Goal: Task Accomplishment & Management: Use online tool/utility

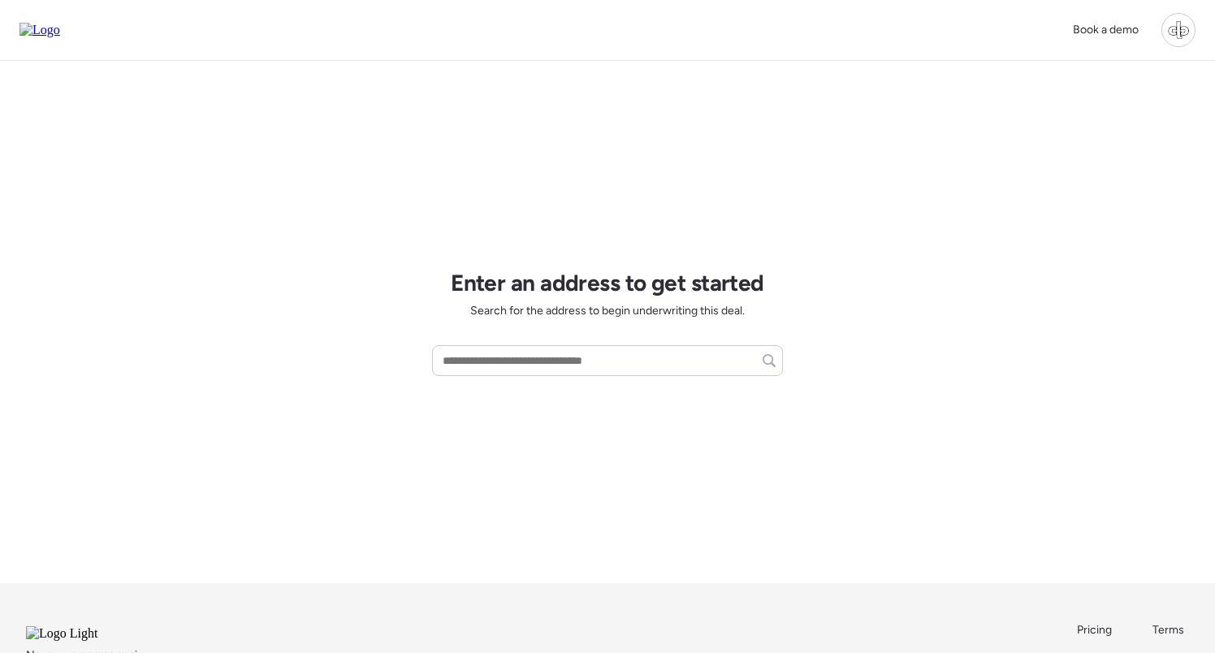
click at [1178, 26] on div at bounding box center [1178, 30] width 34 height 34
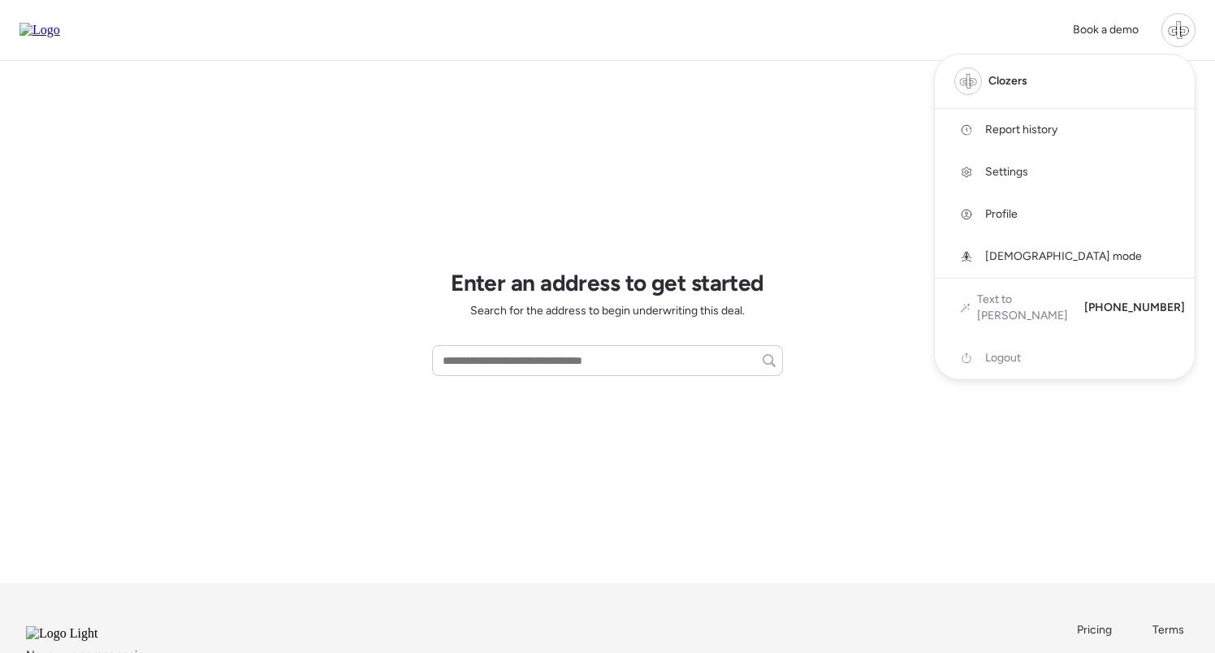
click at [1004, 121] on link "Report history" at bounding box center [1064, 130] width 260 height 42
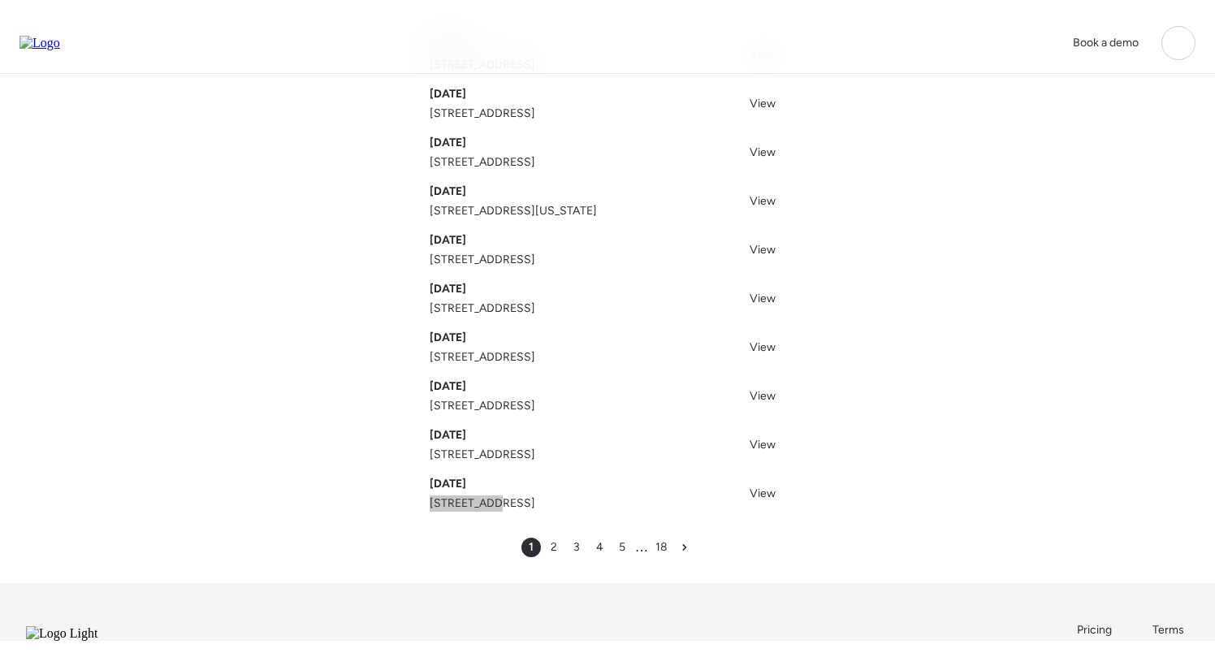
scroll to position [152, 0]
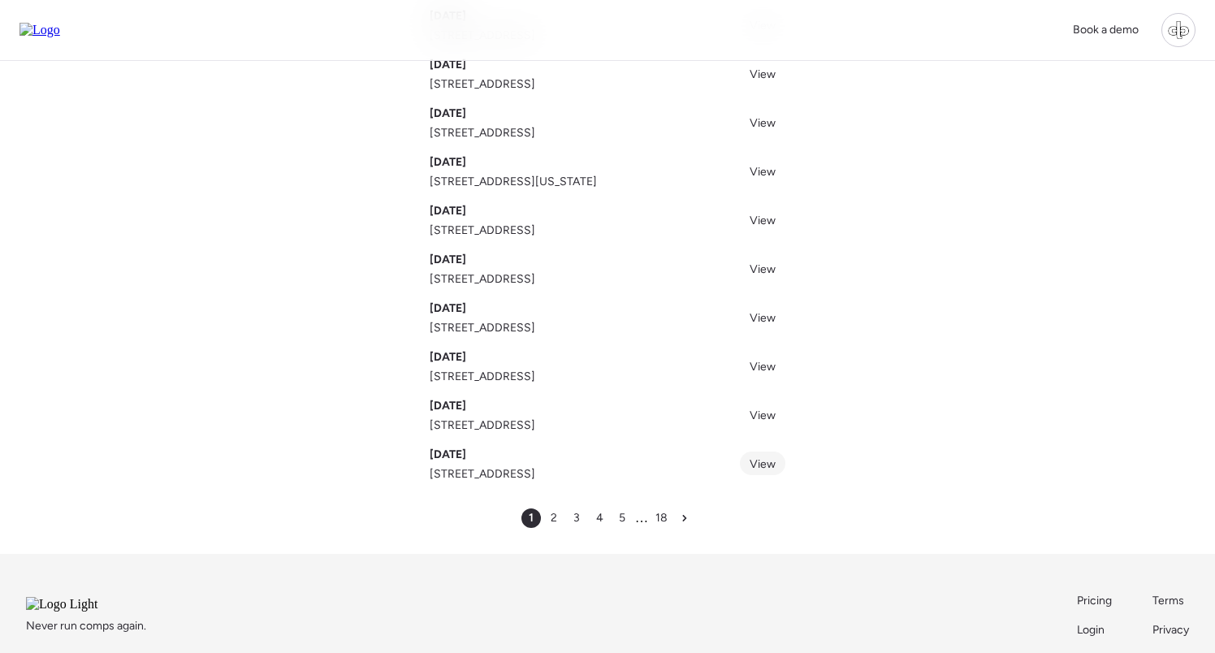
click at [757, 459] on span "View" at bounding box center [762, 464] width 26 height 14
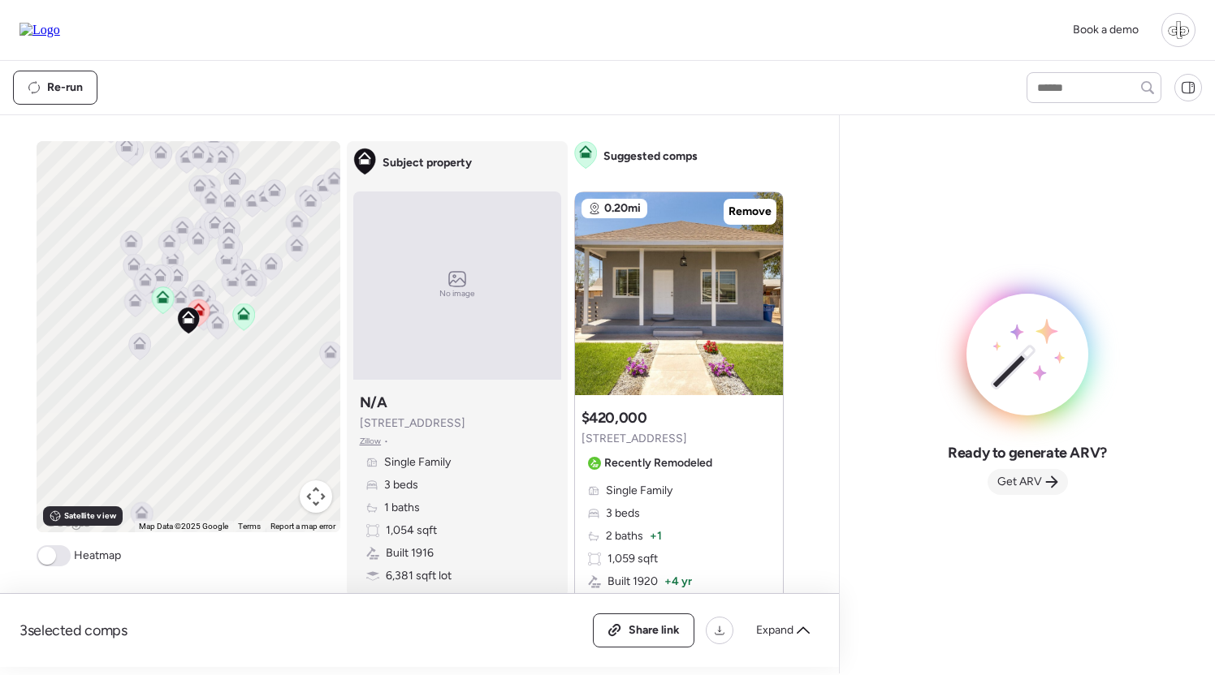
click at [1016, 490] on span "Get ARV" at bounding box center [1019, 482] width 45 height 16
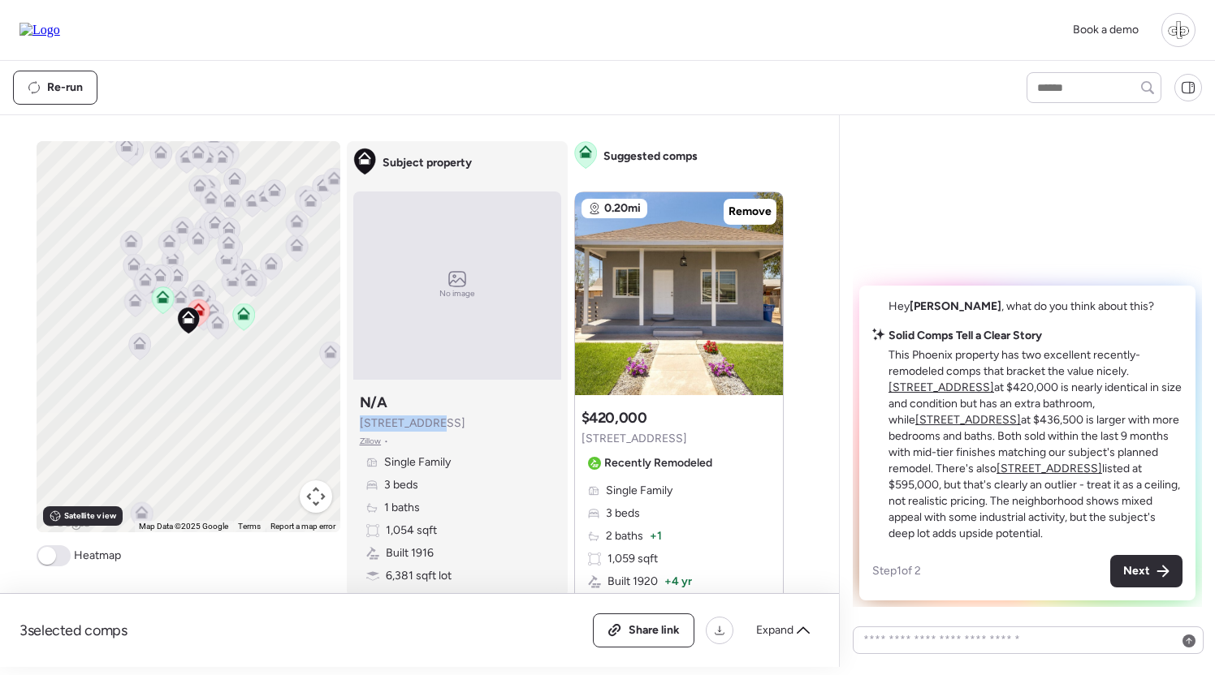
drag, startPoint x: 360, startPoint y: 421, endPoint x: 438, endPoint y: 419, distance: 77.2
click at [438, 419] on div "Subject property N/A [STREET_ADDRESS] • Single Family 3 beds 1 baths 1,054 sqft…" at bounding box center [457, 488] width 208 height 205
click at [507, 428] on div "Subject property N/A [STREET_ADDRESS] • Single Family 3 beds 1 baths 1,054 sqft…" at bounding box center [457, 488] width 208 height 205
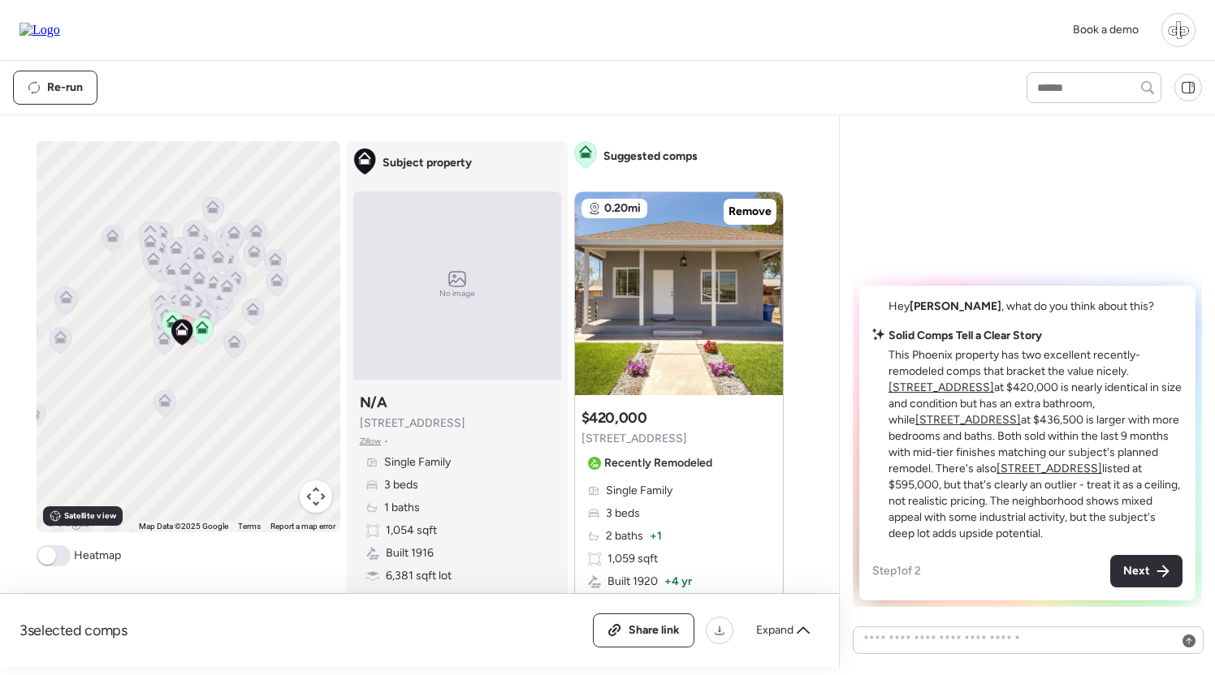
drag, startPoint x: 215, startPoint y: 342, endPoint x: 215, endPoint y: 378, distance: 36.5
click at [215, 378] on div "To activate drag with keyboard, press Alt + Enter. Once in keyboard drag state,…" at bounding box center [189, 336] width 304 height 391
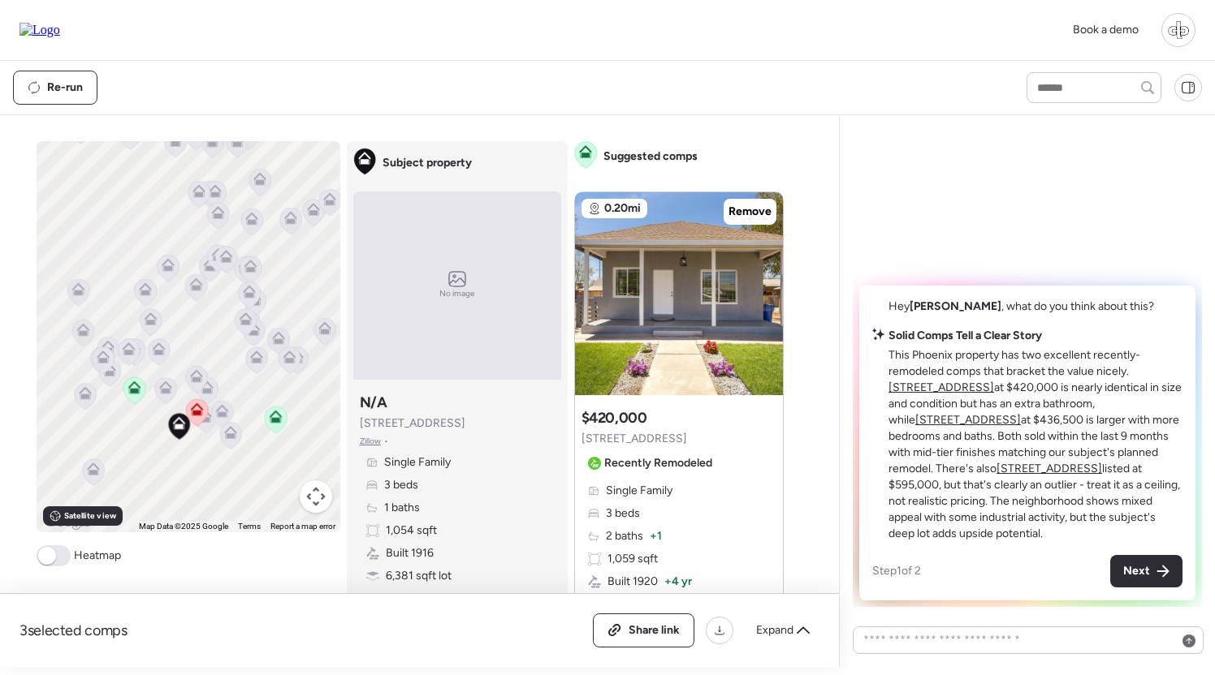
drag, startPoint x: 213, startPoint y: 340, endPoint x: 209, endPoint y: 299, distance: 41.6
click at [209, 299] on div "To activate drag with keyboard, press Alt + Enter. Once in keyboard drag state,…" at bounding box center [189, 336] width 304 height 391
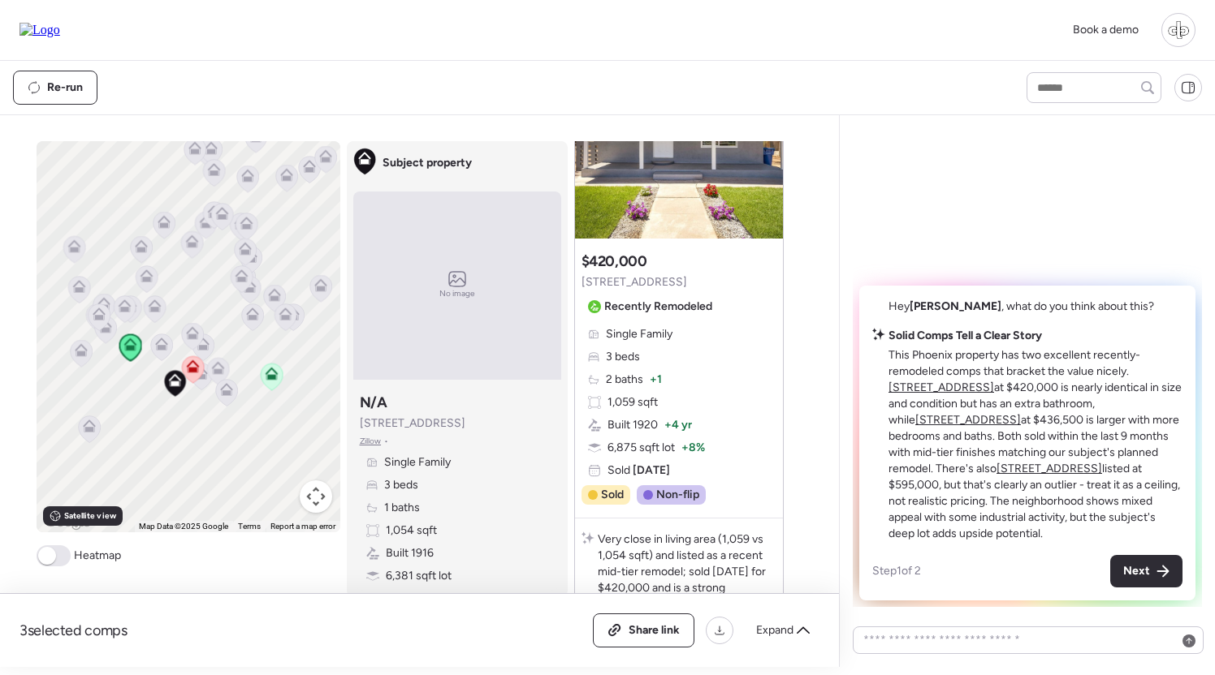
scroll to position [166, 0]
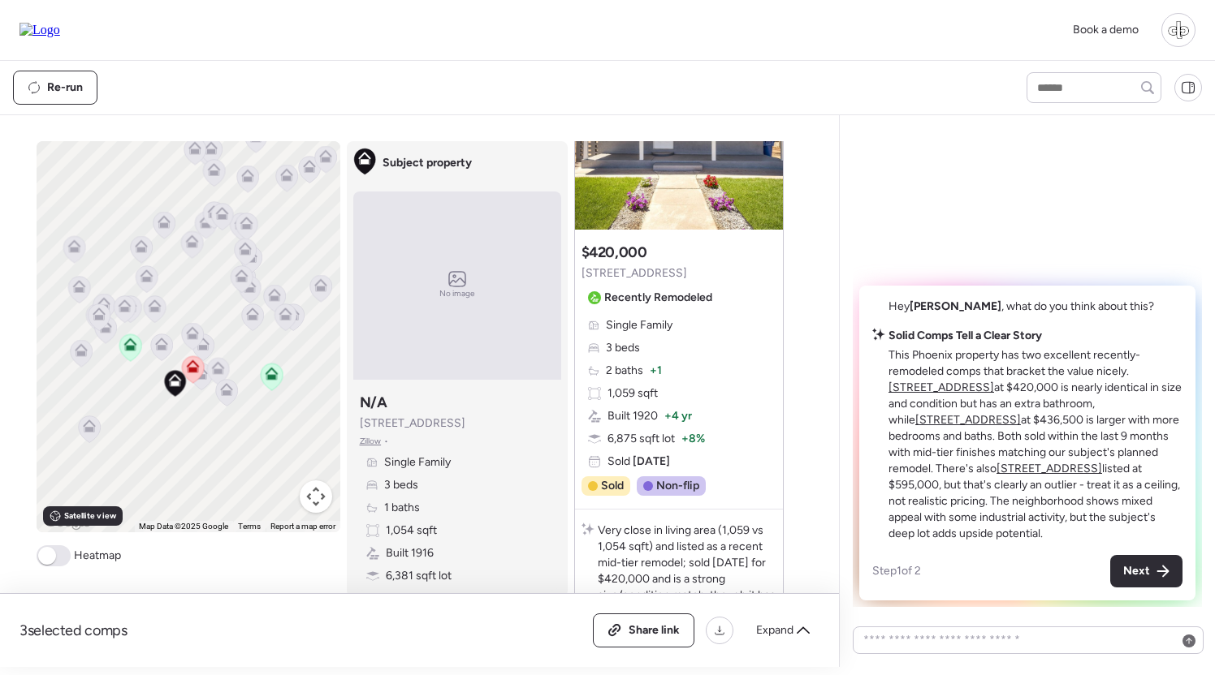
click at [224, 397] on icon at bounding box center [226, 393] width 22 height 27
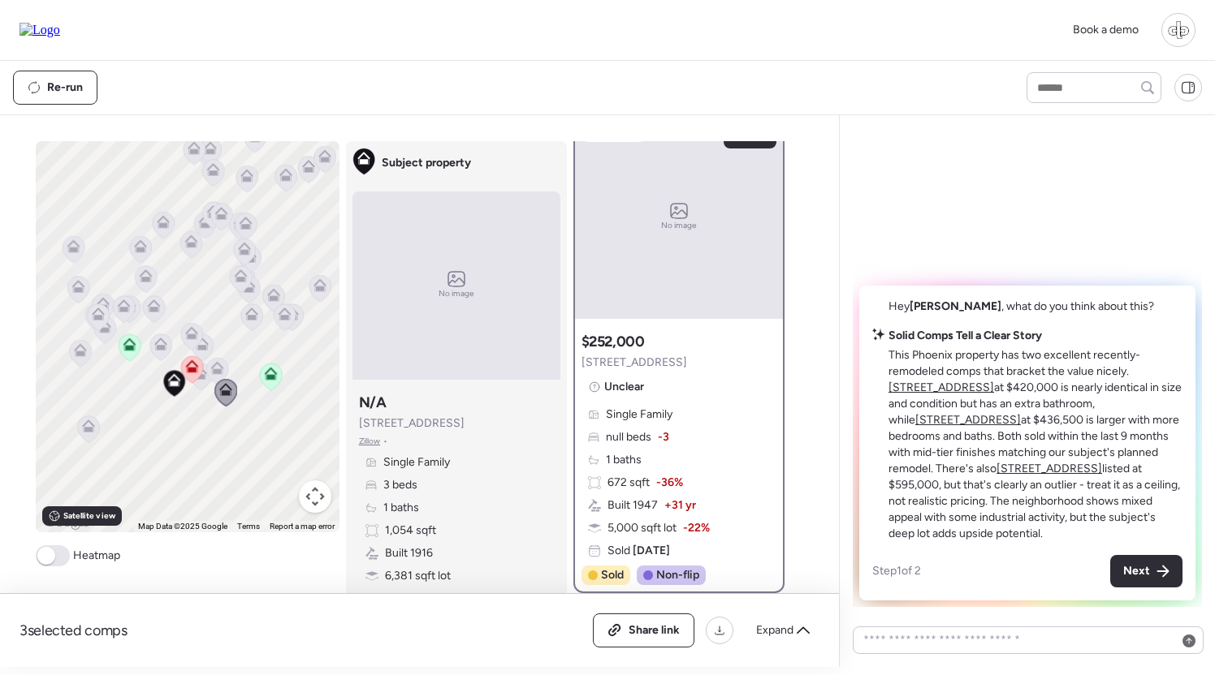
scroll to position [0, 0]
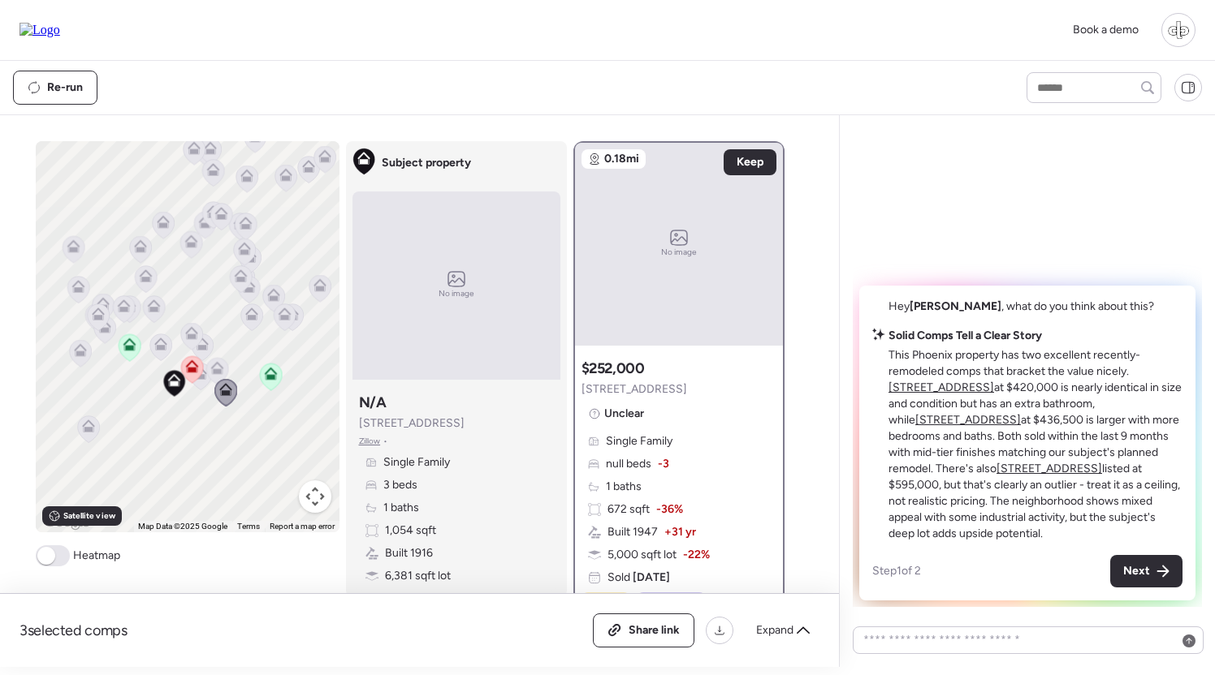
click at [220, 369] on icon at bounding box center [216, 368] width 13 height 13
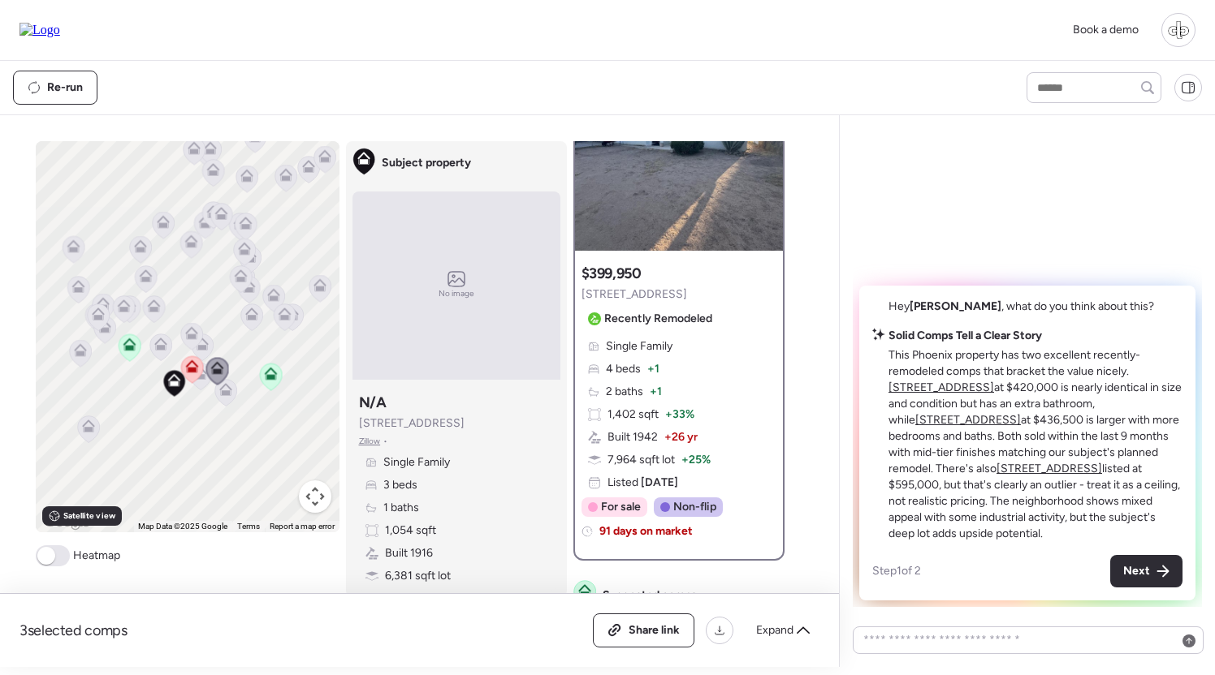
scroll to position [115, 0]
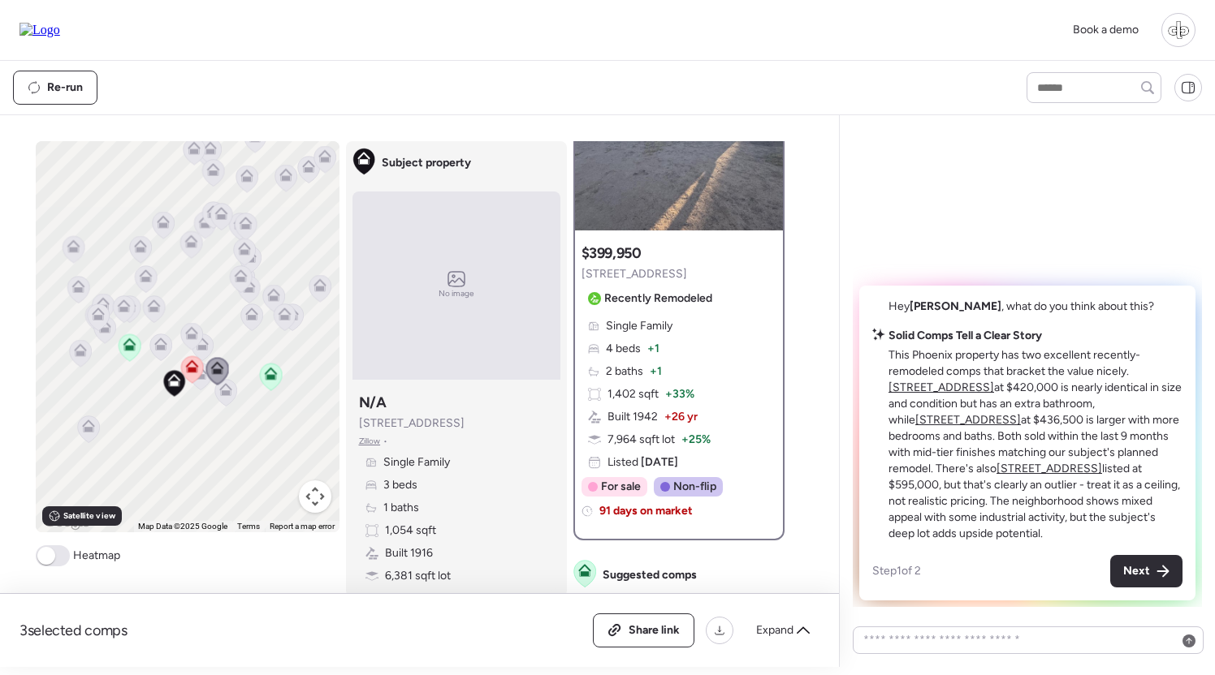
click at [200, 383] on icon at bounding box center [191, 370] width 23 height 28
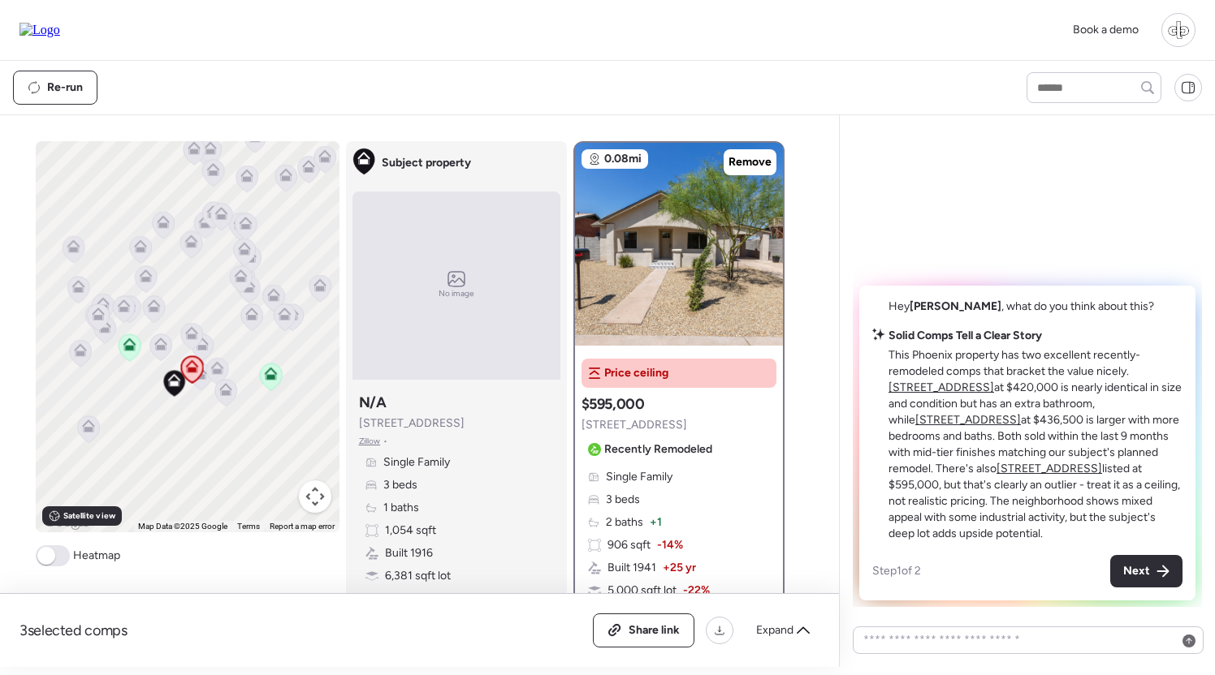
scroll to position [162, 0]
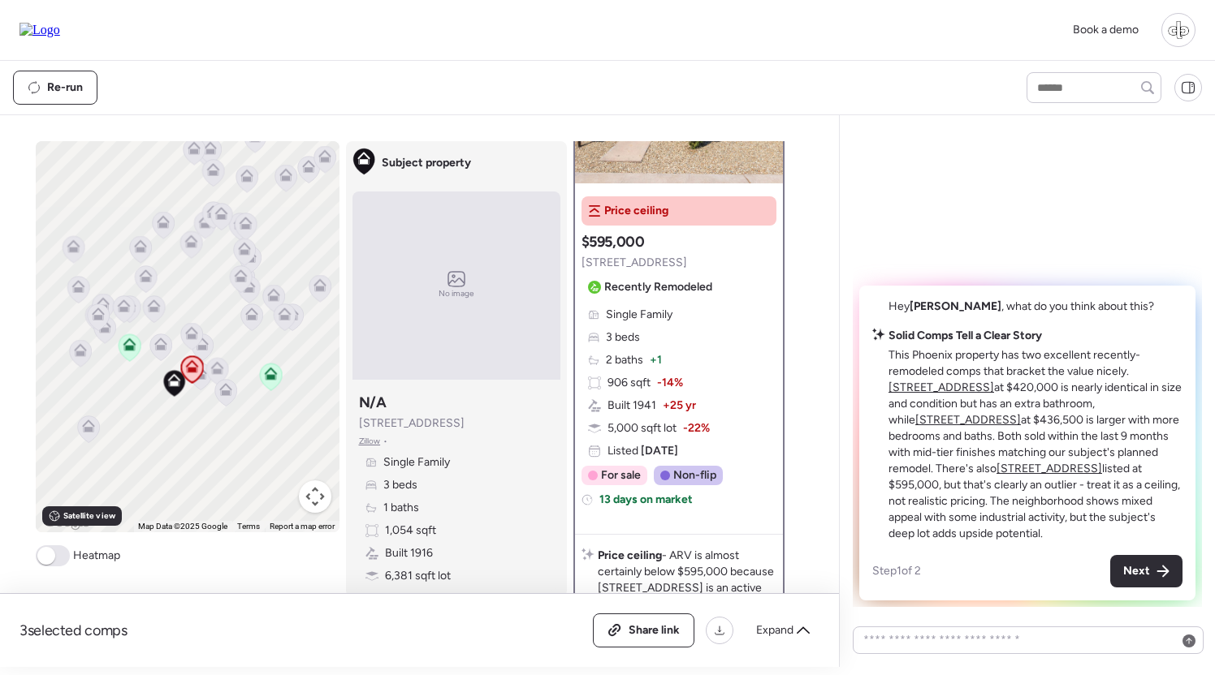
click at [183, 333] on icon at bounding box center [191, 336] width 22 height 27
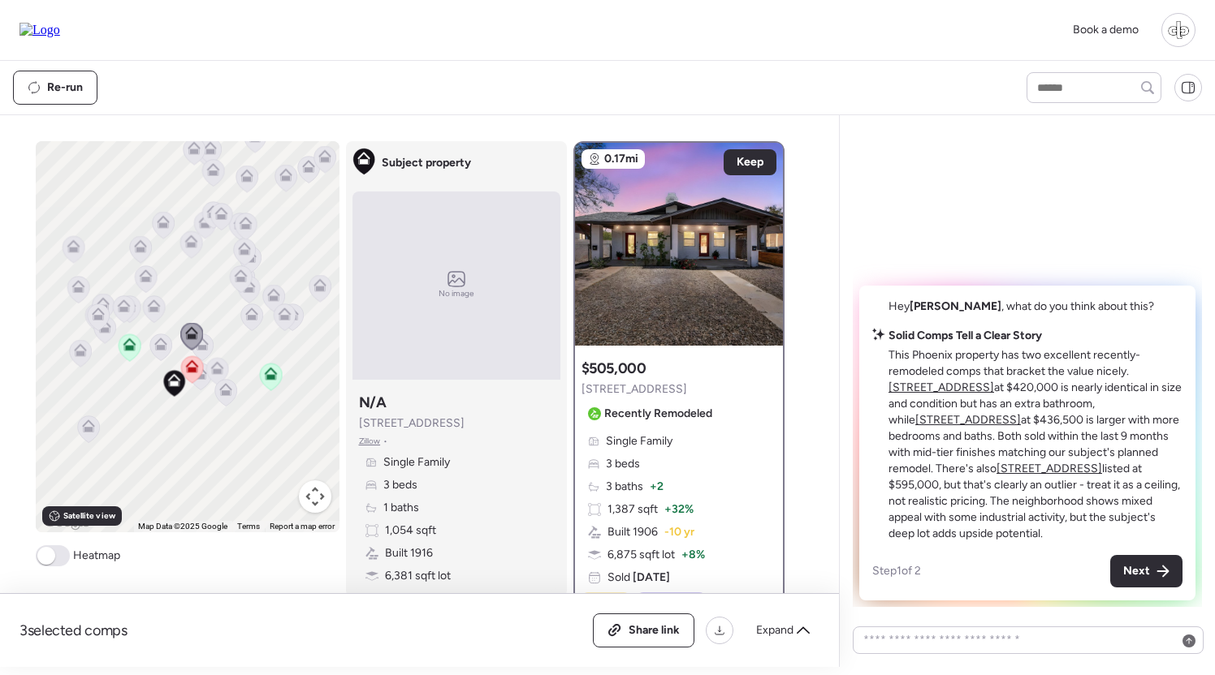
scroll to position [157, 0]
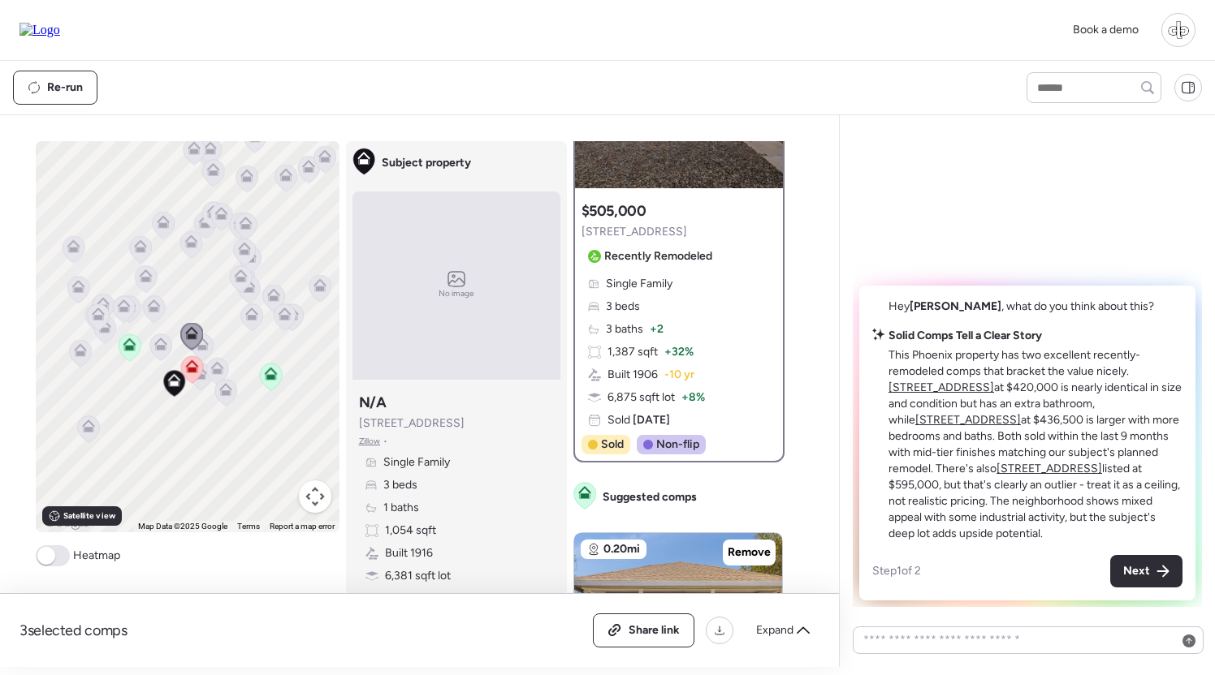
click at [164, 345] on icon at bounding box center [160, 344] width 13 height 13
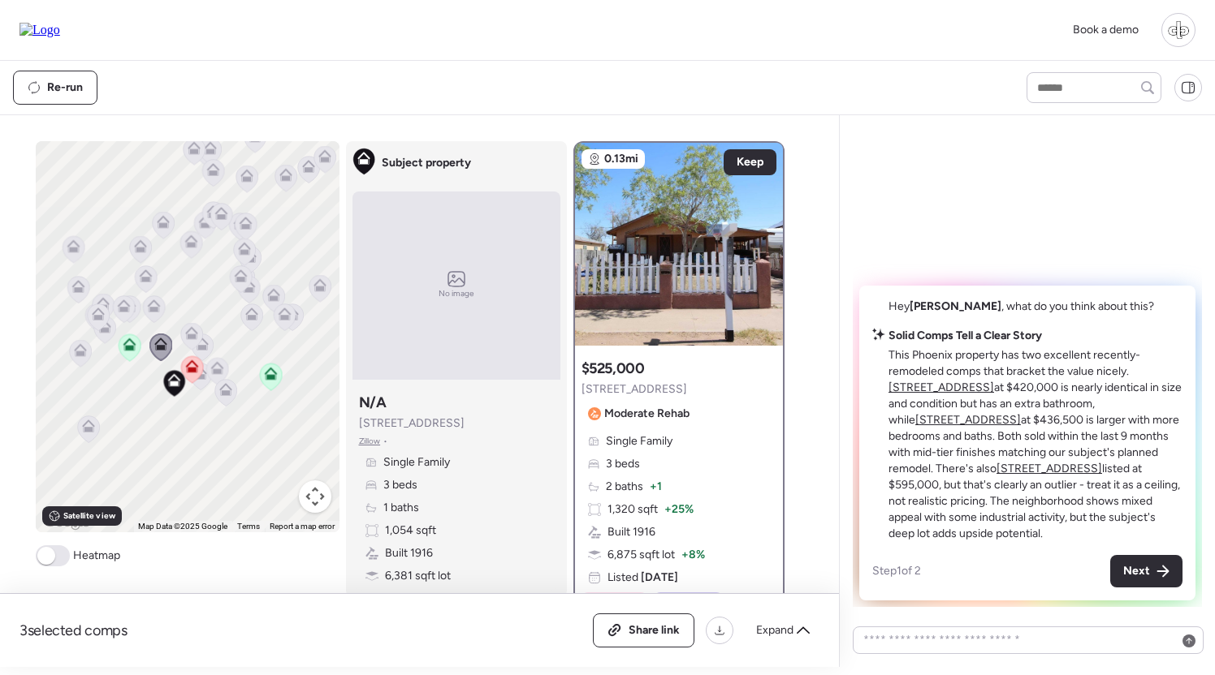
scroll to position [119, 0]
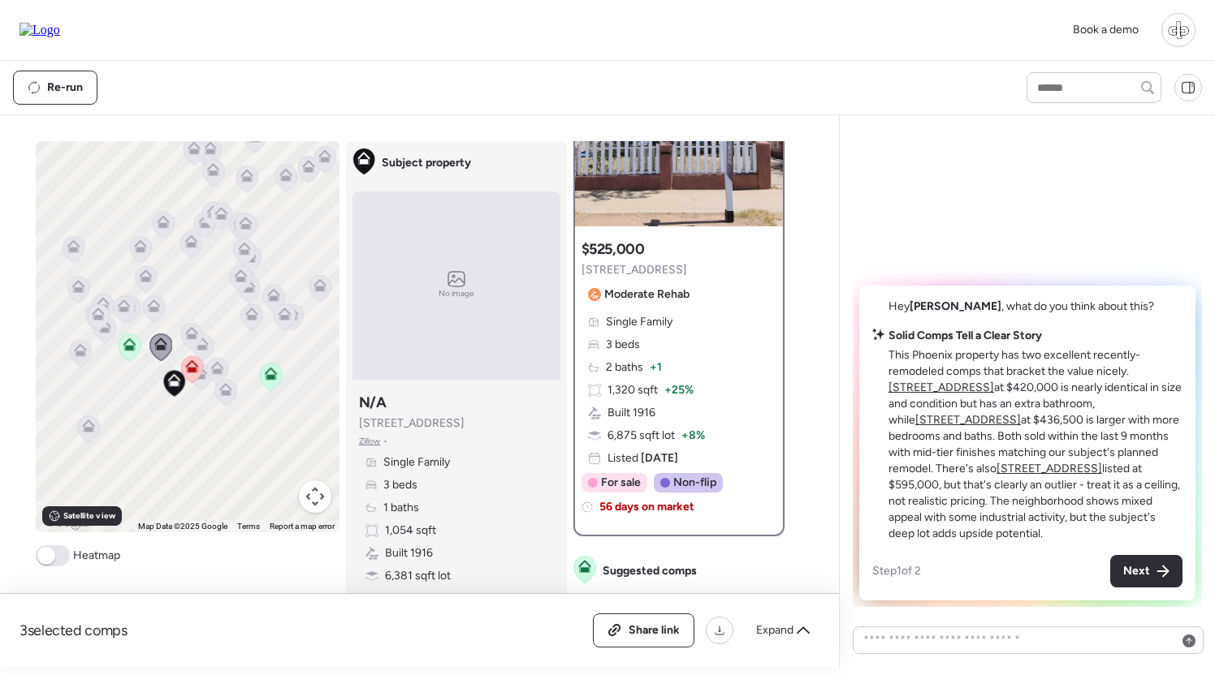
click at [134, 349] on icon at bounding box center [129, 345] width 13 height 13
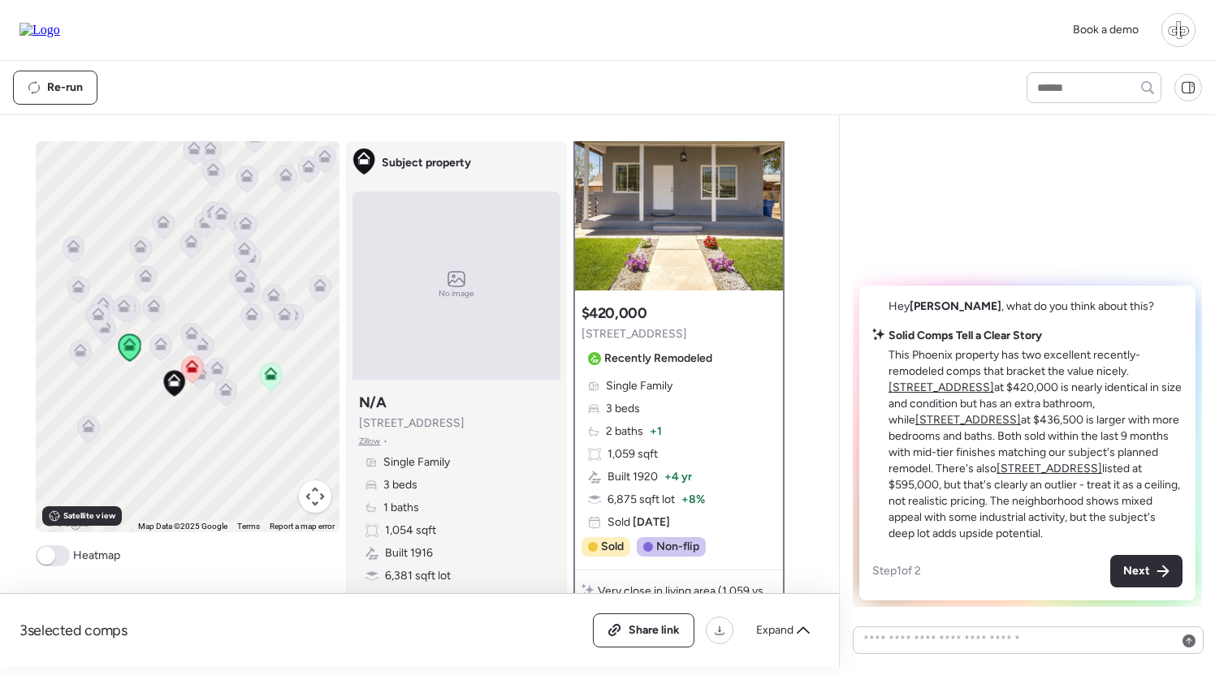
scroll to position [58, 0]
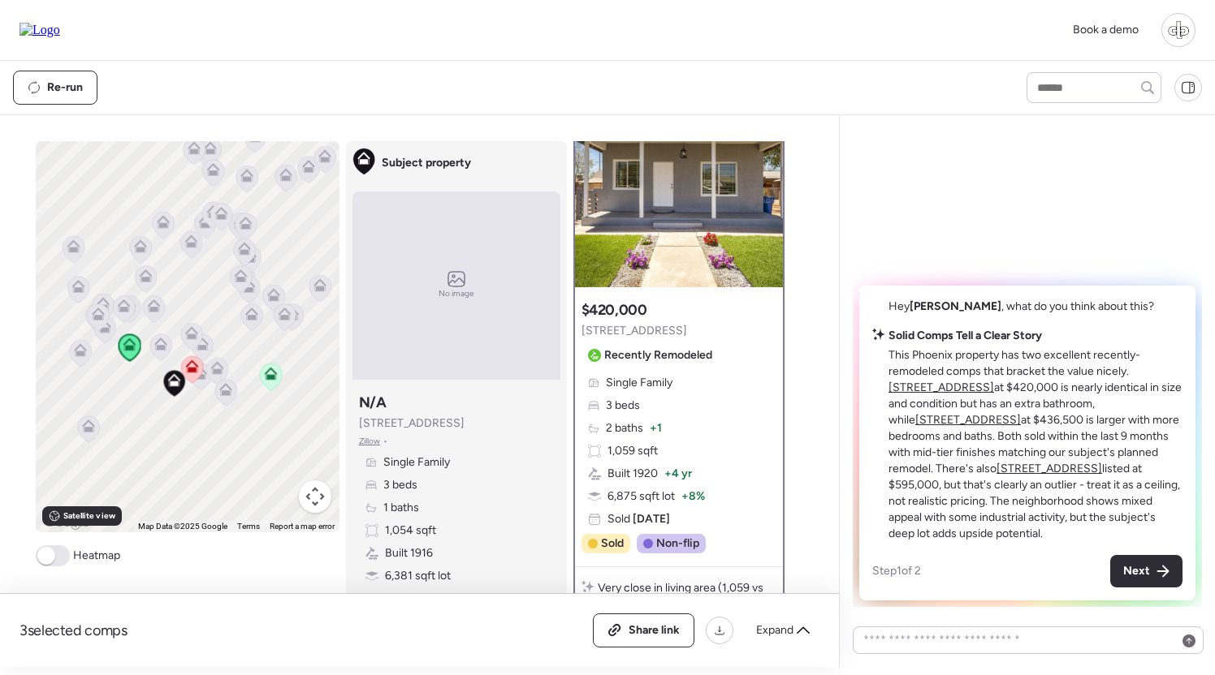
click at [91, 431] on icon at bounding box center [88, 429] width 11 height 5
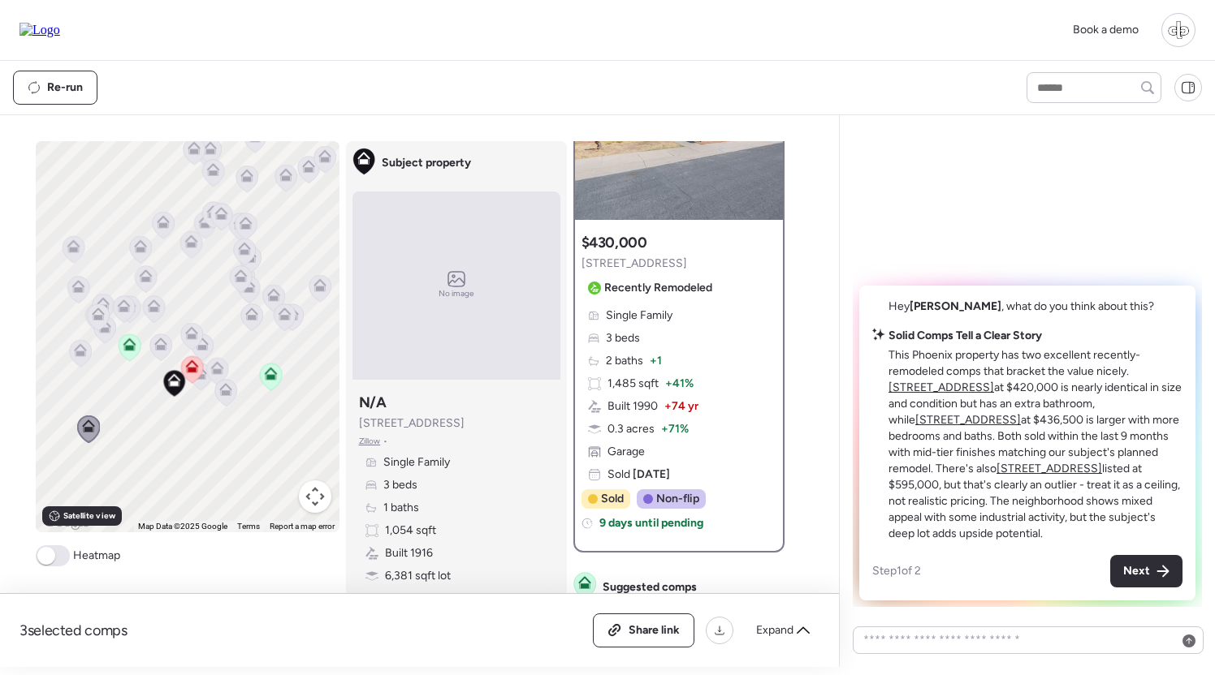
scroll to position [125, 0]
click at [83, 352] on icon at bounding box center [80, 350] width 13 height 13
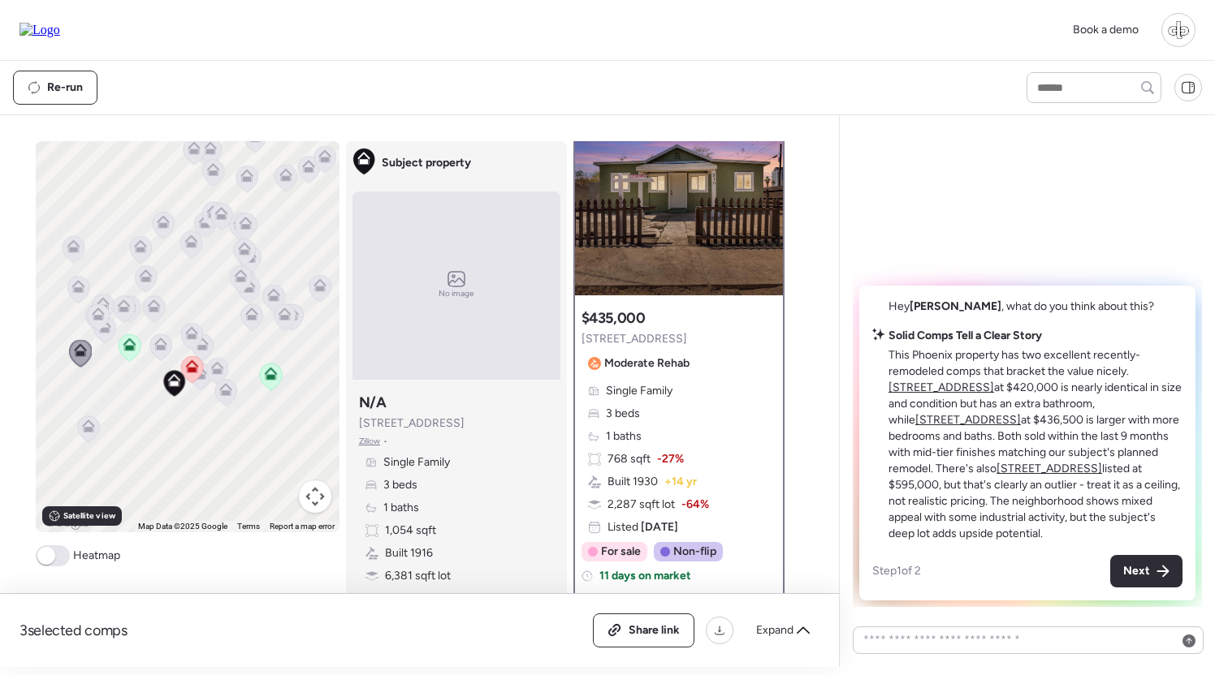
scroll to position [61, 0]
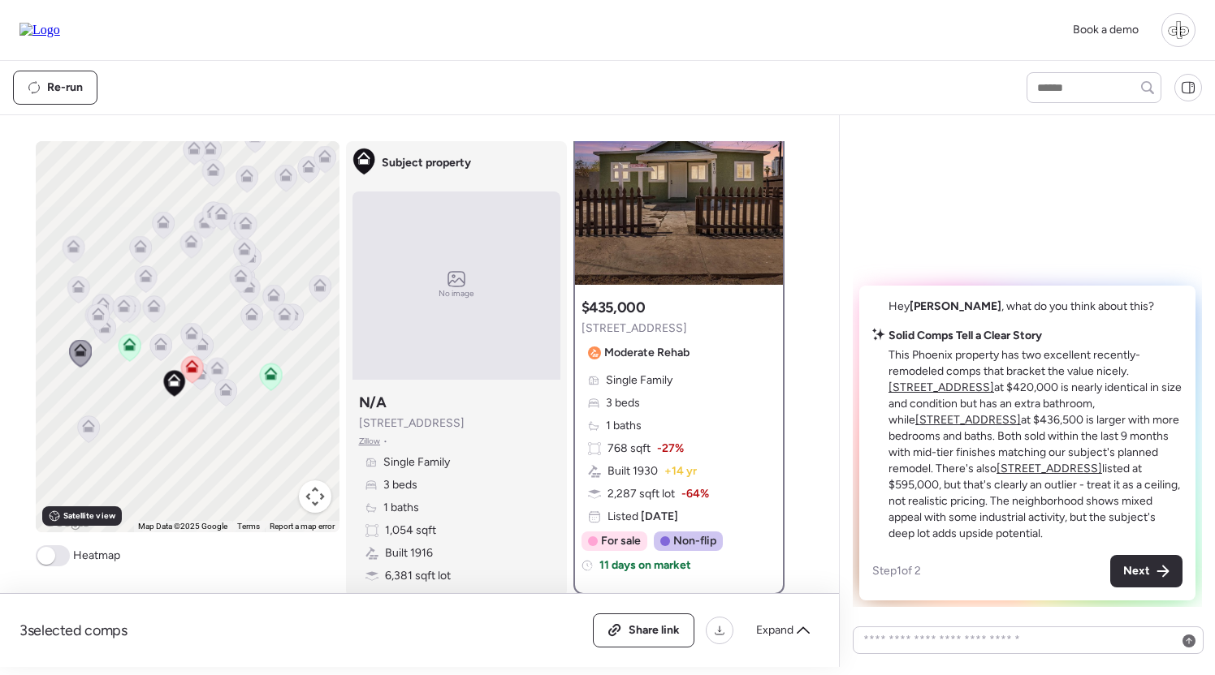
click at [97, 326] on icon at bounding box center [98, 317] width 22 height 27
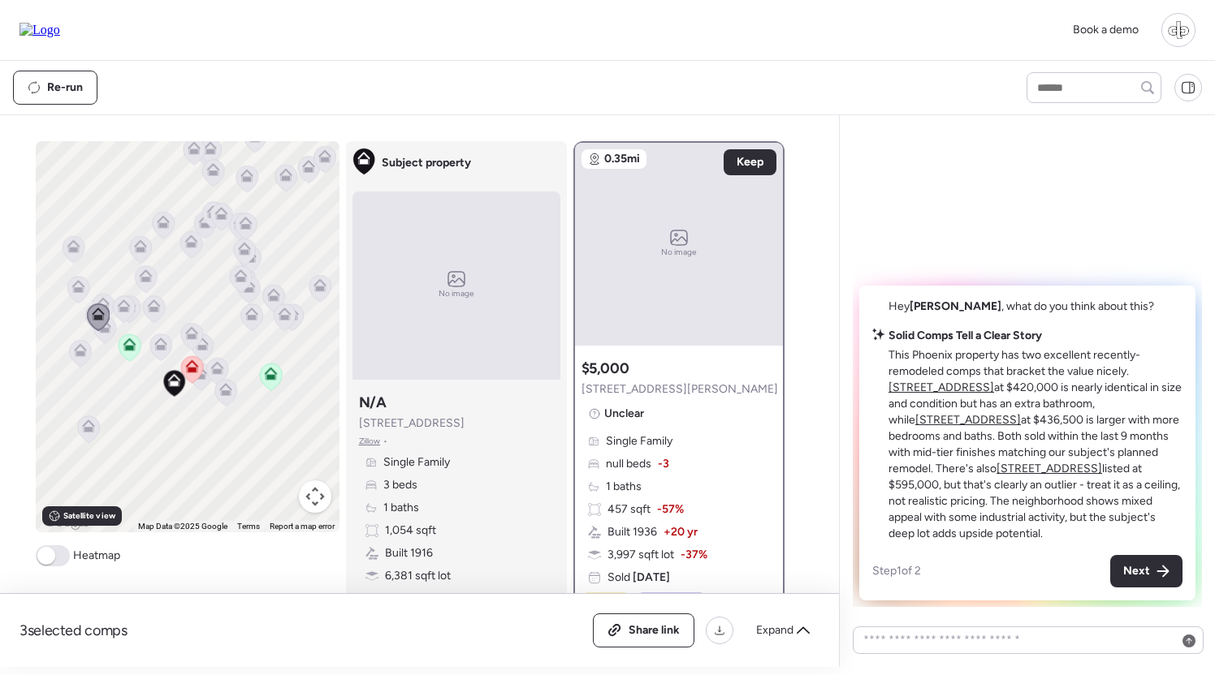
click at [100, 339] on icon at bounding box center [104, 330] width 22 height 27
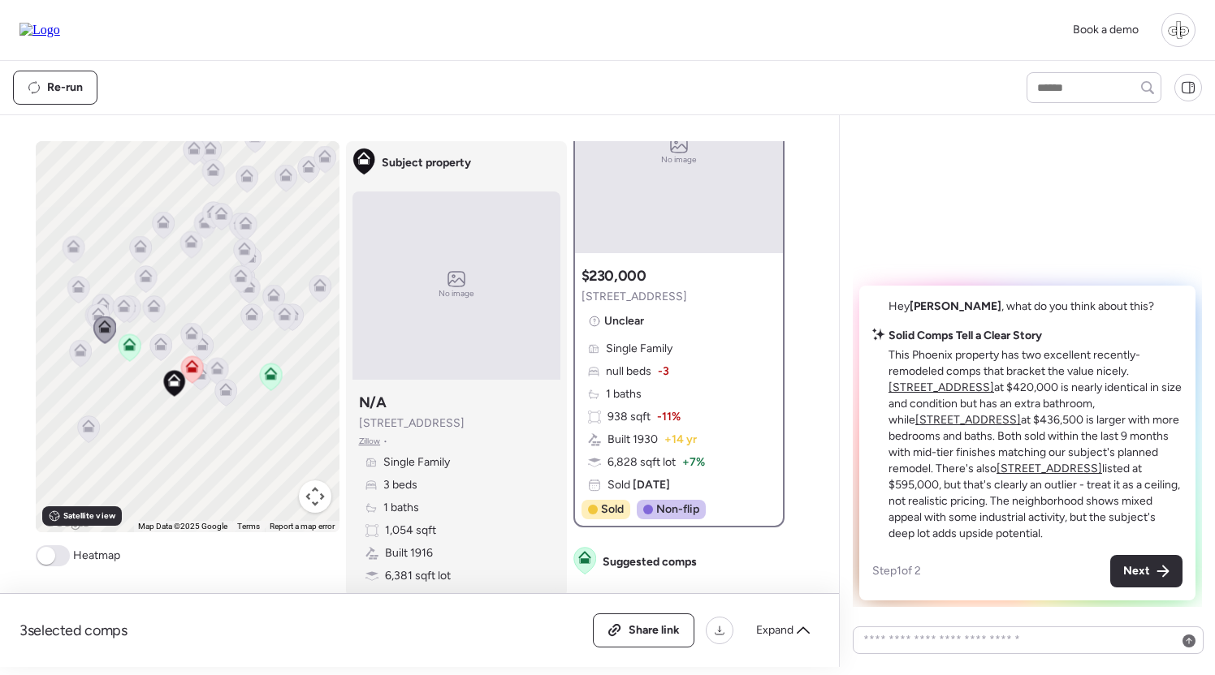
scroll to position [94, 0]
click at [160, 349] on icon at bounding box center [160, 347] width 11 height 5
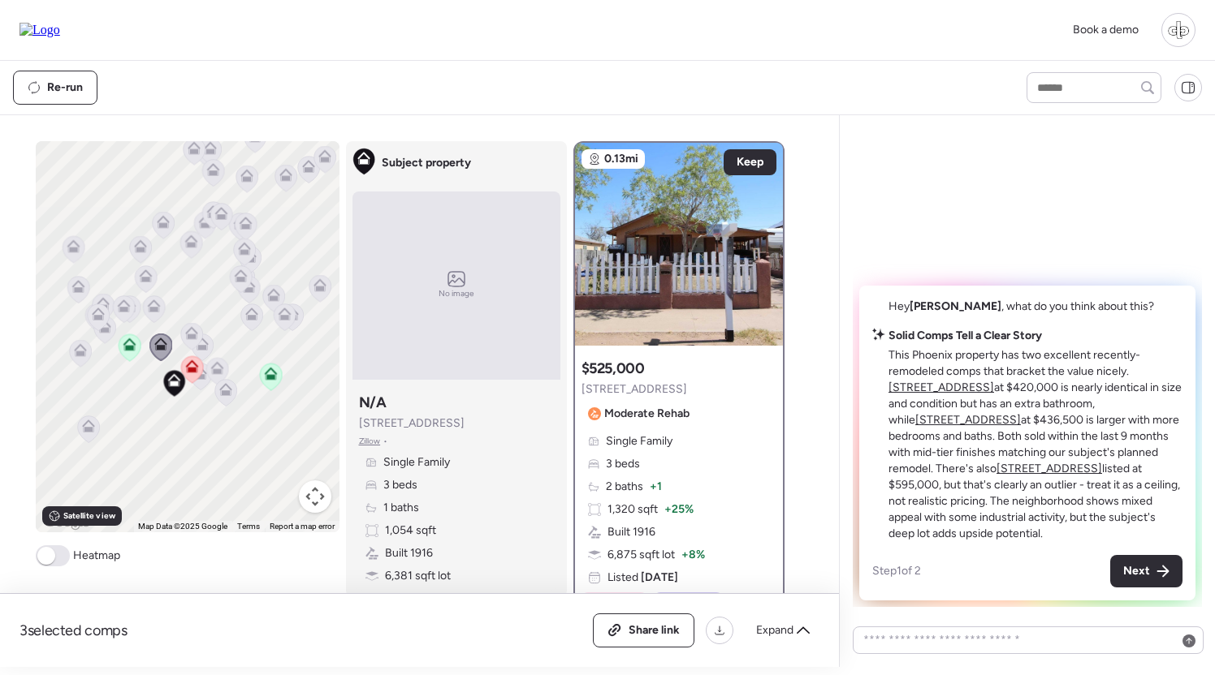
scroll to position [106, 0]
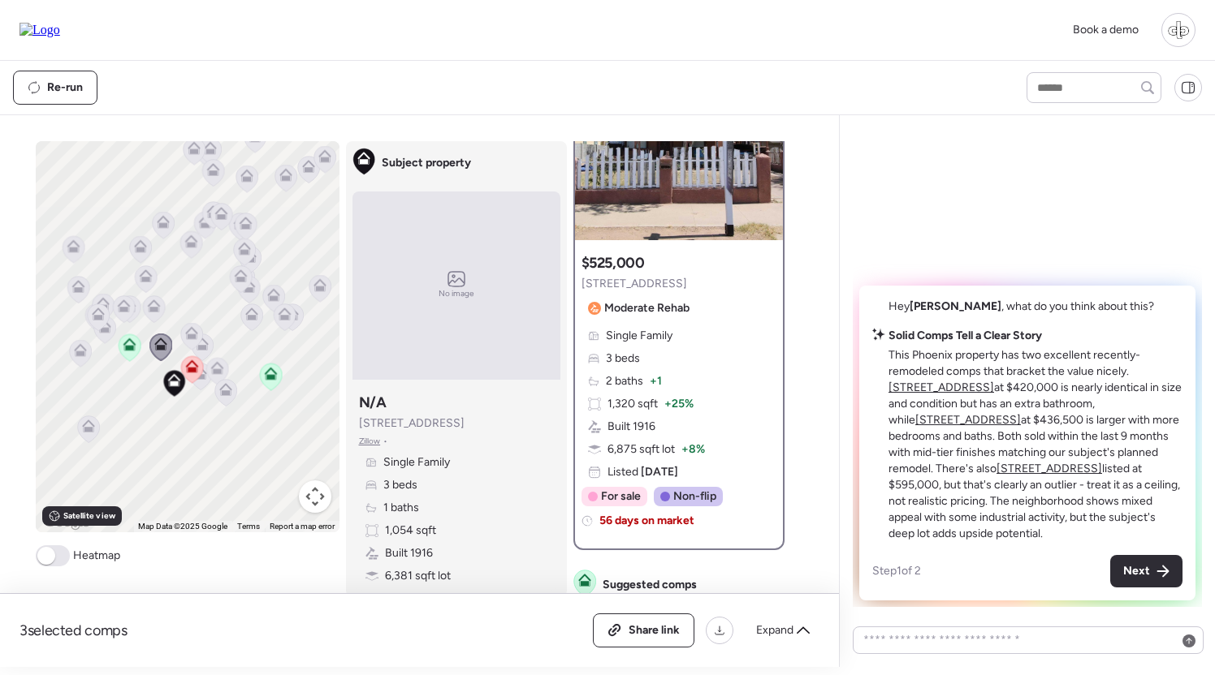
click at [191, 337] on icon at bounding box center [191, 336] width 11 height 5
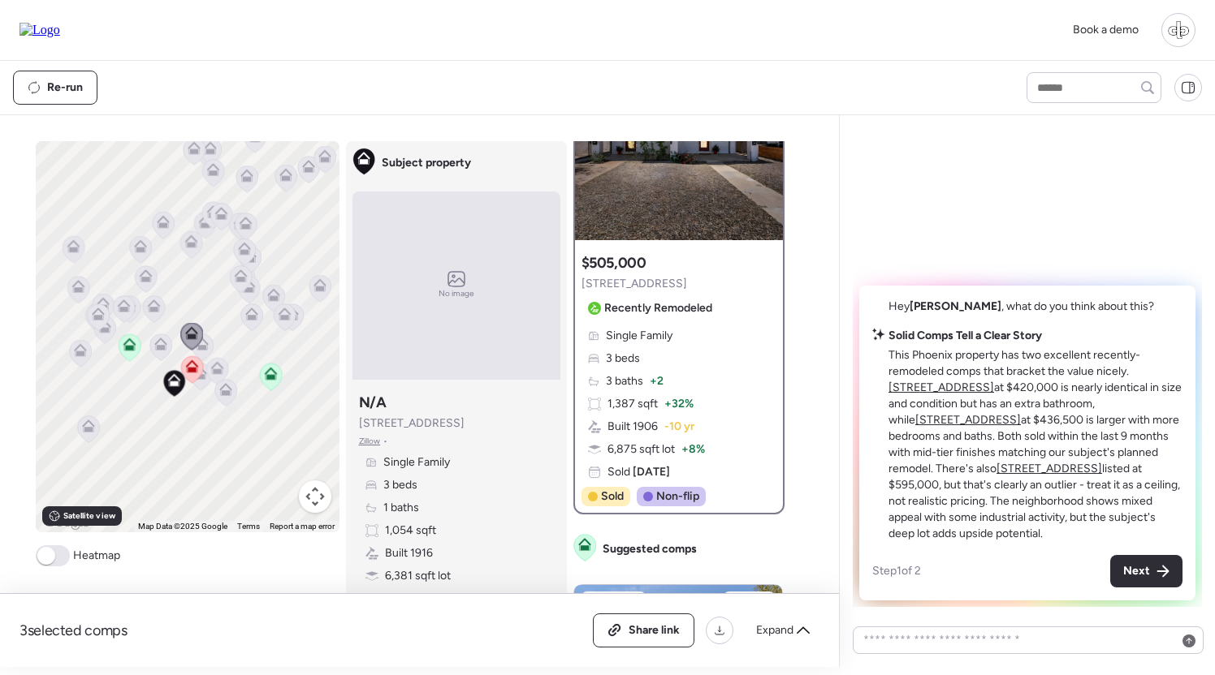
scroll to position [0, 0]
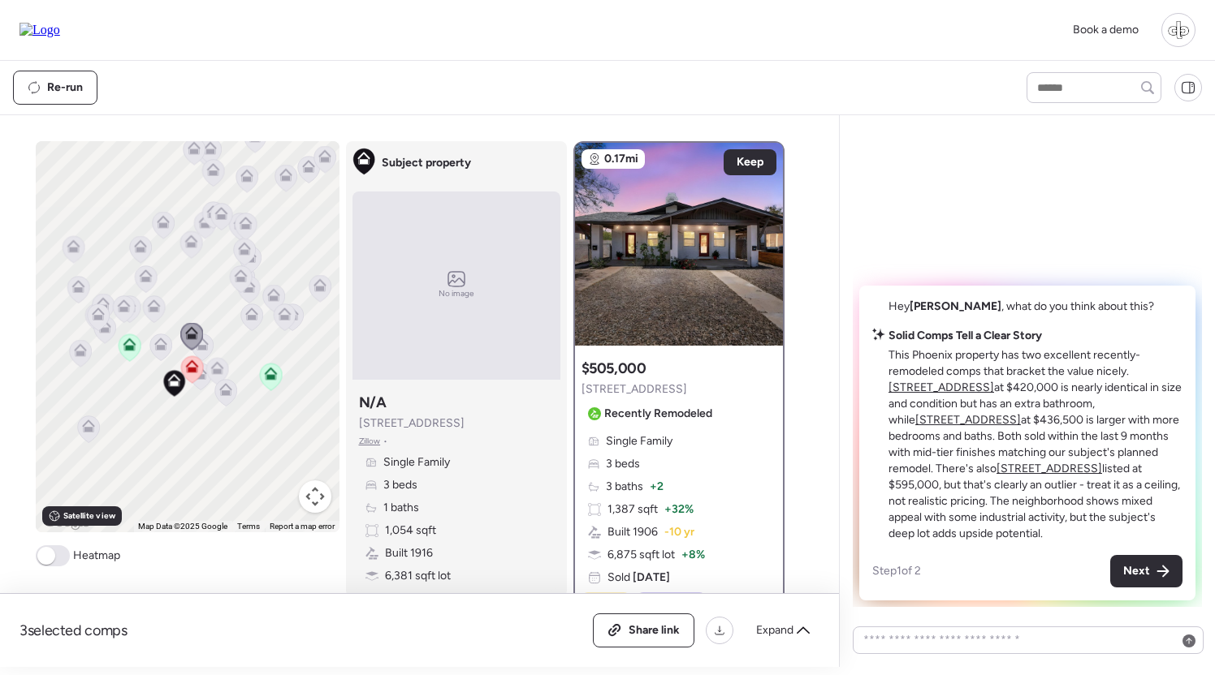
click at [211, 356] on icon at bounding box center [202, 348] width 23 height 28
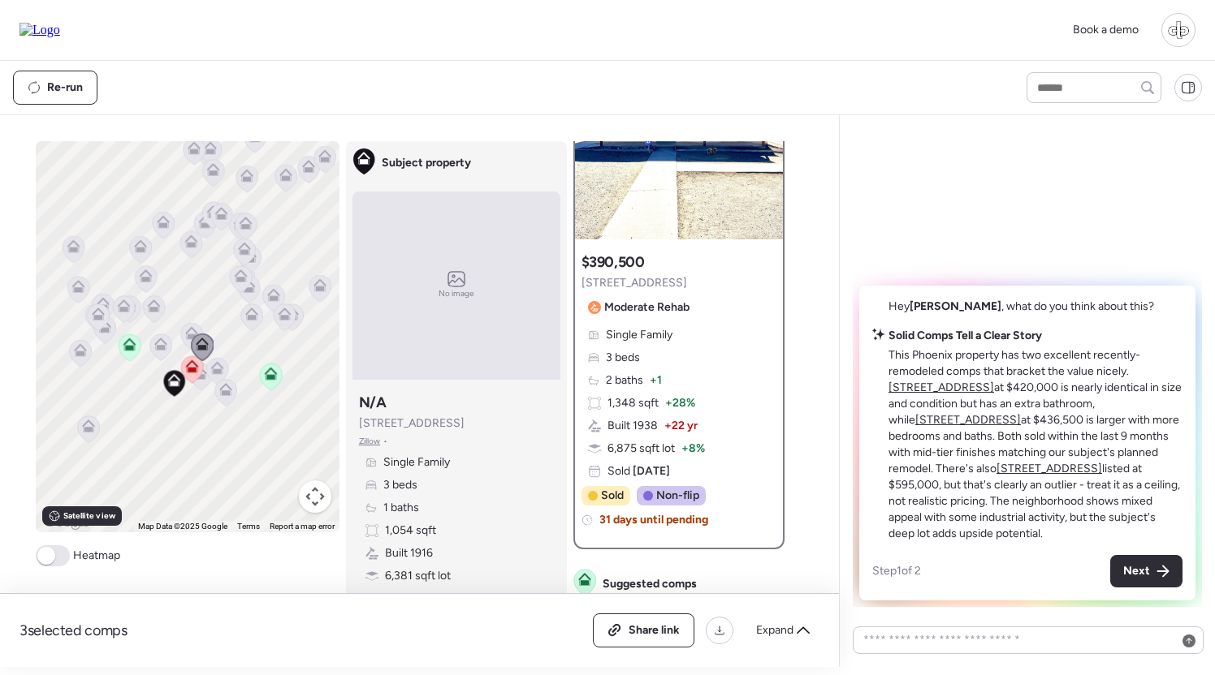
scroll to position [109, 0]
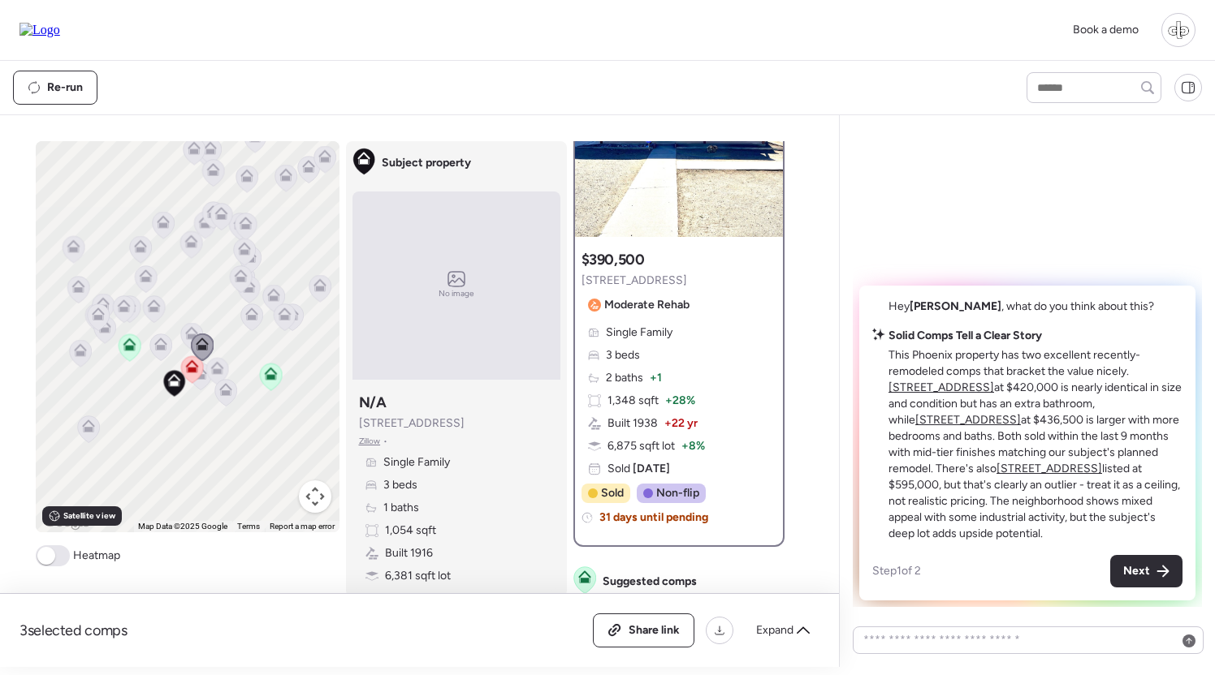
click at [189, 333] on icon at bounding box center [191, 333] width 13 height 13
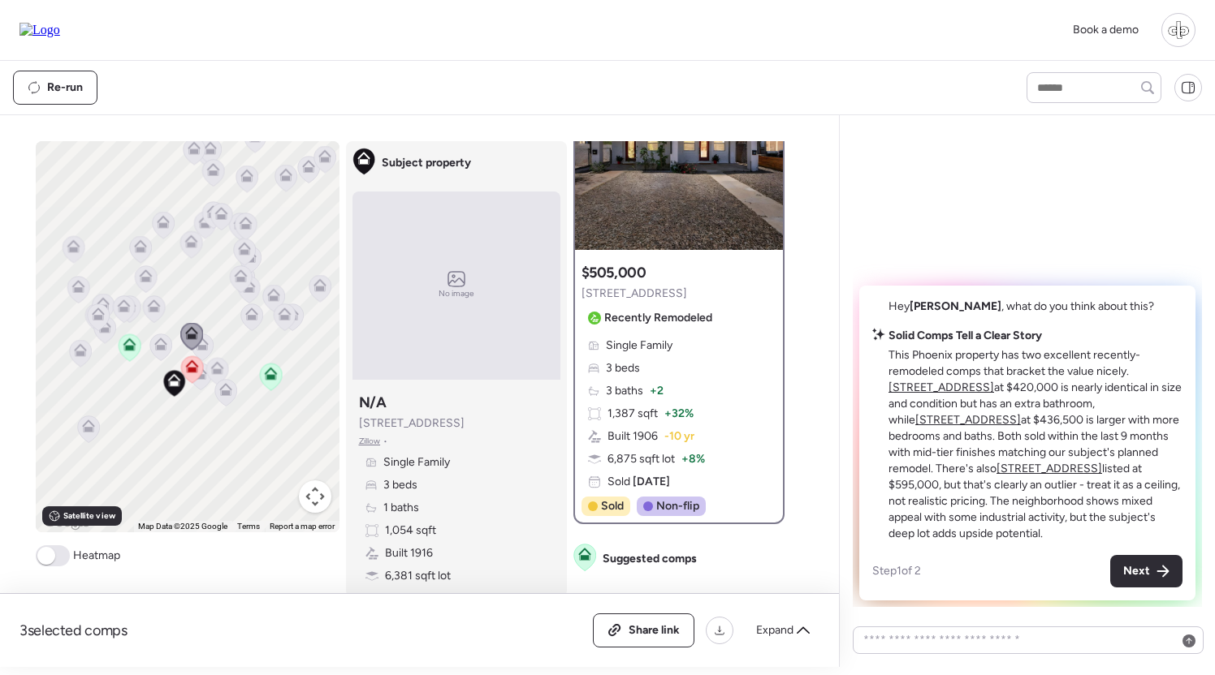
scroll to position [90, 0]
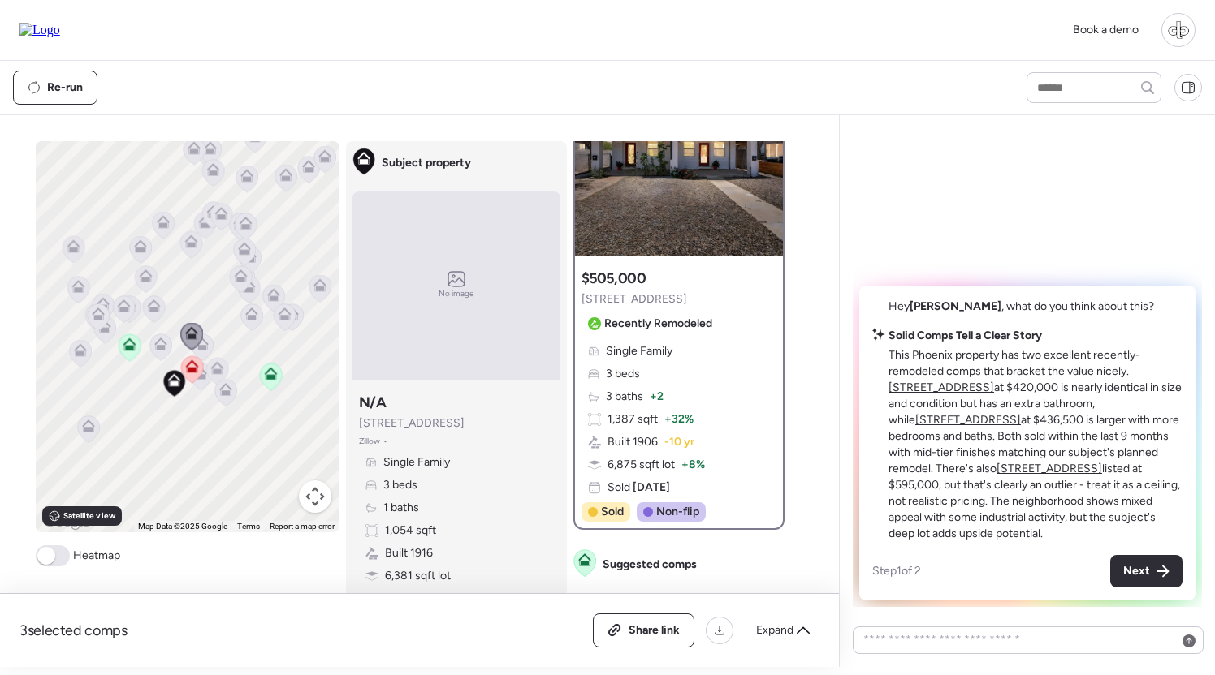
click at [218, 373] on icon at bounding box center [216, 371] width 11 height 5
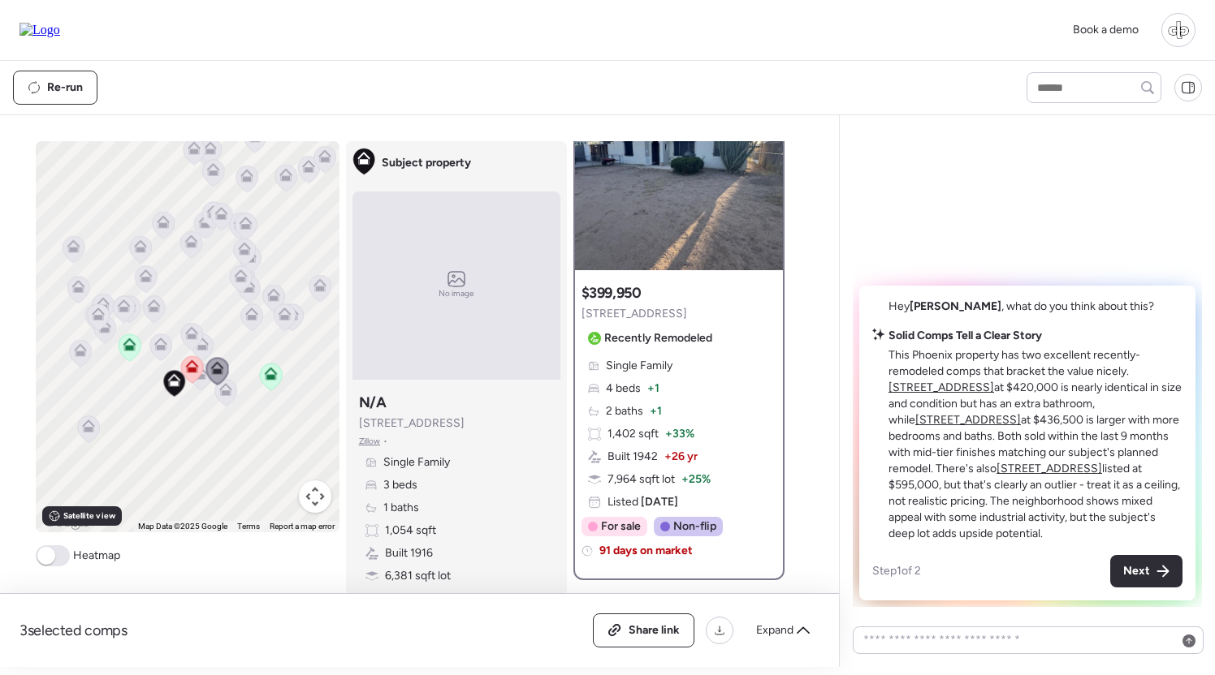
scroll to position [77, 0]
click at [270, 382] on icon at bounding box center [271, 377] width 22 height 27
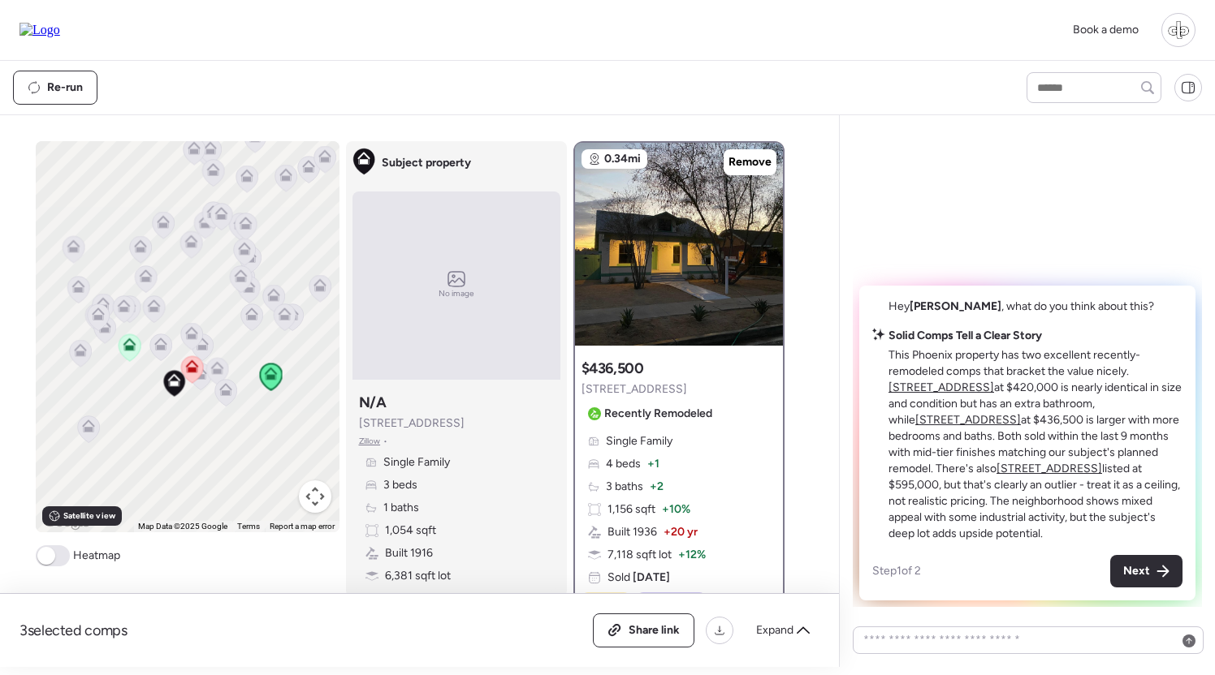
scroll to position [0, 0]
click at [668, 291] on img at bounding box center [679, 244] width 208 height 203
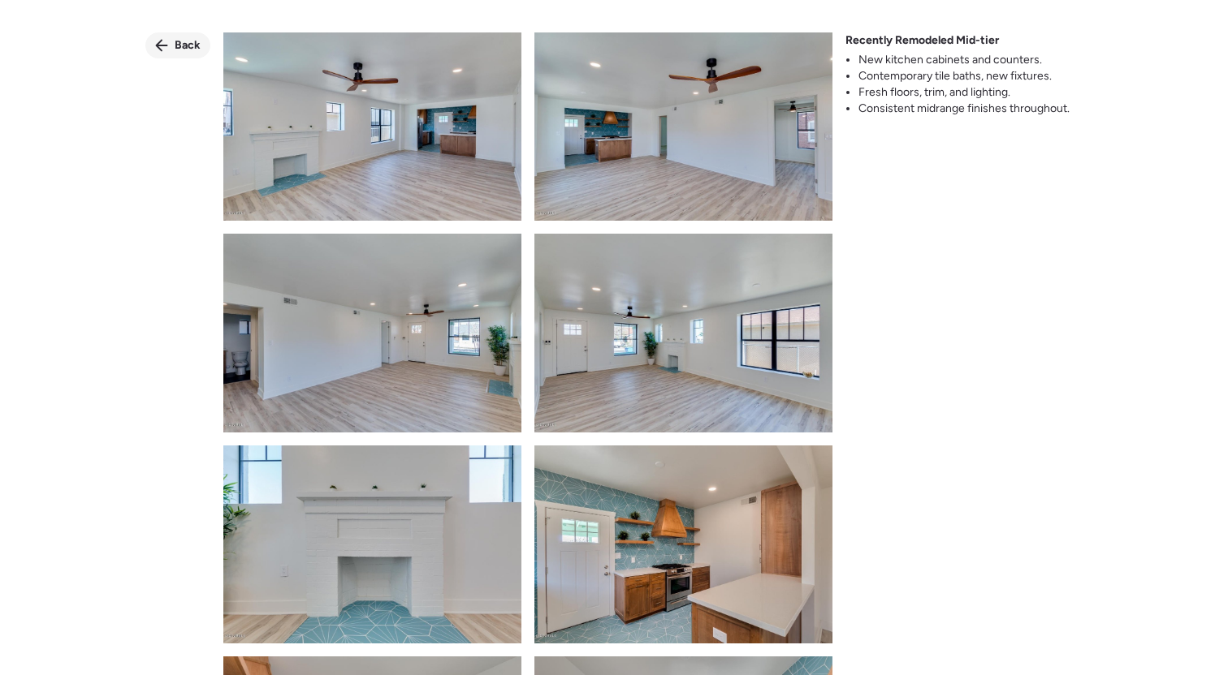
click at [159, 39] on icon at bounding box center [161, 45] width 13 height 13
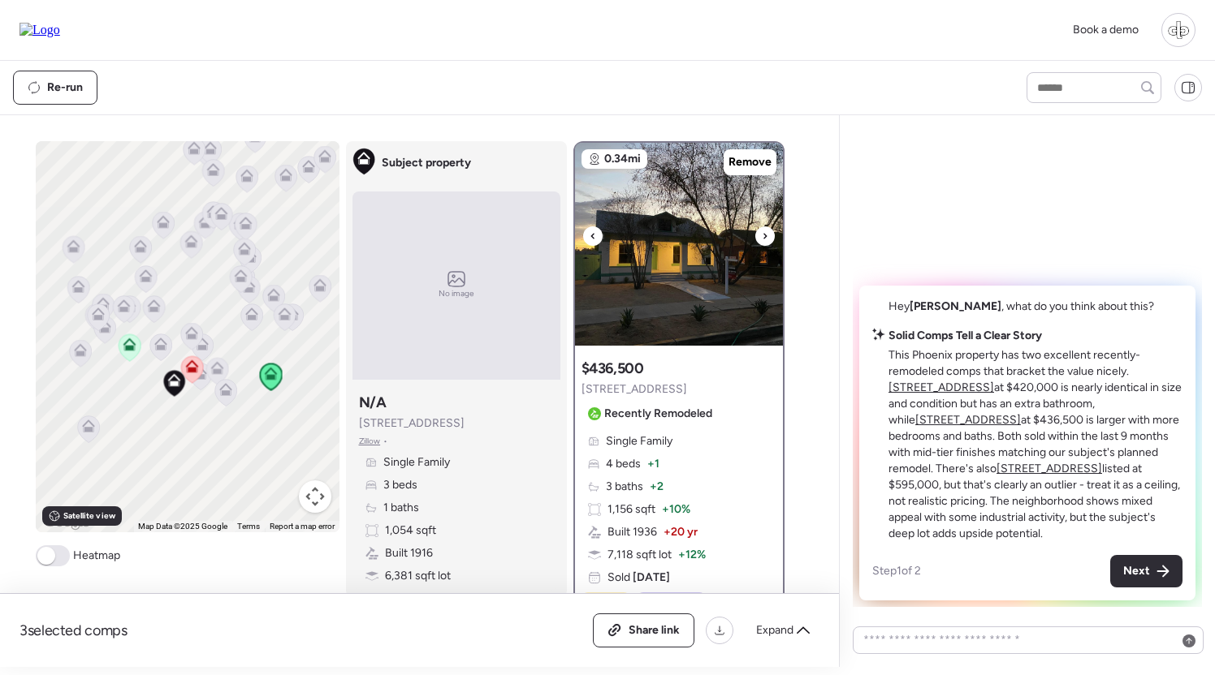
click at [675, 273] on img at bounding box center [679, 244] width 208 height 203
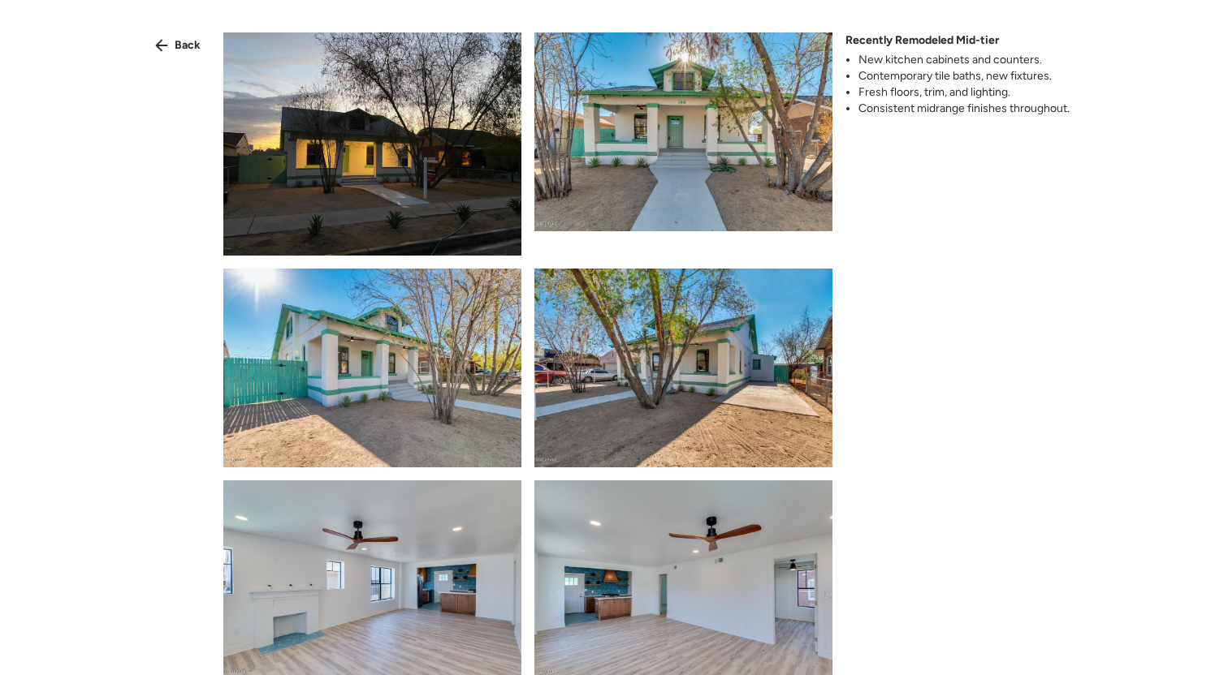
click at [946, 134] on div "Back Recently Remodeled Mid-tier New kitchen cabinets and counters. Contemporar…" at bounding box center [607, 367] width 1215 height 734
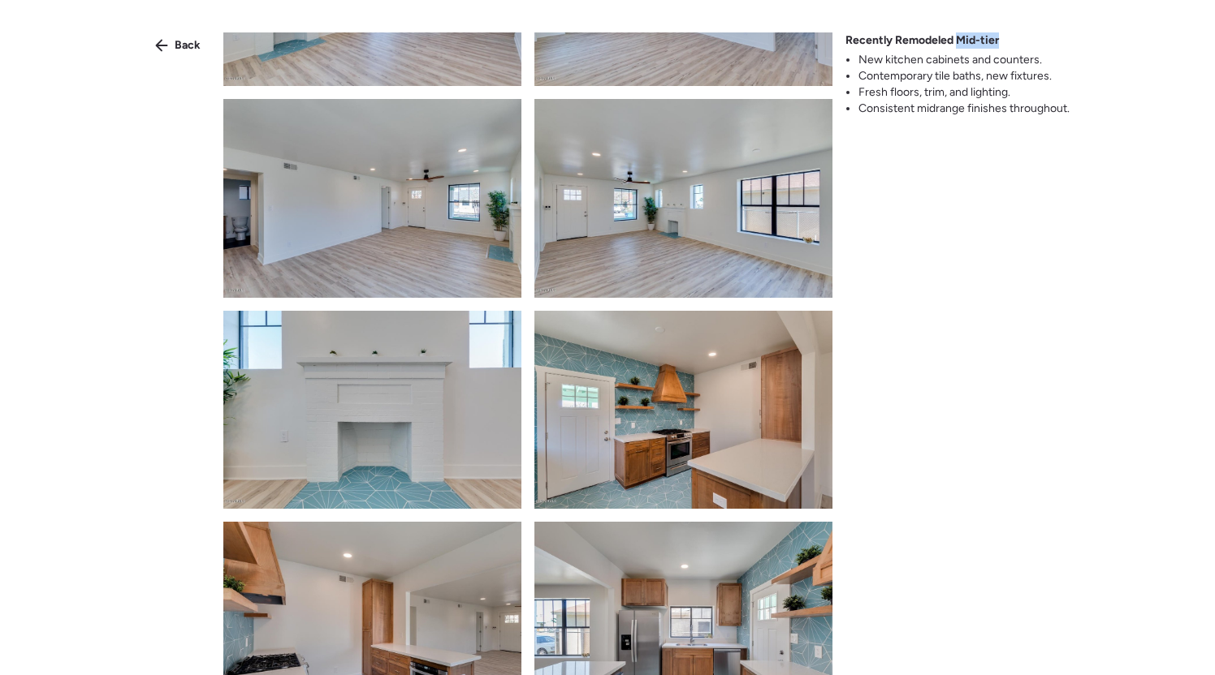
drag, startPoint x: 956, startPoint y: 39, endPoint x: 1001, endPoint y: 42, distance: 45.6
click at [1001, 42] on div "Recently Remodeled Mid-tier New kitchen cabinets and counters. Contemporary til…" at bounding box center [957, 74] width 224 height 84
drag, startPoint x: 959, startPoint y: 38, endPoint x: 996, endPoint y: 37, distance: 37.4
click at [996, 40] on span "Recently Remodeled Mid-tier" at bounding box center [921, 40] width 153 height 16
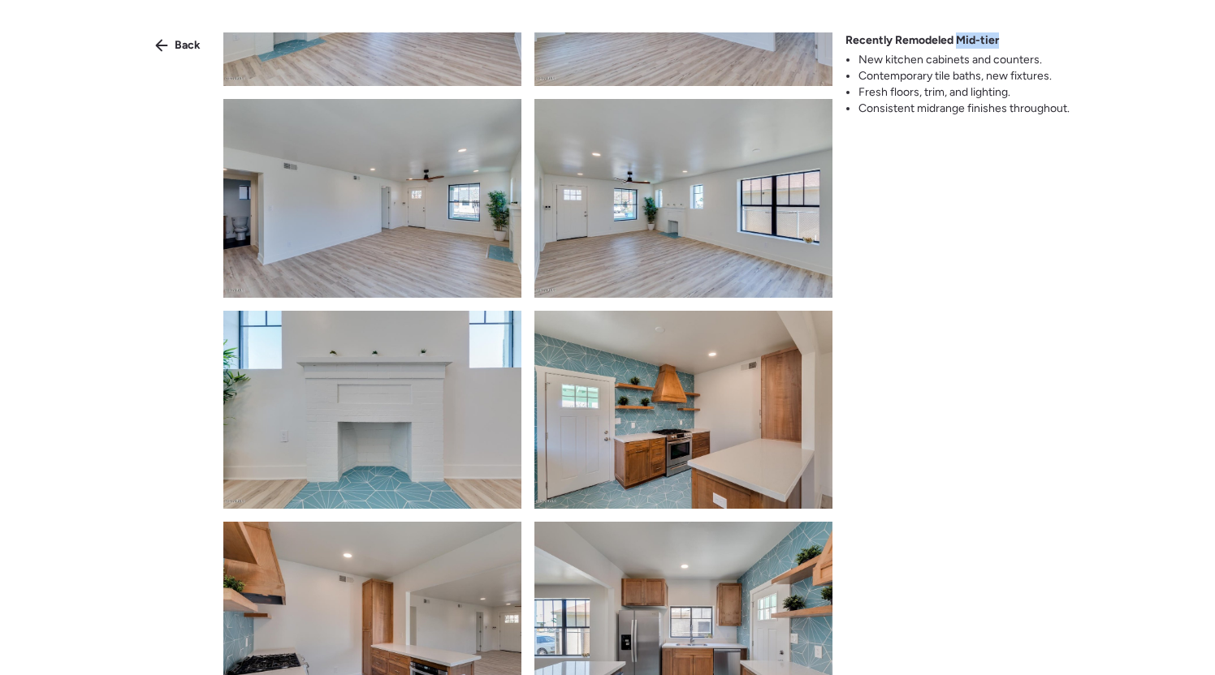
click at [996, 37] on span "Recently Remodeled Mid-tier" at bounding box center [921, 40] width 153 height 16
drag, startPoint x: 868, startPoint y: 59, endPoint x: 1060, endPoint y: 59, distance: 192.4
click at [1060, 59] on li "New kitchen cabinets and counters." at bounding box center [963, 60] width 211 height 16
drag, startPoint x: 878, startPoint y: 80, endPoint x: 1027, endPoint y: 79, distance: 148.6
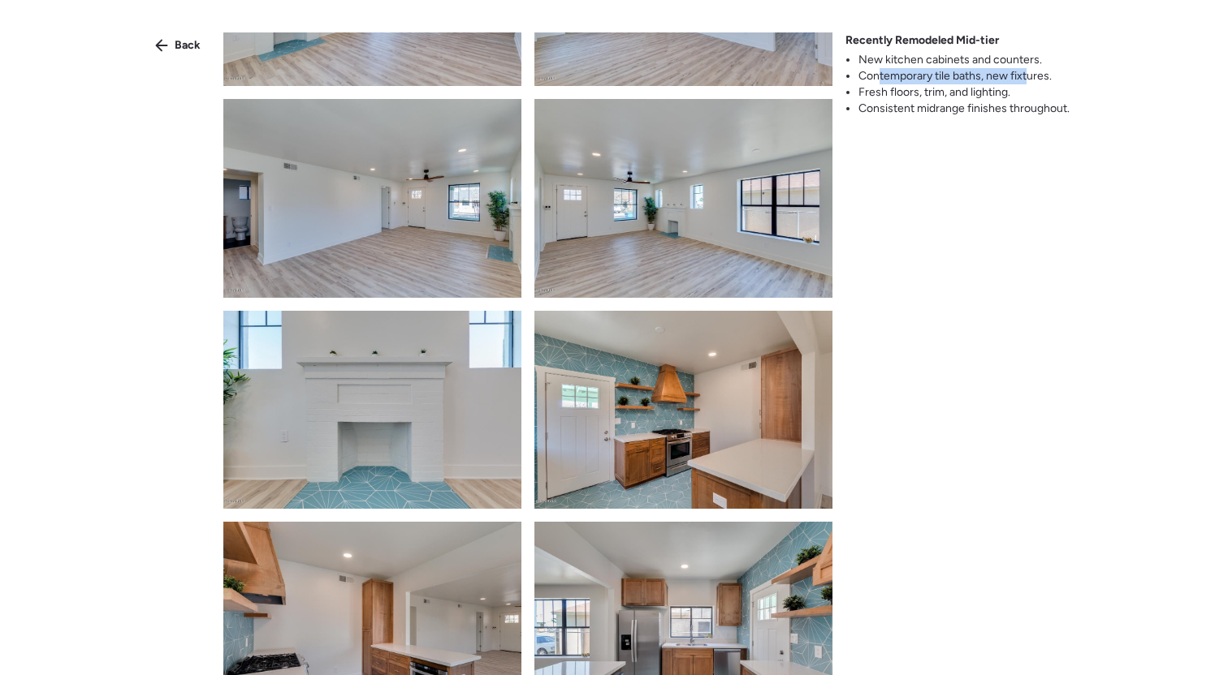
click at [1027, 79] on li "Contemporary tile baths, new fixtures." at bounding box center [963, 76] width 211 height 16
drag, startPoint x: 871, startPoint y: 95, endPoint x: 989, endPoint y: 87, distance: 118.0
click at [989, 87] on li "Fresh floors, trim, and lighting." at bounding box center [963, 92] width 211 height 16
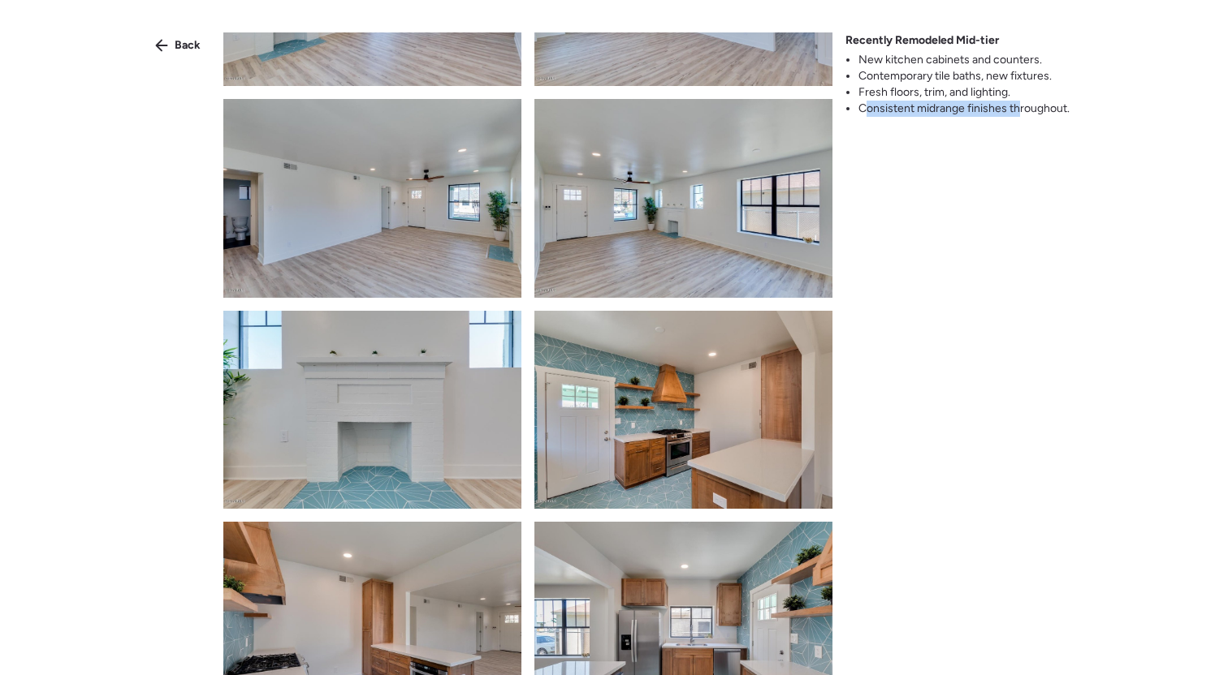
drag, startPoint x: 869, startPoint y: 109, endPoint x: 1020, endPoint y: 113, distance: 151.1
click at [1020, 113] on li "Consistent midrange finishes throughout." at bounding box center [963, 109] width 211 height 16
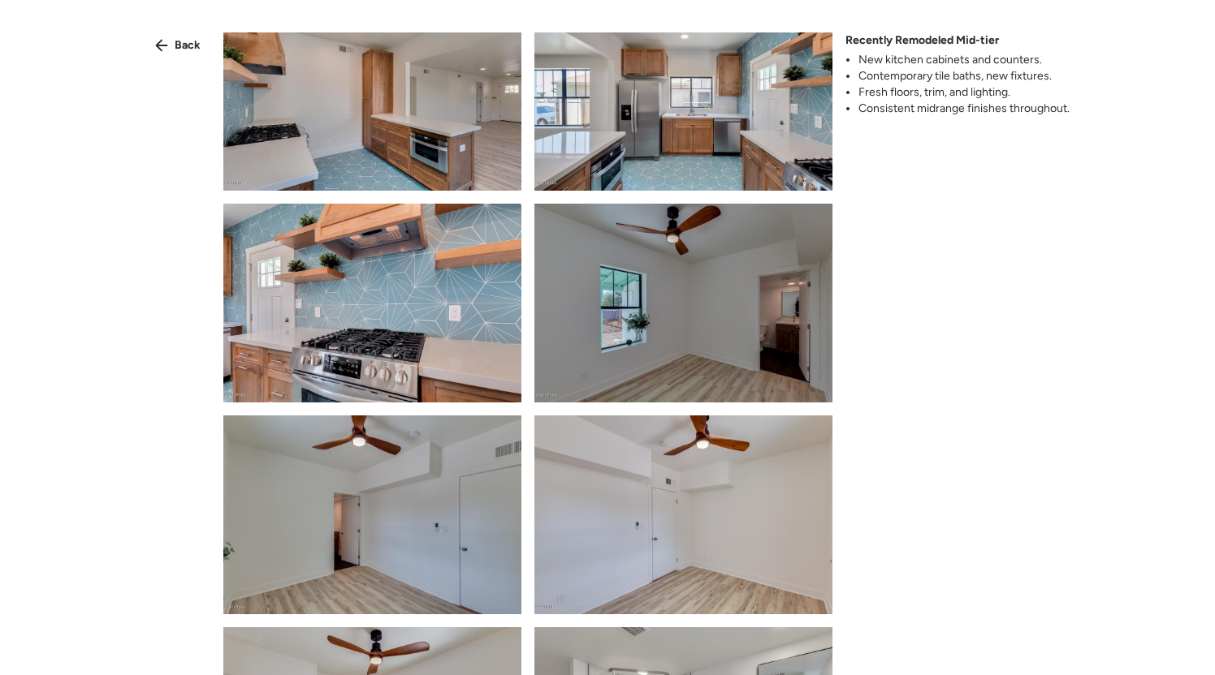
scroll to position [987, 0]
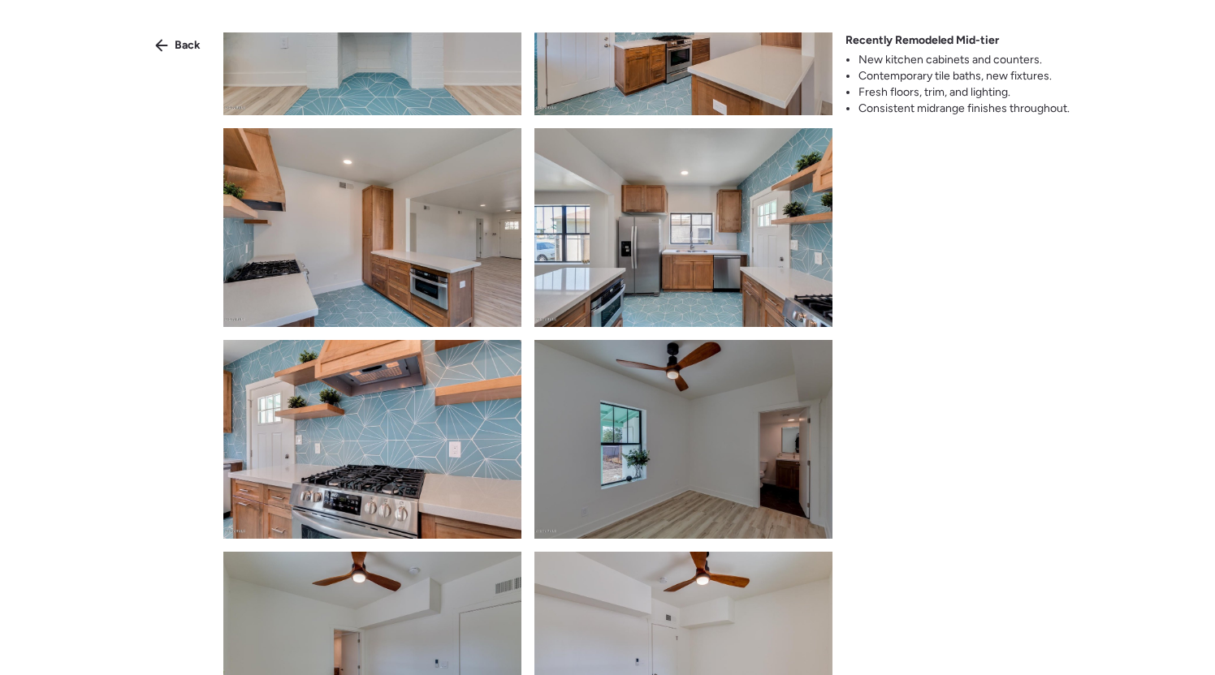
click at [258, 446] on img at bounding box center [372, 439] width 298 height 199
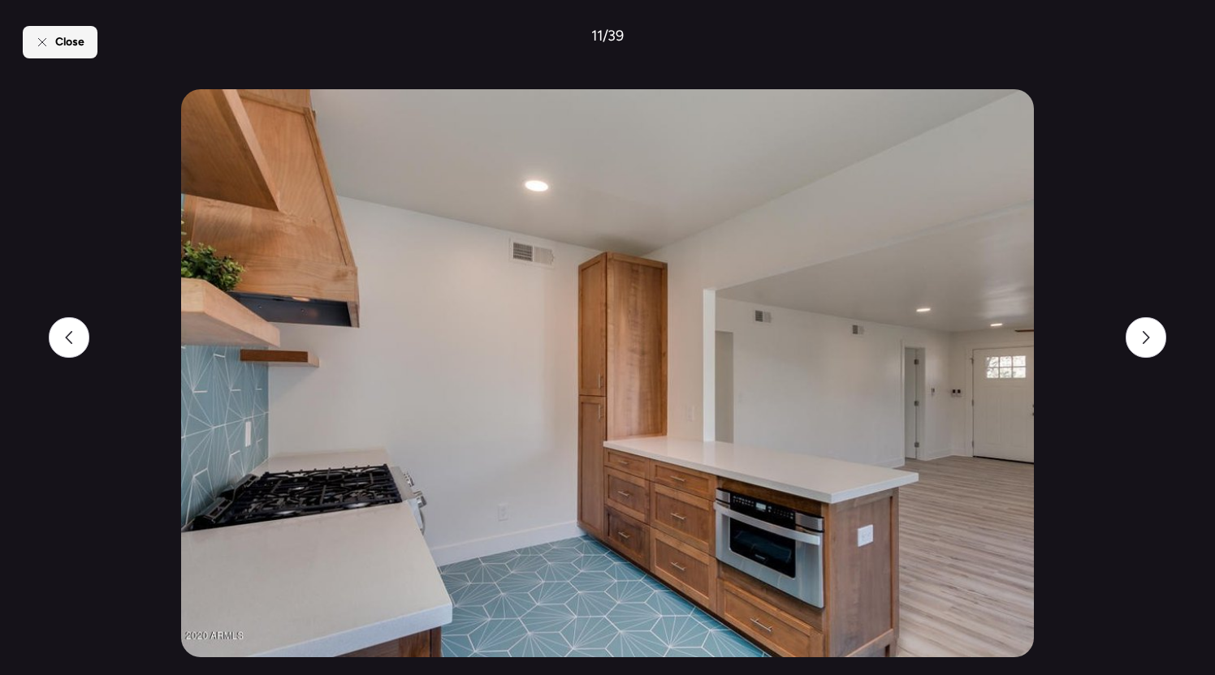
click at [51, 47] on div "Close" at bounding box center [60, 42] width 75 height 32
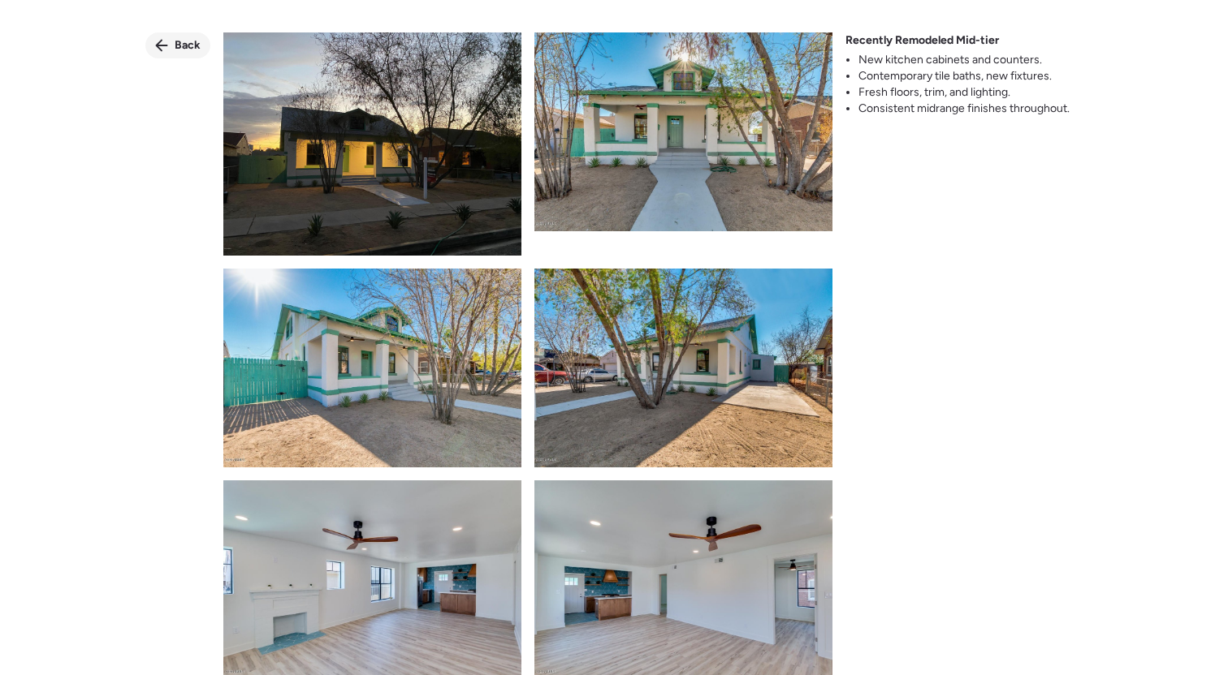
click at [184, 50] on span "Back" at bounding box center [188, 45] width 26 height 16
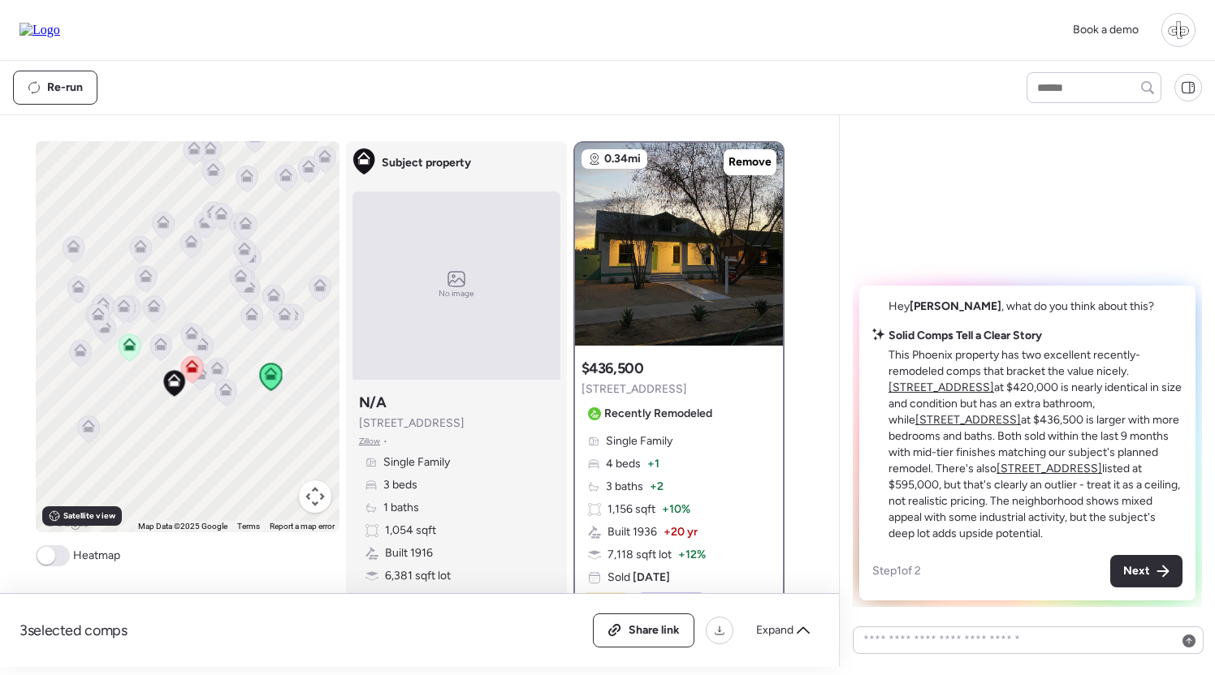
click at [214, 370] on icon at bounding box center [216, 371] width 11 height 5
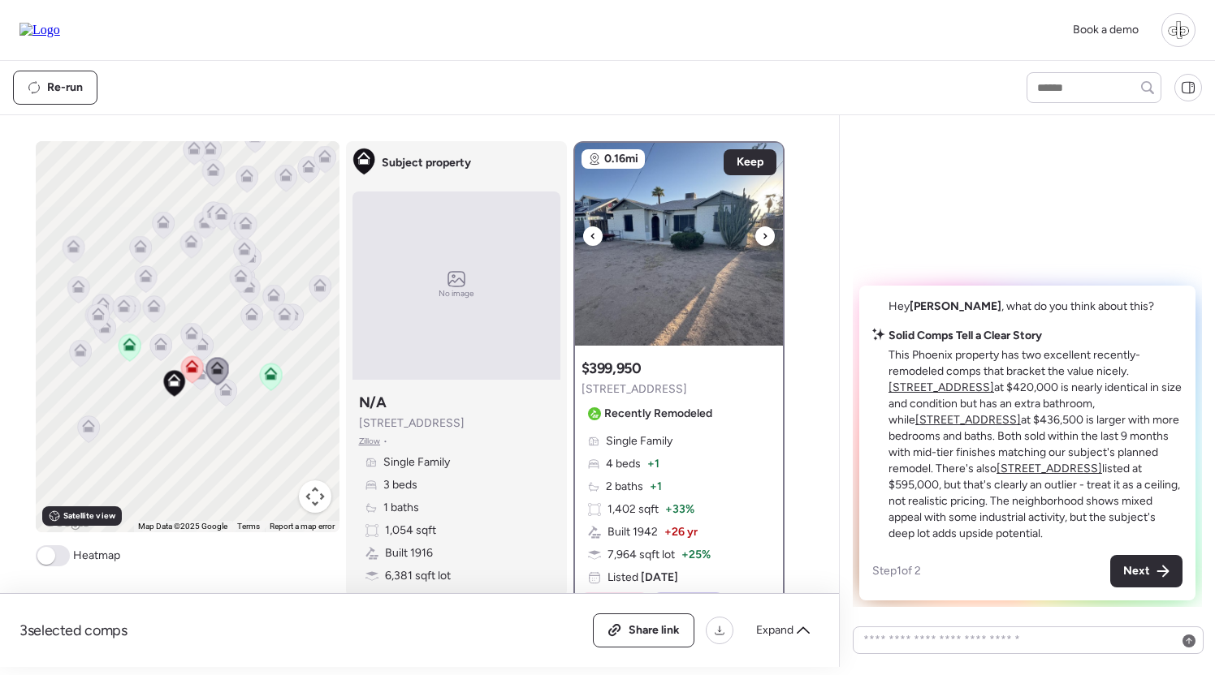
click at [687, 291] on img at bounding box center [679, 244] width 208 height 203
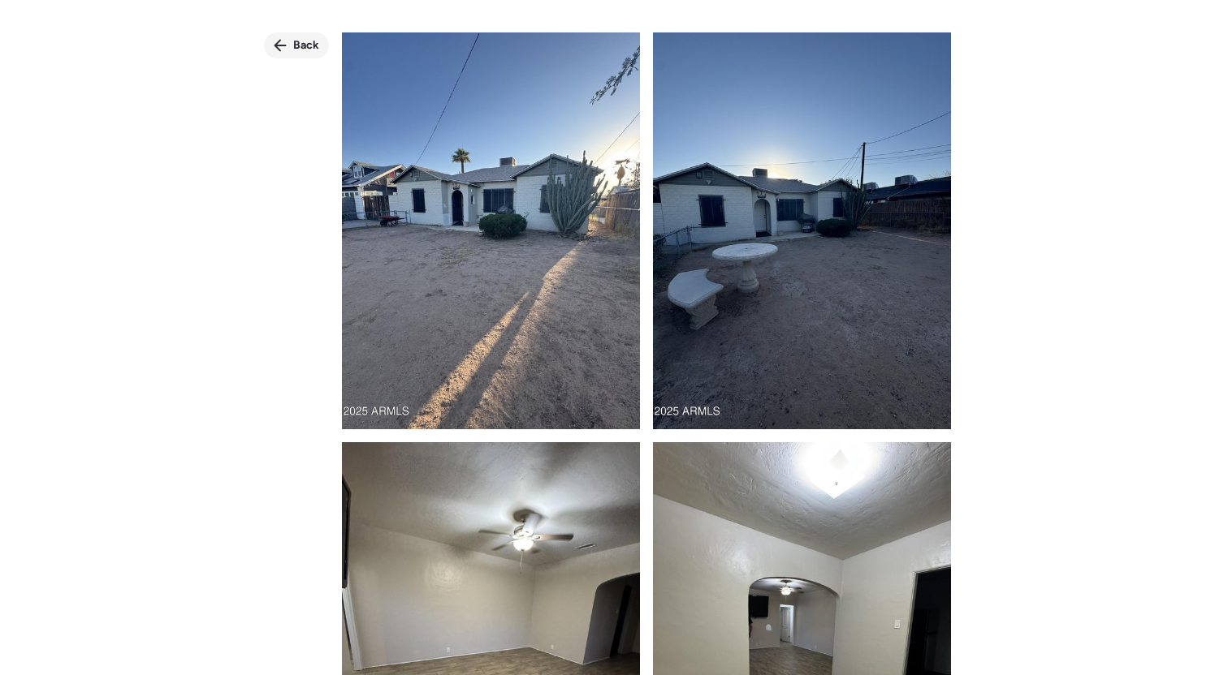
click at [300, 37] on span "Back" at bounding box center [306, 45] width 26 height 16
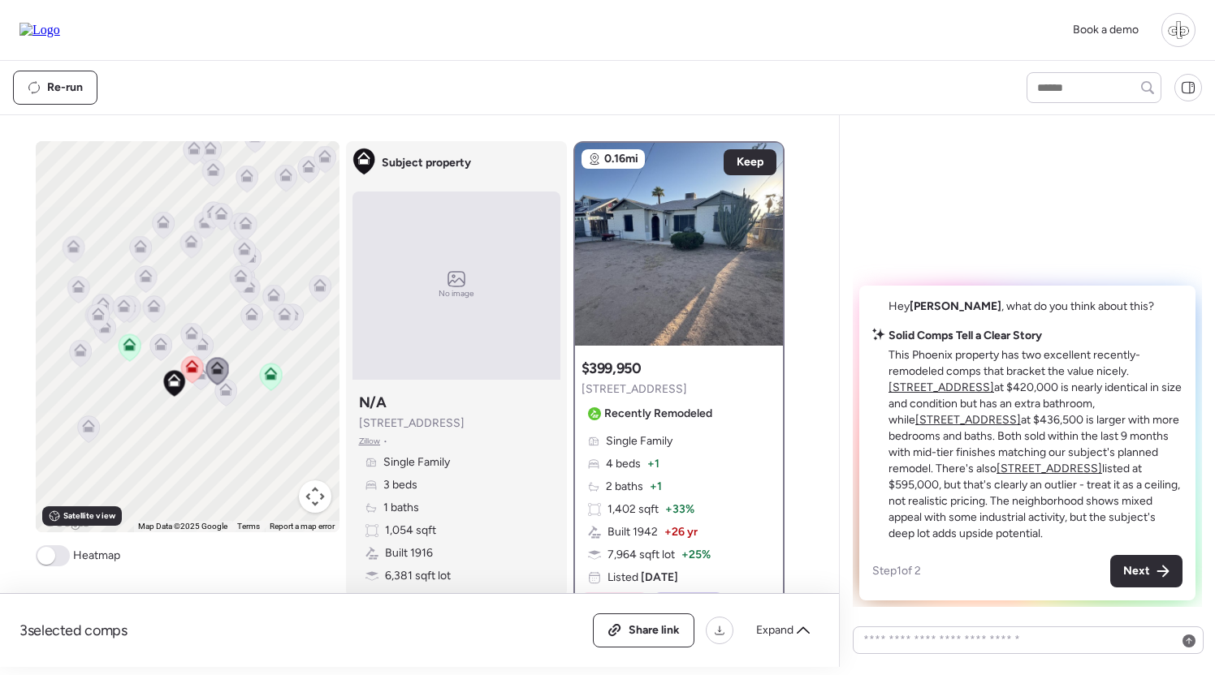
click at [197, 393] on div at bounding box center [200, 378] width 23 height 30
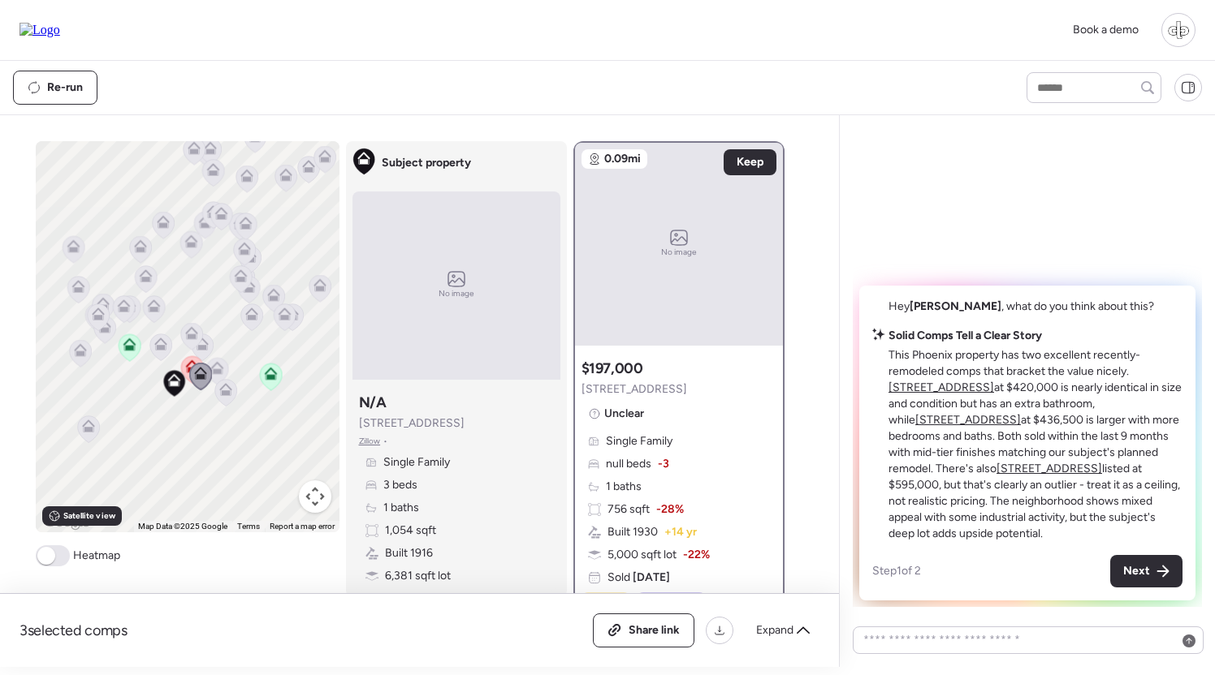
click at [184, 361] on icon at bounding box center [192, 369] width 22 height 27
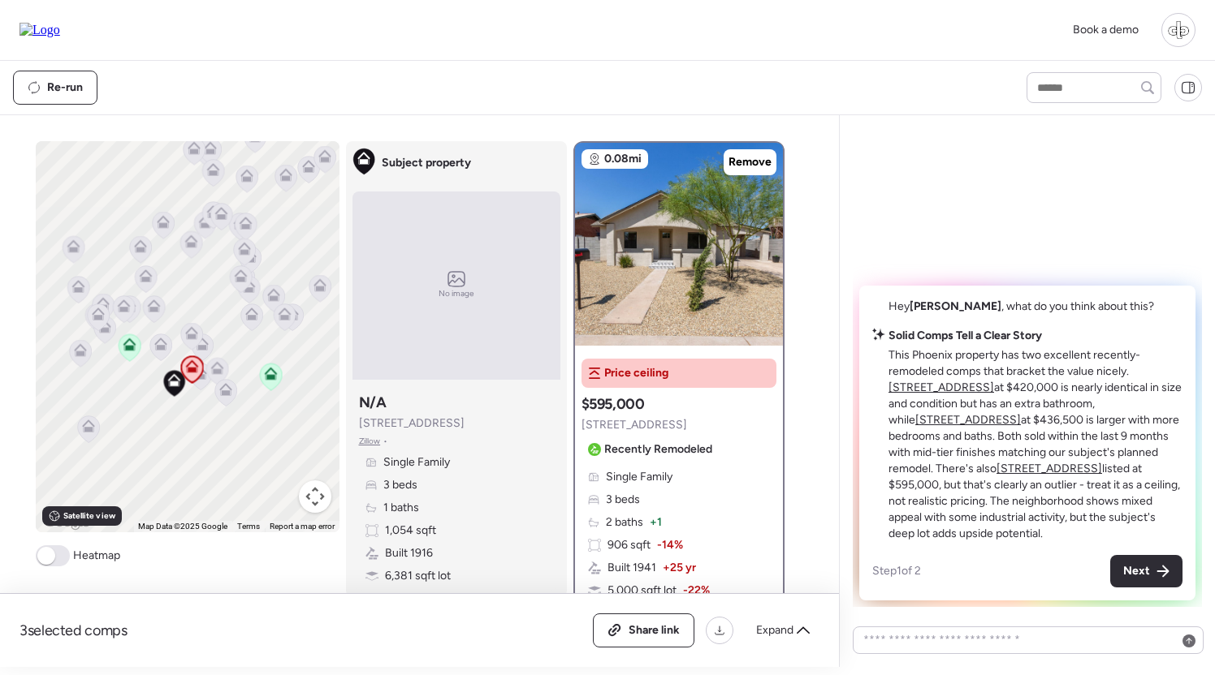
scroll to position [0, 0]
click at [262, 382] on icon at bounding box center [271, 377] width 22 height 27
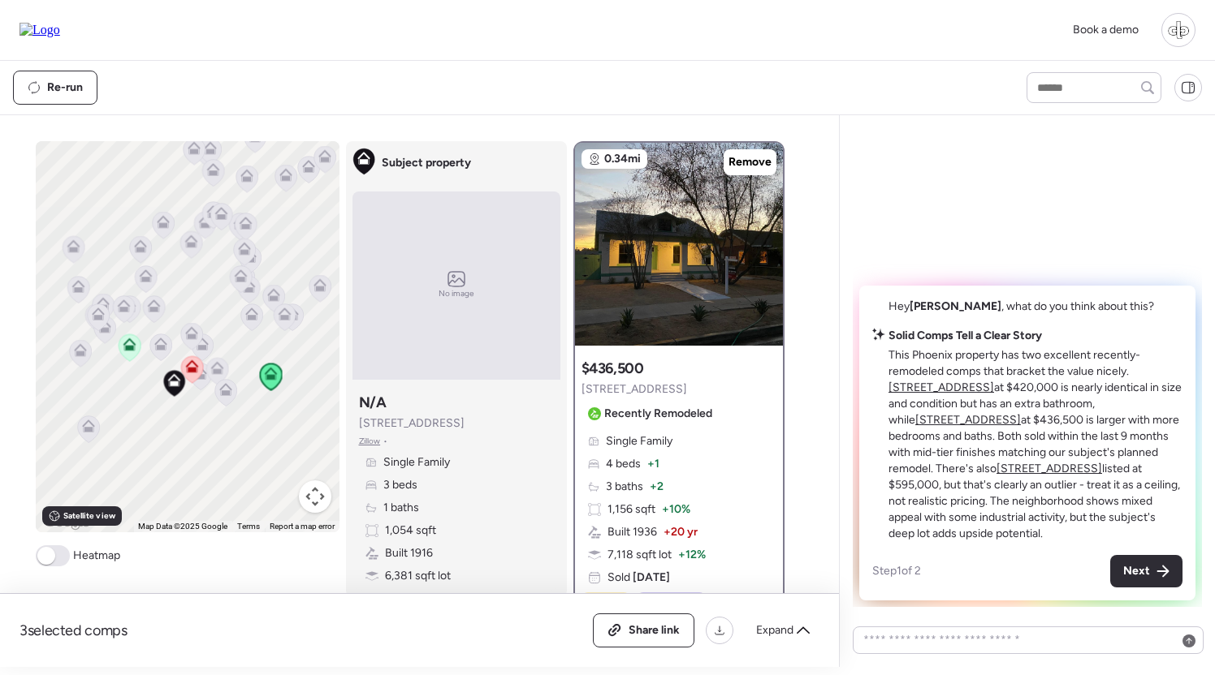
click at [265, 382] on icon at bounding box center [271, 377] width 22 height 27
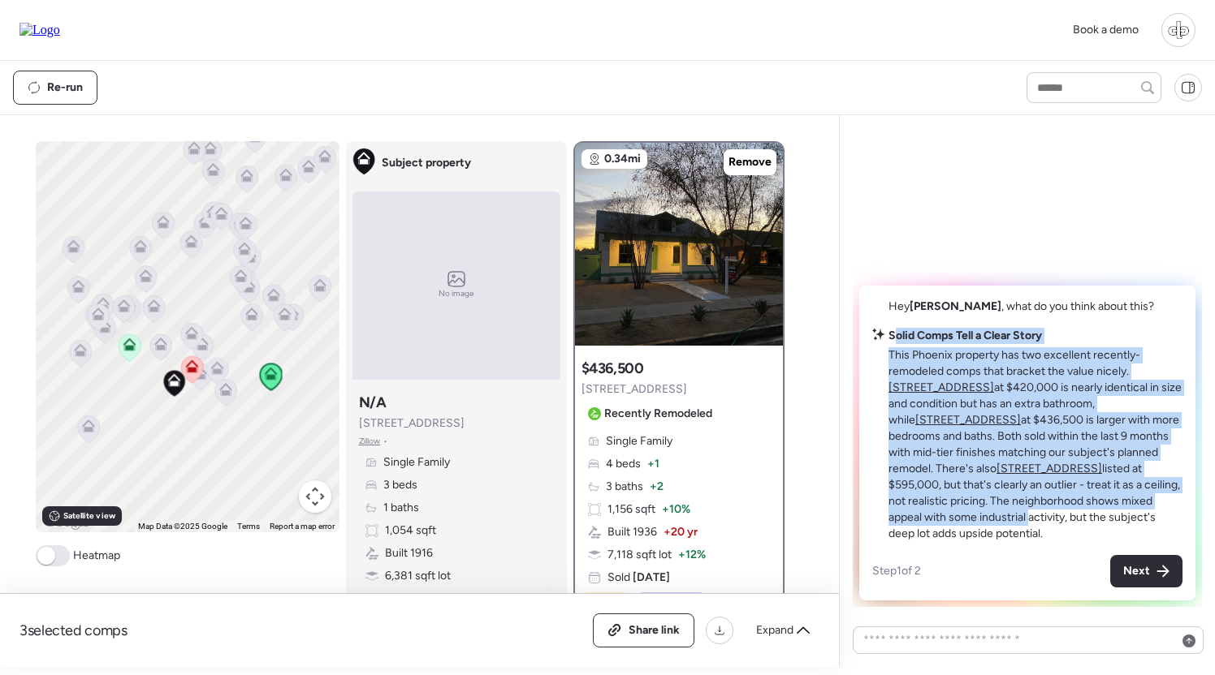
drag, startPoint x: 894, startPoint y: 351, endPoint x: 1097, endPoint y: 524, distance: 266.6
click at [1097, 524] on div "Solid Comps Tell a Clear Story This Phoenix property has two excellent recently…" at bounding box center [1035, 435] width 294 height 214
click at [1097, 524] on p "This Phoenix property has two excellent recently-remodeled comps that bracket t…" at bounding box center [1035, 444] width 294 height 195
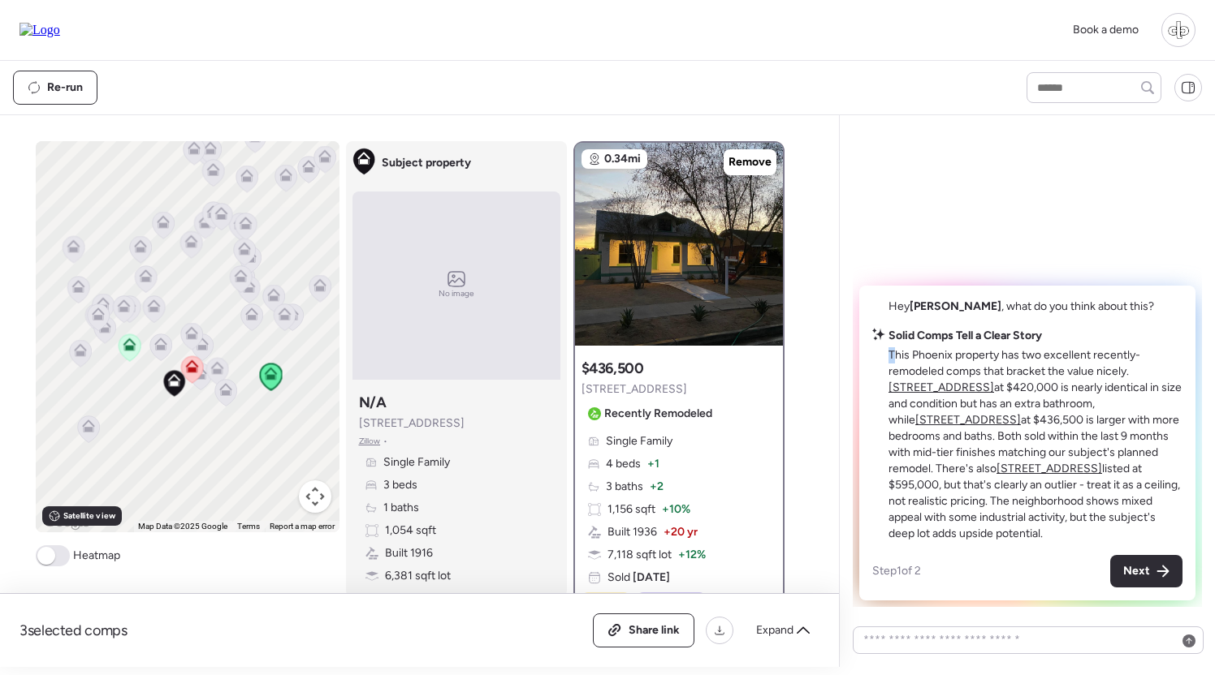
drag, startPoint x: 895, startPoint y: 372, endPoint x: 1090, endPoint y: 363, distance: 195.0
click at [1090, 363] on div "Solid Comps Tell a Clear Story This Phoenix property has two excellent recently…" at bounding box center [1035, 435] width 294 height 214
drag, startPoint x: 1088, startPoint y: 363, endPoint x: 1077, endPoint y: 366, distance: 11.0
click at [1087, 363] on div "Solid Comps Tell a Clear Story This Phoenix property has two excellent recently…" at bounding box center [1035, 435] width 294 height 214
click at [1119, 372] on p "This Phoenix property has two excellent recently-remodeled comps that bracket t…" at bounding box center [1035, 444] width 294 height 195
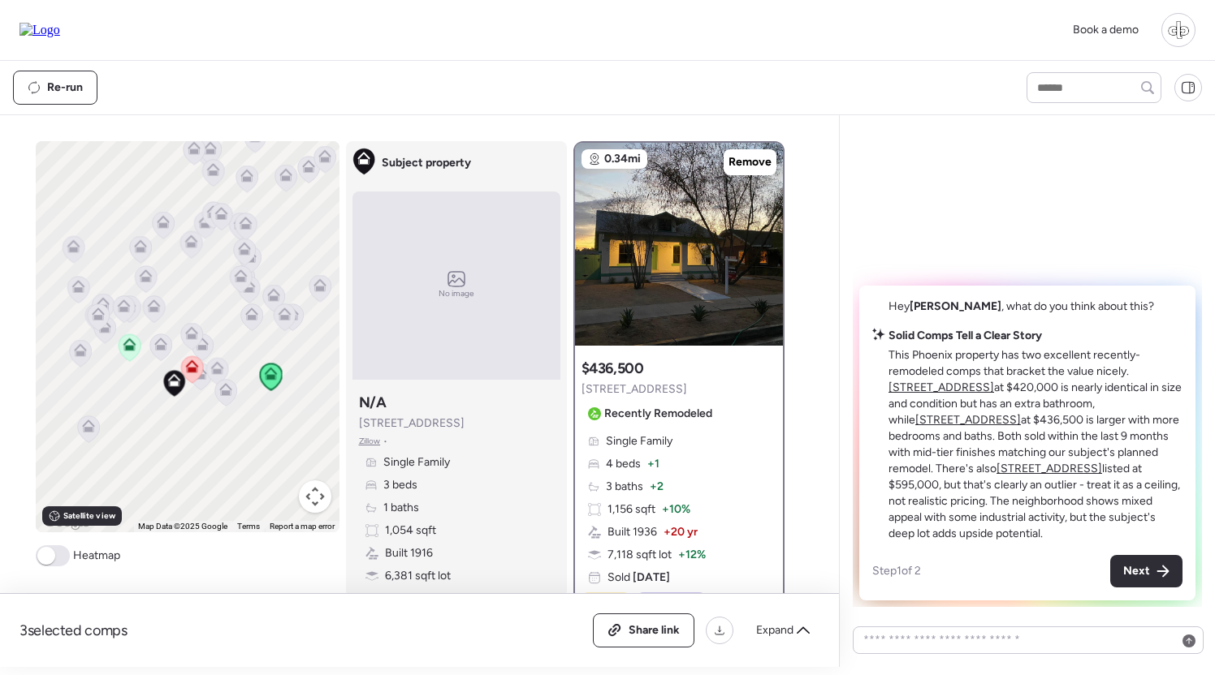
click at [994, 386] on u "[STREET_ADDRESS]" at bounding box center [941, 388] width 106 height 14
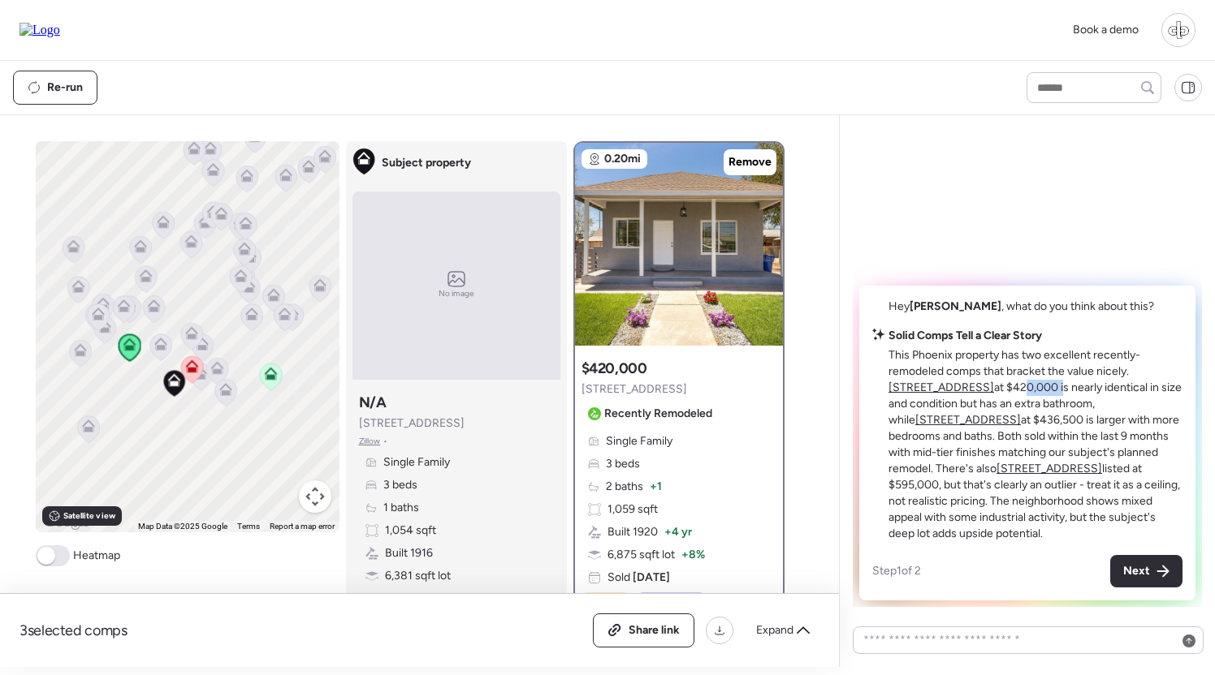
drag, startPoint x: 973, startPoint y: 401, endPoint x: 1012, endPoint y: 401, distance: 38.2
click at [1012, 401] on p "This Phoenix property has two excellent recently-remodeled comps that bracket t…" at bounding box center [1035, 444] width 294 height 195
drag, startPoint x: 1078, startPoint y: 408, endPoint x: 1129, endPoint y: 410, distance: 51.2
click at [1129, 410] on p "This Phoenix property has two excellent recently-remodeled comps that bracket t…" at bounding box center [1035, 444] width 294 height 195
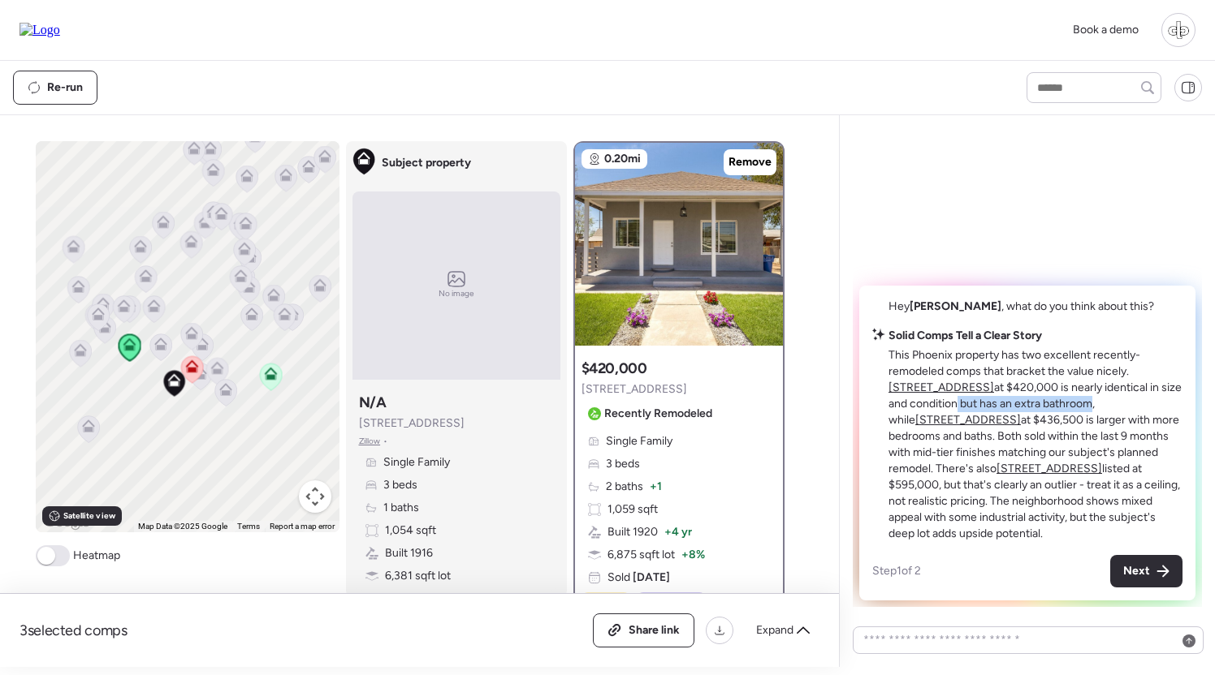
drag, startPoint x: 927, startPoint y: 421, endPoint x: 1061, endPoint y: 421, distance: 134.0
click at [1061, 421] on p "This Phoenix property has two excellent recently-remodeled comps that bracket t…" at bounding box center [1035, 444] width 294 height 195
click at [1020, 420] on u "[STREET_ADDRESS]" at bounding box center [968, 420] width 106 height 14
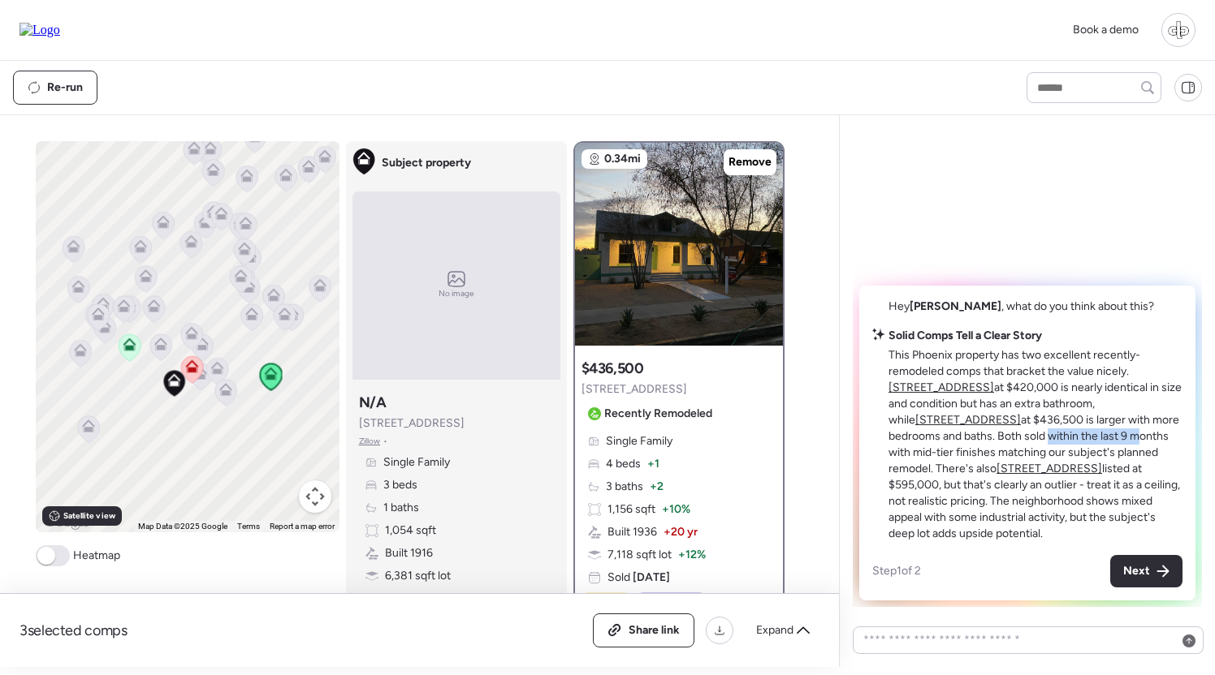
drag, startPoint x: 934, startPoint y: 451, endPoint x: 1025, endPoint y: 451, distance: 91.7
click at [1025, 451] on p "This Phoenix property has two excellent recently-remodeled comps that bracket t…" at bounding box center [1035, 444] width 294 height 195
drag, startPoint x: 1064, startPoint y: 453, endPoint x: 1170, endPoint y: 454, distance: 106.4
click at [1170, 454] on p "This Phoenix property has two excellent recently-remodeled comps that bracket t…" at bounding box center [1035, 444] width 294 height 195
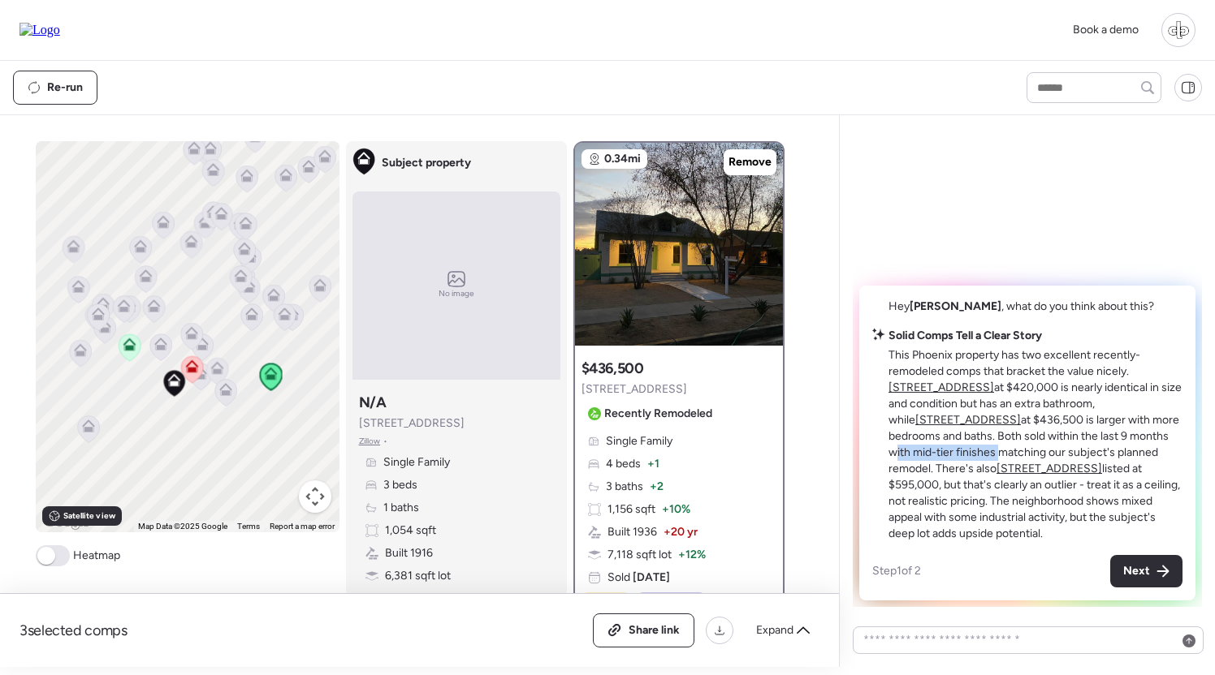
click at [1170, 454] on p "This Phoenix property has two excellent recently-remodeled comps that bracket t…" at bounding box center [1035, 444] width 294 height 195
drag, startPoint x: 907, startPoint y: 468, endPoint x: 928, endPoint y: 468, distance: 21.1
click at [928, 468] on p "This Phoenix property has two excellent recently-remodeled comps that bracket t…" at bounding box center [1035, 444] width 294 height 195
click at [1139, 566] on span "Next" at bounding box center [1136, 571] width 27 height 16
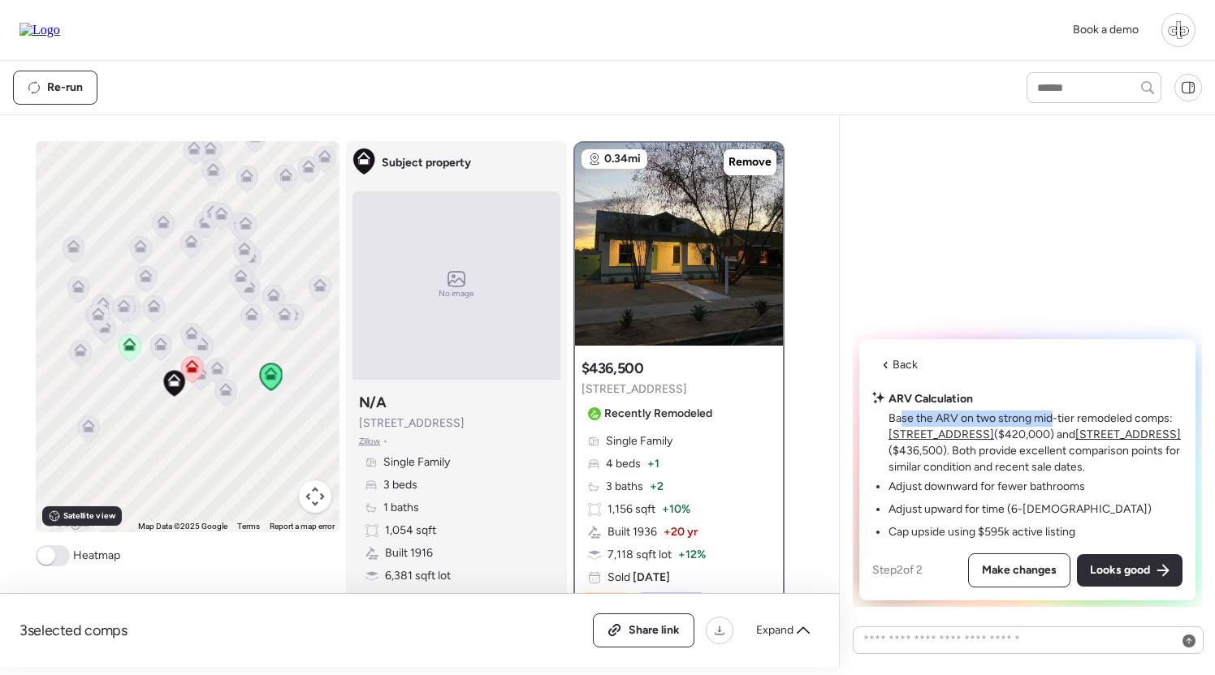
drag, startPoint x: 903, startPoint y: 416, endPoint x: 1051, endPoint y: 413, distance: 147.8
click at [1051, 413] on p "Base the ARV on two strong mid-tier remodeled comps: [STREET_ADDRESS] ($420,000…" at bounding box center [1035, 443] width 294 height 65
drag, startPoint x: 900, startPoint y: 485, endPoint x: 1076, endPoint y: 485, distance: 177.0
click at [1076, 485] on li "Adjust downward for fewer bathrooms" at bounding box center [986, 487] width 196 height 16
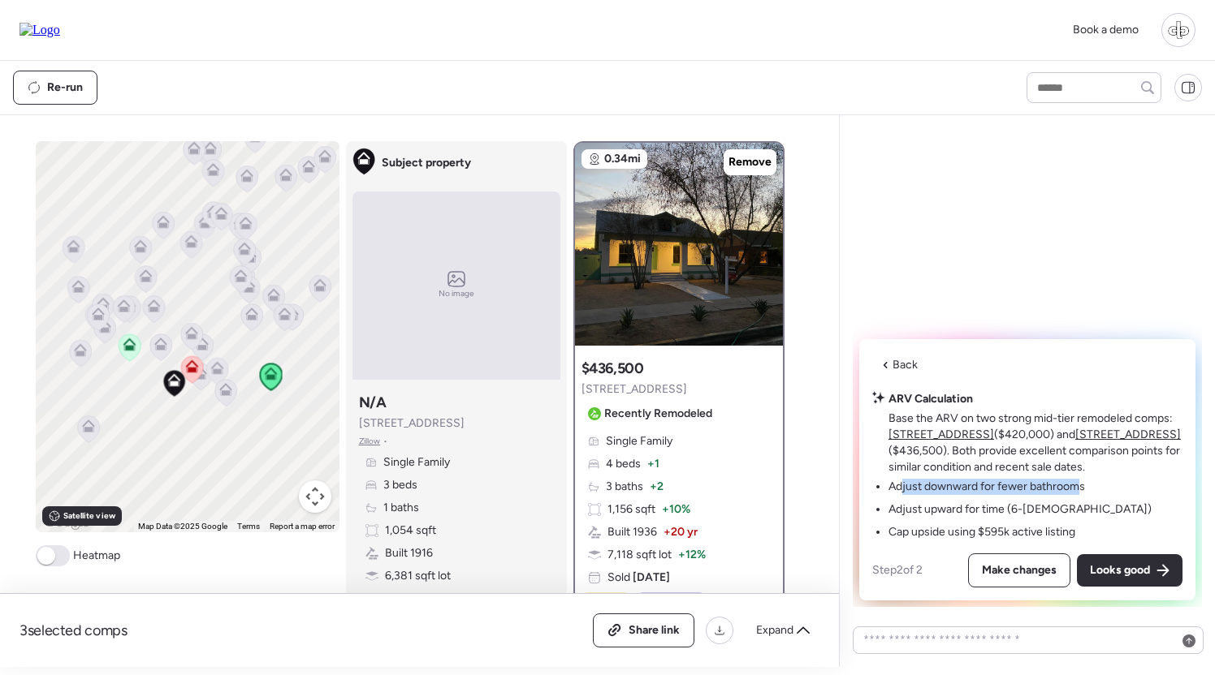
click at [1076, 485] on li "Adjust downward for fewer bathrooms" at bounding box center [986, 487] width 196 height 16
drag, startPoint x: 906, startPoint y: 511, endPoint x: 1000, endPoint y: 504, distance: 94.5
click at [1001, 504] on li "Adjust upward for time (6-[DEMOGRAPHIC_DATA])" at bounding box center [1019, 510] width 263 height 16
click at [1000, 504] on li "Adjust upward for time (6-[DEMOGRAPHIC_DATA])" at bounding box center [1019, 510] width 263 height 16
drag, startPoint x: 1006, startPoint y: 504, endPoint x: 1059, endPoint y: 503, distance: 52.8
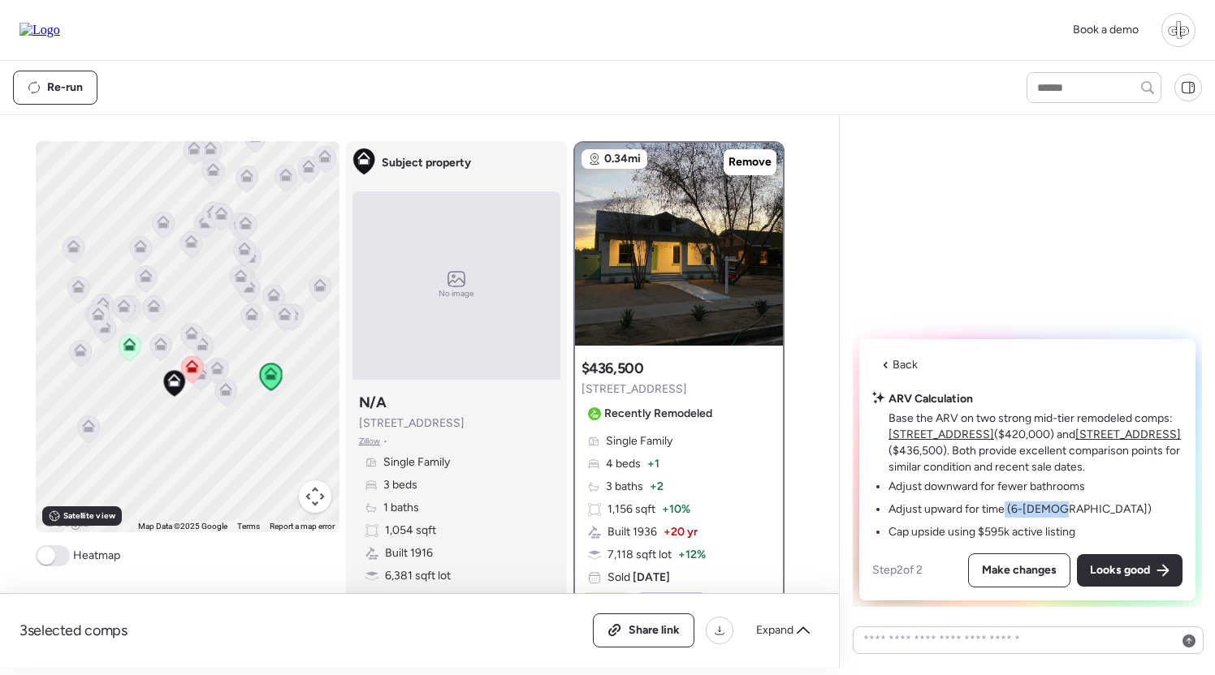
click at [1059, 503] on li "Adjust upward for time (6-[DEMOGRAPHIC_DATA])" at bounding box center [1019, 510] width 263 height 16
drag, startPoint x: 898, startPoint y: 535, endPoint x: 991, endPoint y: 533, distance: 93.4
click at [991, 533] on li "Cap upside using $595k active listing" at bounding box center [981, 532] width 187 height 16
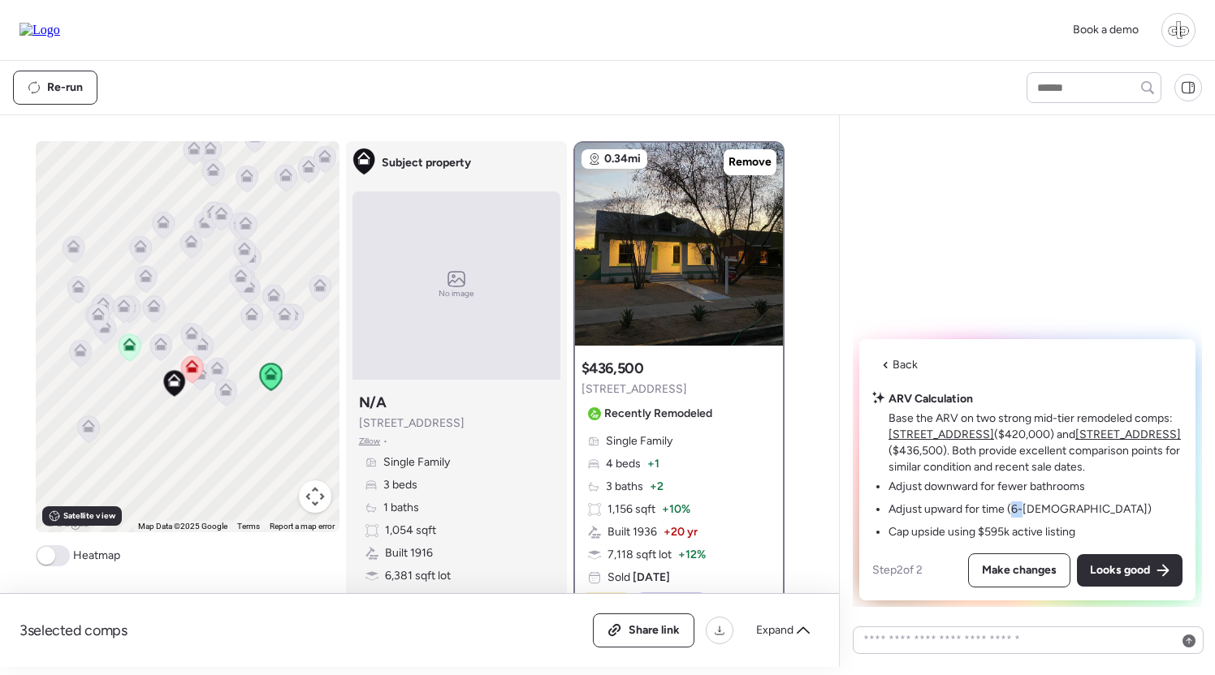
drag, startPoint x: 1015, startPoint y: 511, endPoint x: 1026, endPoint y: 511, distance: 11.4
click at [1026, 511] on li "Adjust upward for time (6-[DEMOGRAPHIC_DATA])" at bounding box center [1019, 510] width 263 height 16
click at [1005, 567] on span "Make changes" at bounding box center [1019, 571] width 75 height 16
type textarea "**********"
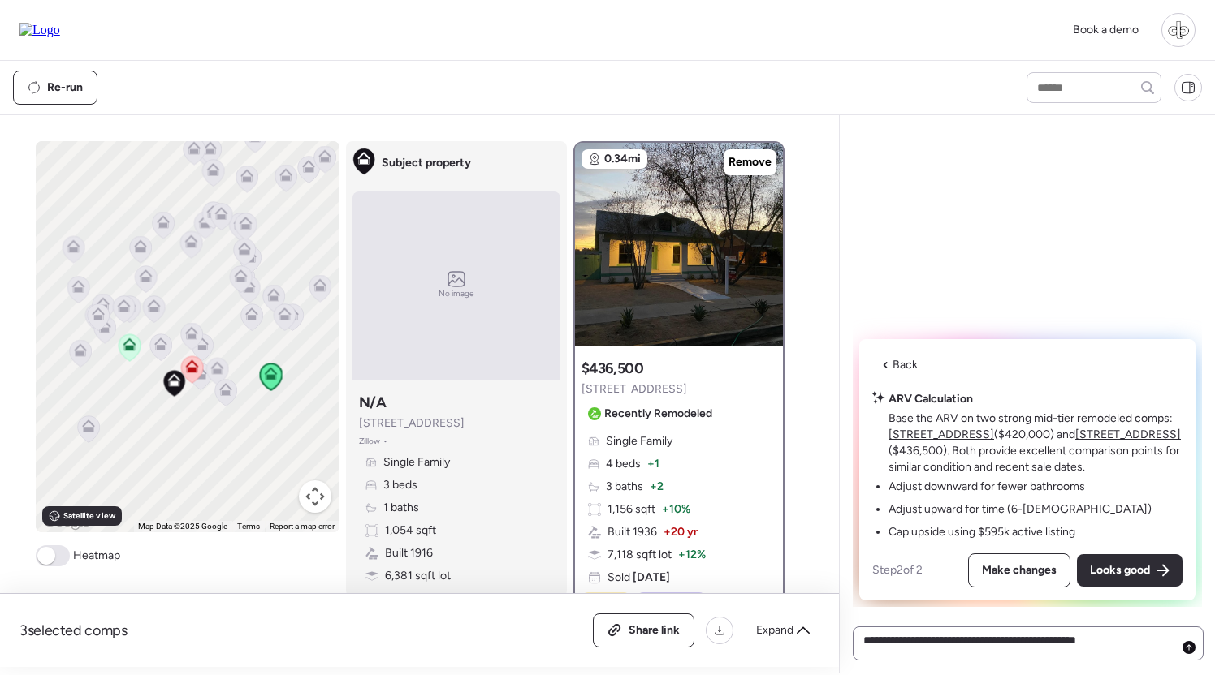
click at [1189, 649] on icon at bounding box center [1188, 648] width 6 height 6
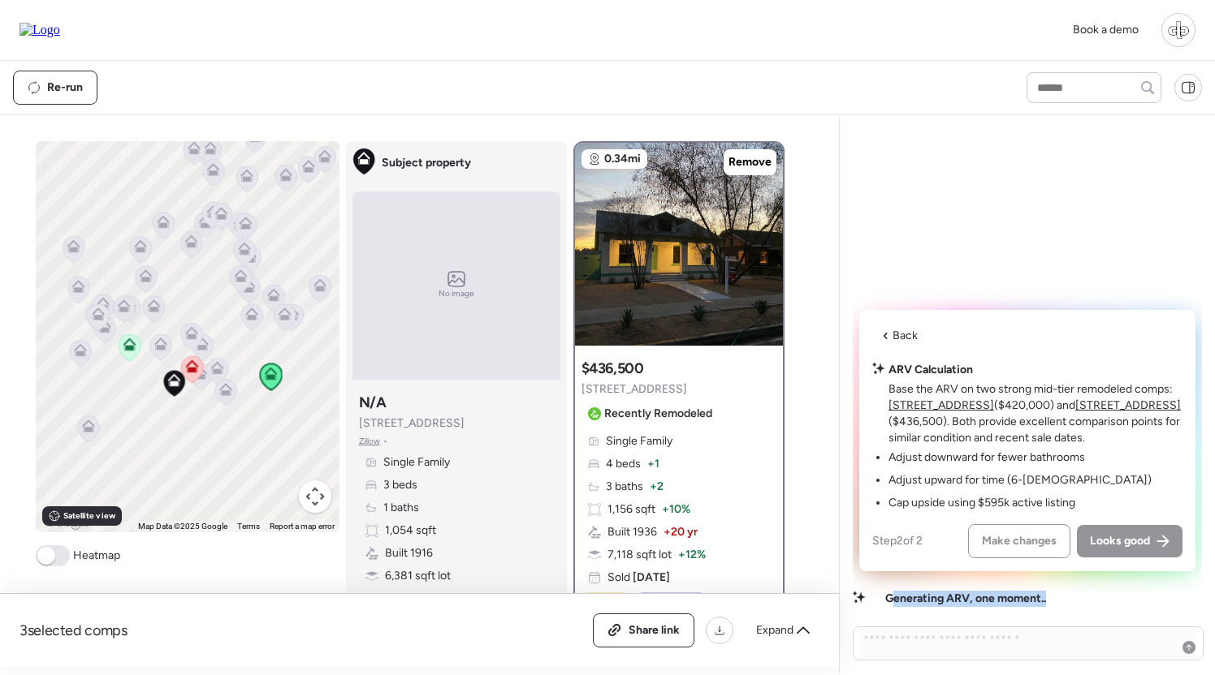
drag, startPoint x: 896, startPoint y: 598, endPoint x: 1059, endPoint y: 601, distance: 162.4
click at [1059, 601] on div "Generating ARV, one moment.." at bounding box center [1043, 599] width 317 height 16
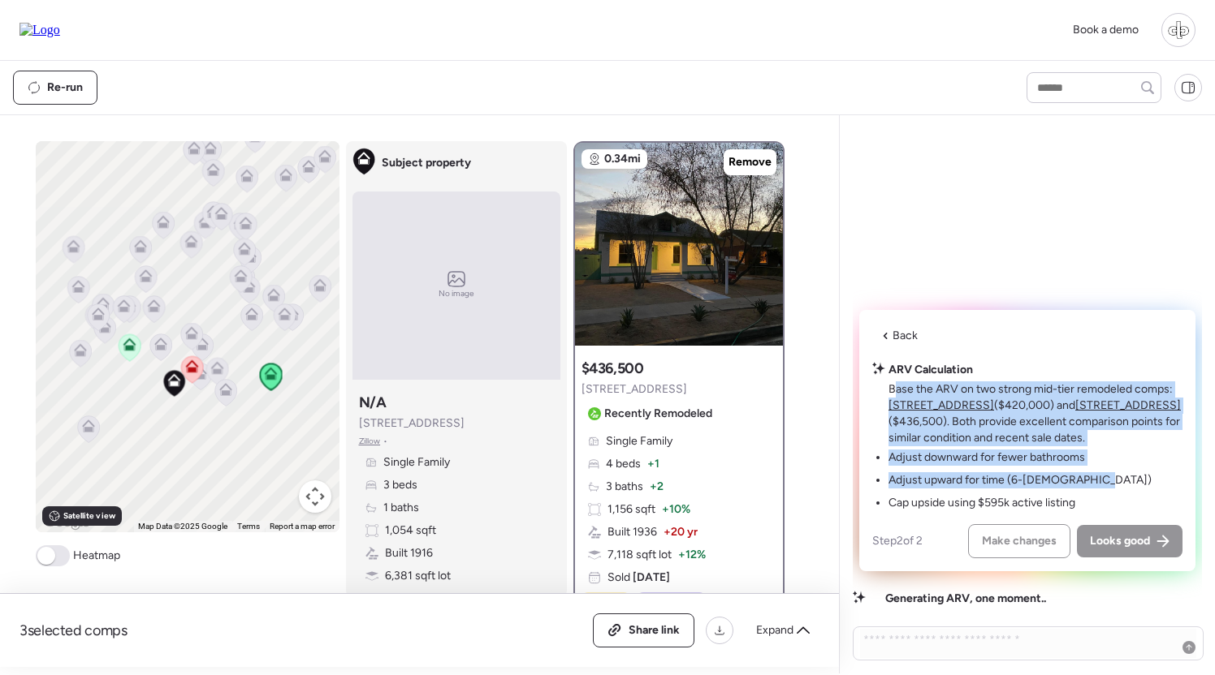
drag, startPoint x: 896, startPoint y: 384, endPoint x: 1098, endPoint y: 497, distance: 230.8
click at [1098, 497] on div "ARV Calculation Base the ARV on two strong mid-tier remodeled comps: [STREET_AD…" at bounding box center [1035, 436] width 294 height 149
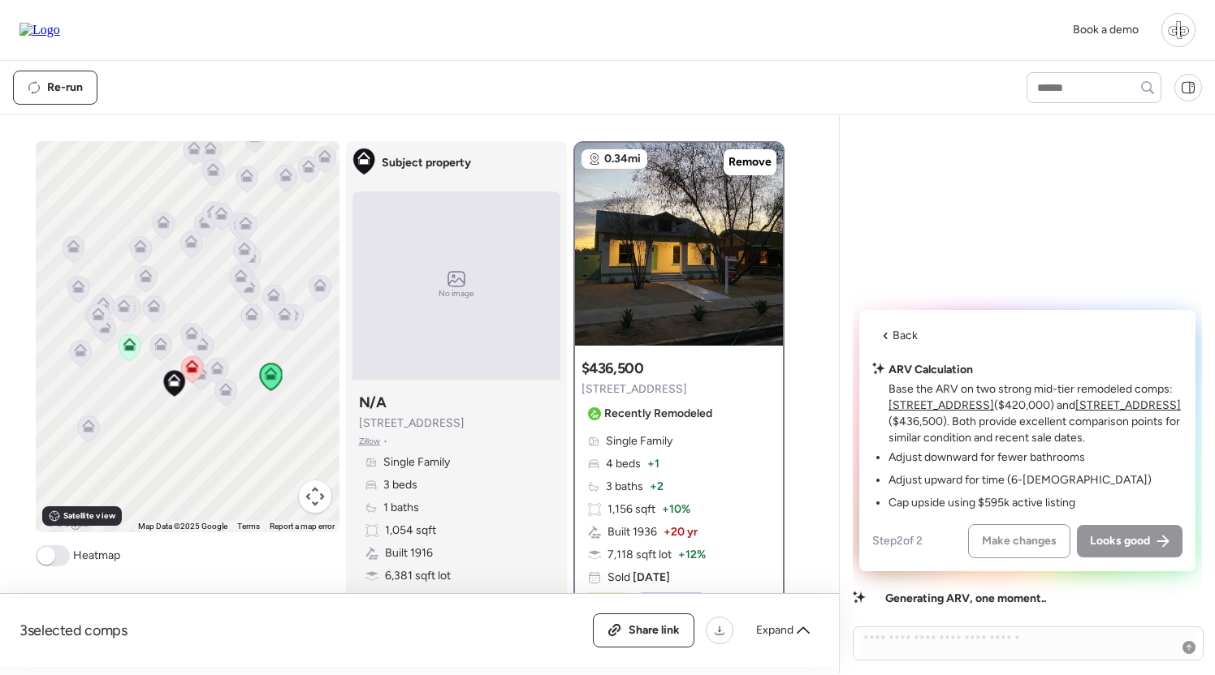
click at [192, 338] on icon at bounding box center [191, 336] width 11 height 5
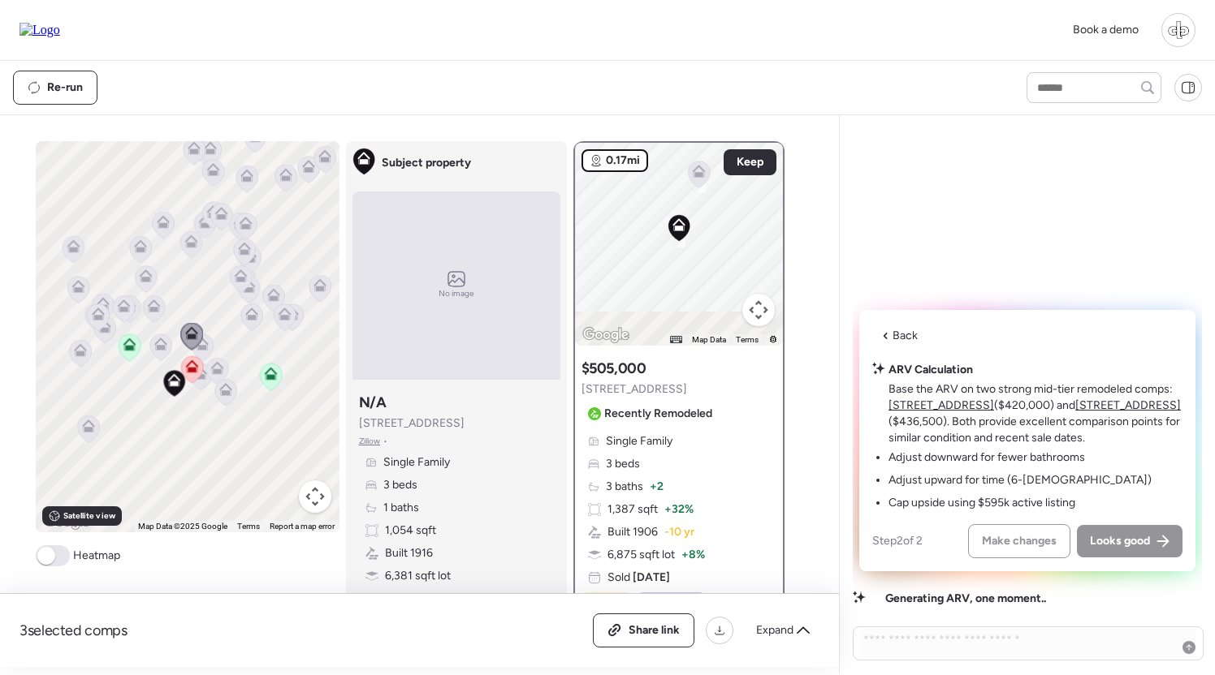
click at [735, 108] on div "Re-run" at bounding box center [607, 88] width 1215 height 54
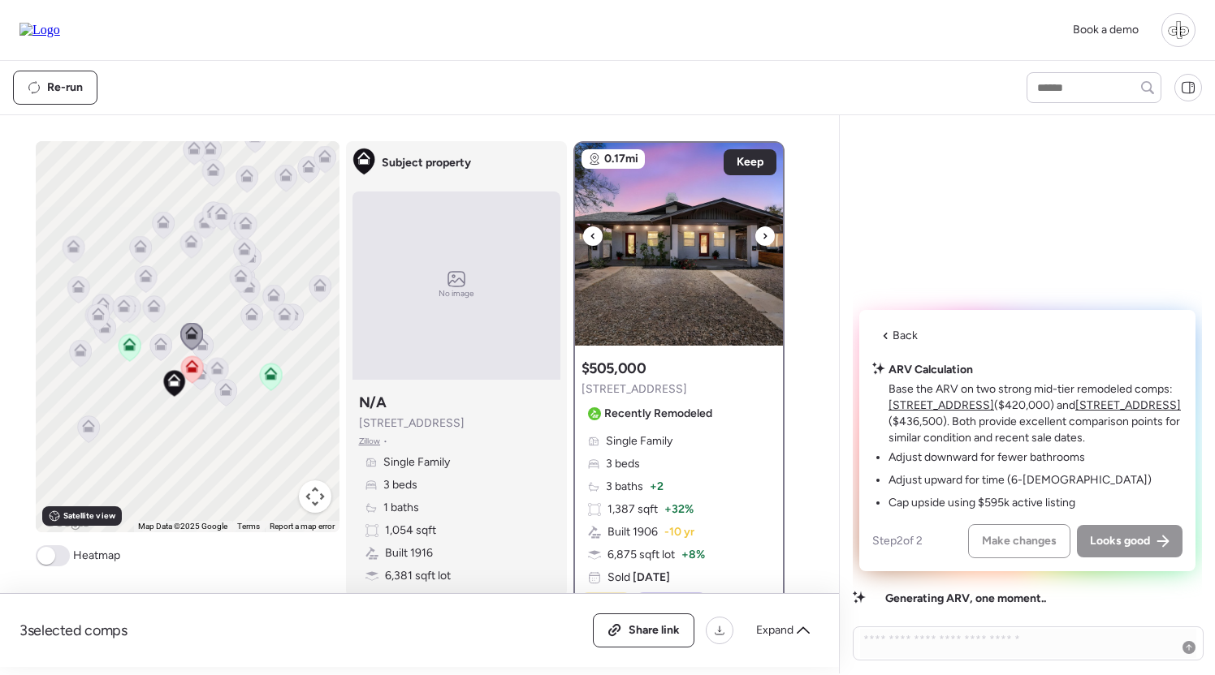
click at [693, 239] on img at bounding box center [679, 244] width 208 height 203
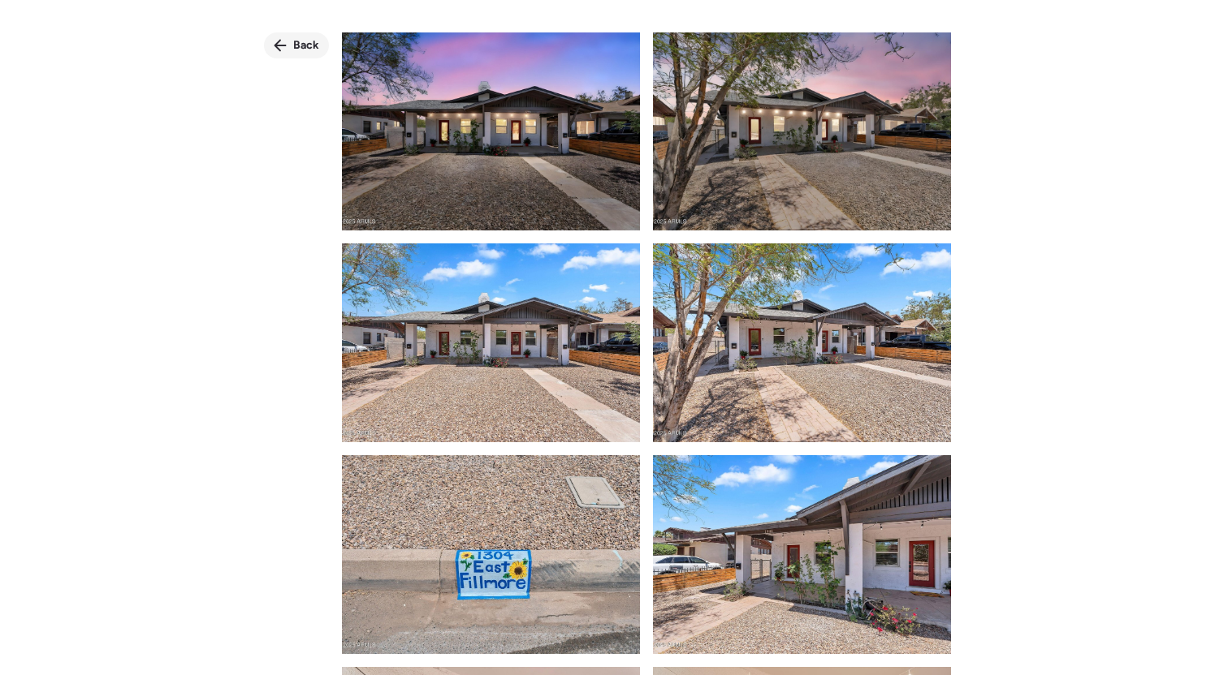
click at [280, 38] on div "Back" at bounding box center [296, 45] width 65 height 26
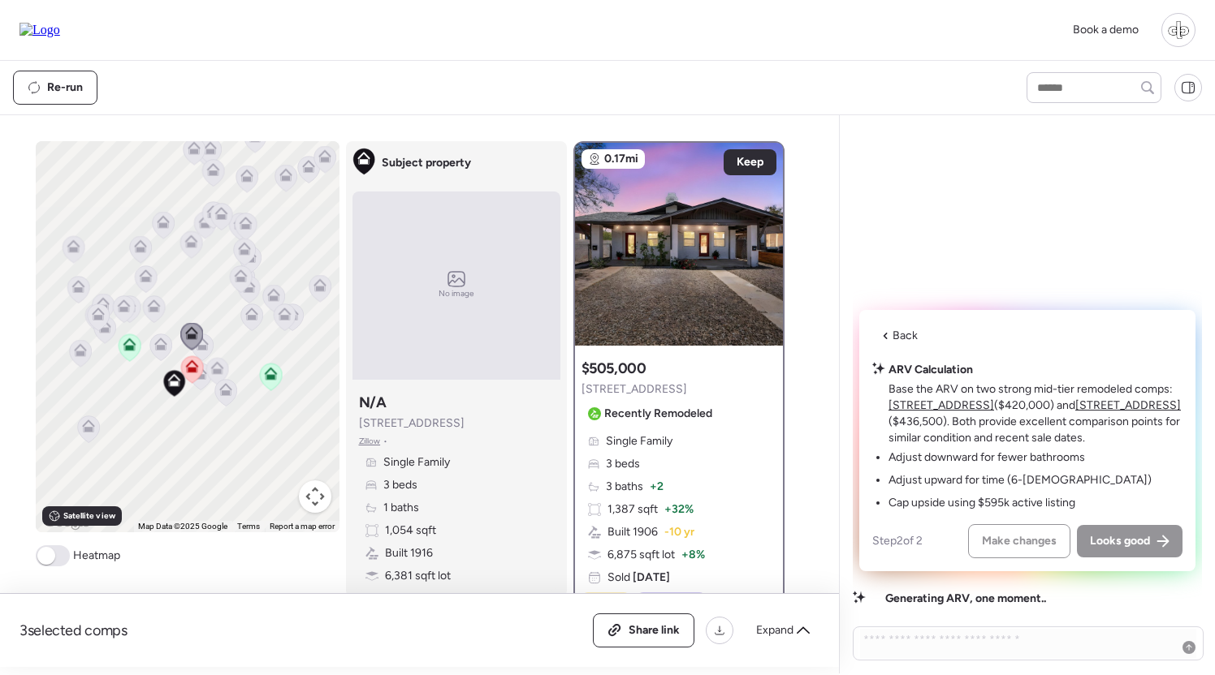
click at [274, 376] on icon at bounding box center [270, 374] width 13 height 13
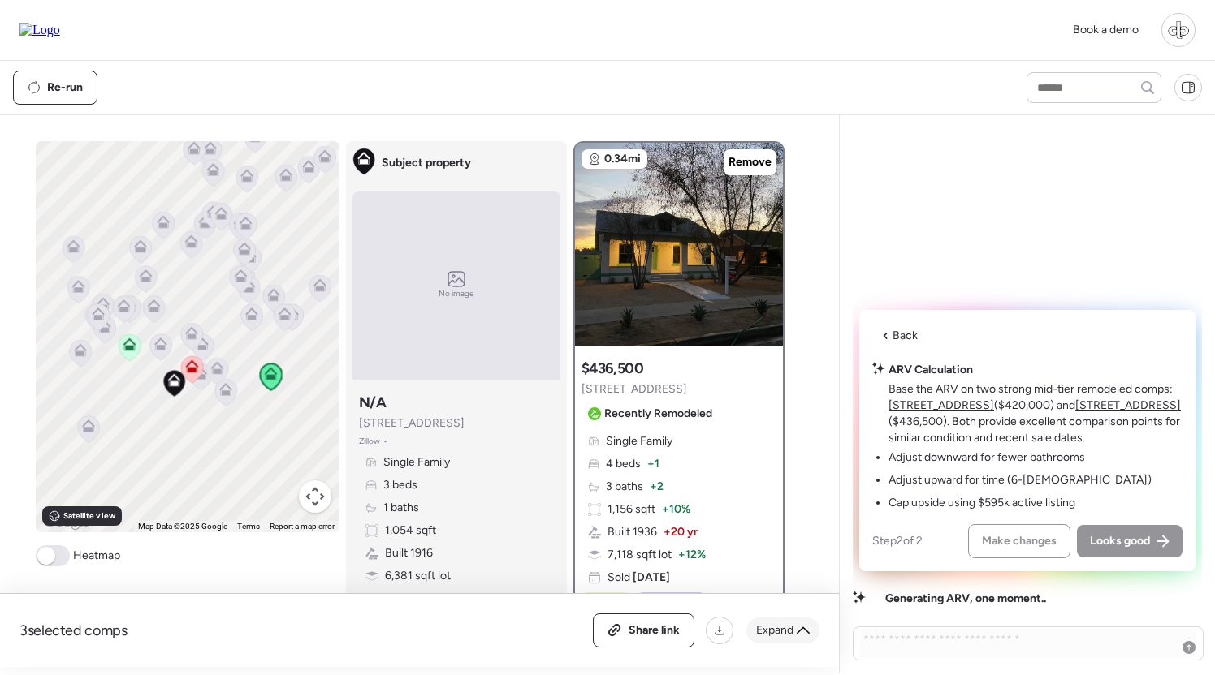
click at [766, 624] on span "Expand" at bounding box center [774, 631] width 37 height 16
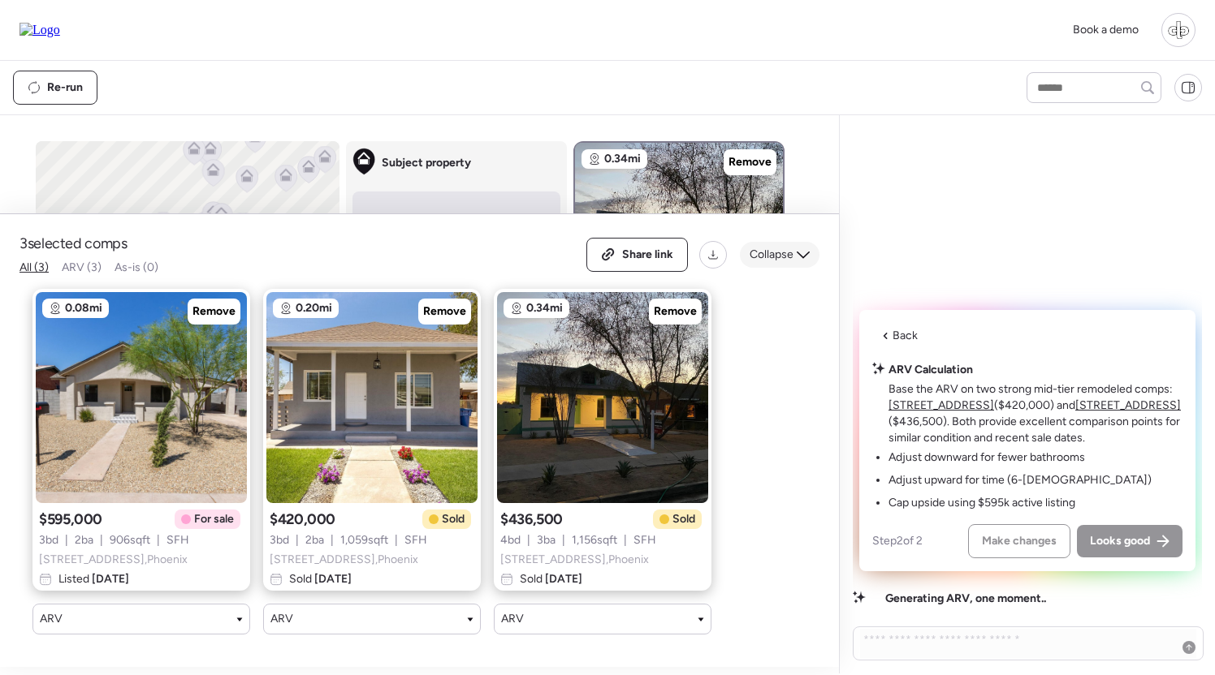
click at [777, 257] on span "Collapse" at bounding box center [771, 255] width 44 height 16
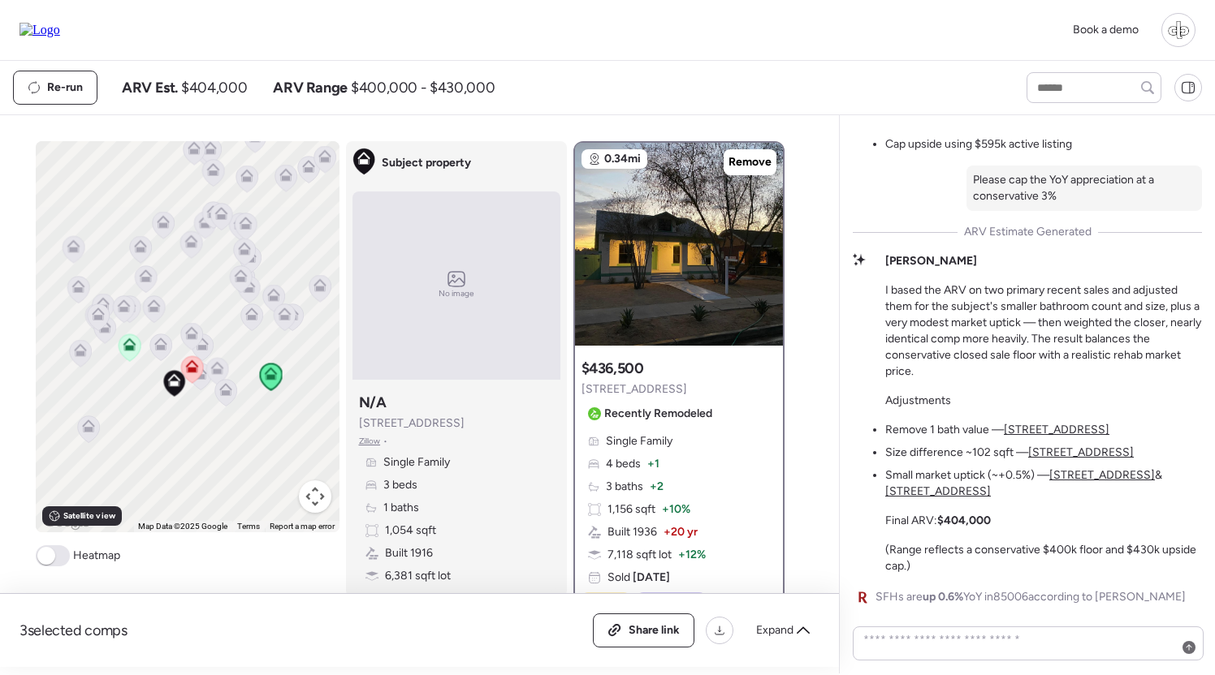
click at [125, 347] on icon at bounding box center [128, 348] width 11 height 5
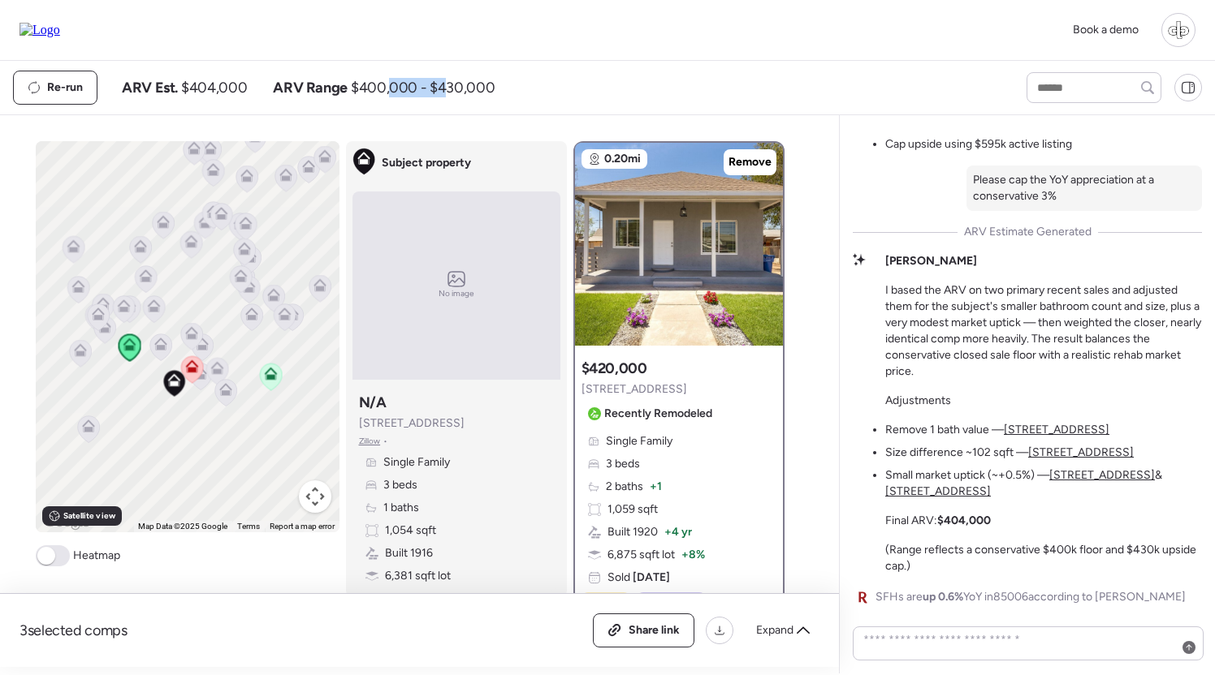
drag, startPoint x: 390, startPoint y: 97, endPoint x: 439, endPoint y: 97, distance: 49.5
click at [439, 97] on span "$400,000 - $430,000" at bounding box center [423, 87] width 144 height 19
click at [1103, 343] on p "I based the ARV on two primary recent sales and adjusted them for the subject's…" at bounding box center [1043, 331] width 317 height 97
drag, startPoint x: 1054, startPoint y: 201, endPoint x: 994, endPoint y: 192, distance: 60.1
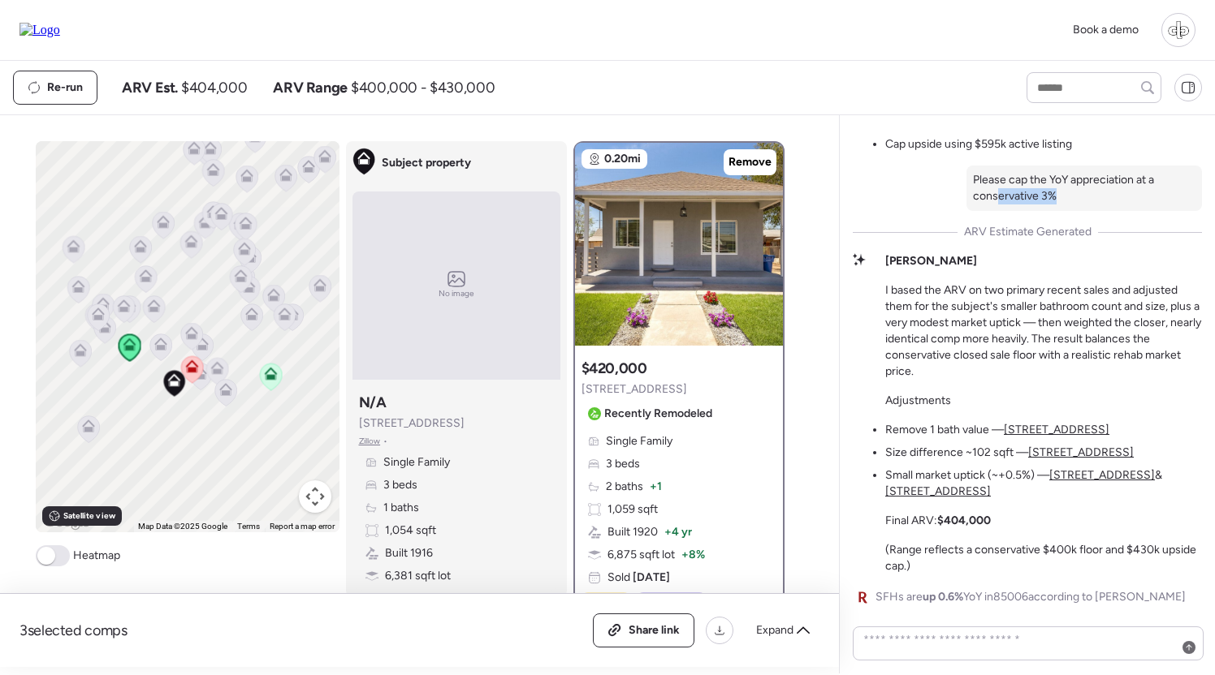
click at [994, 192] on p "Please cap the YoY appreciation at a conservative 3%" at bounding box center [1084, 188] width 222 height 32
drag, startPoint x: 943, startPoint y: 521, endPoint x: 977, endPoint y: 521, distance: 34.1
click at [977, 521] on strong "$404,000" at bounding box center [964, 521] width 54 height 14
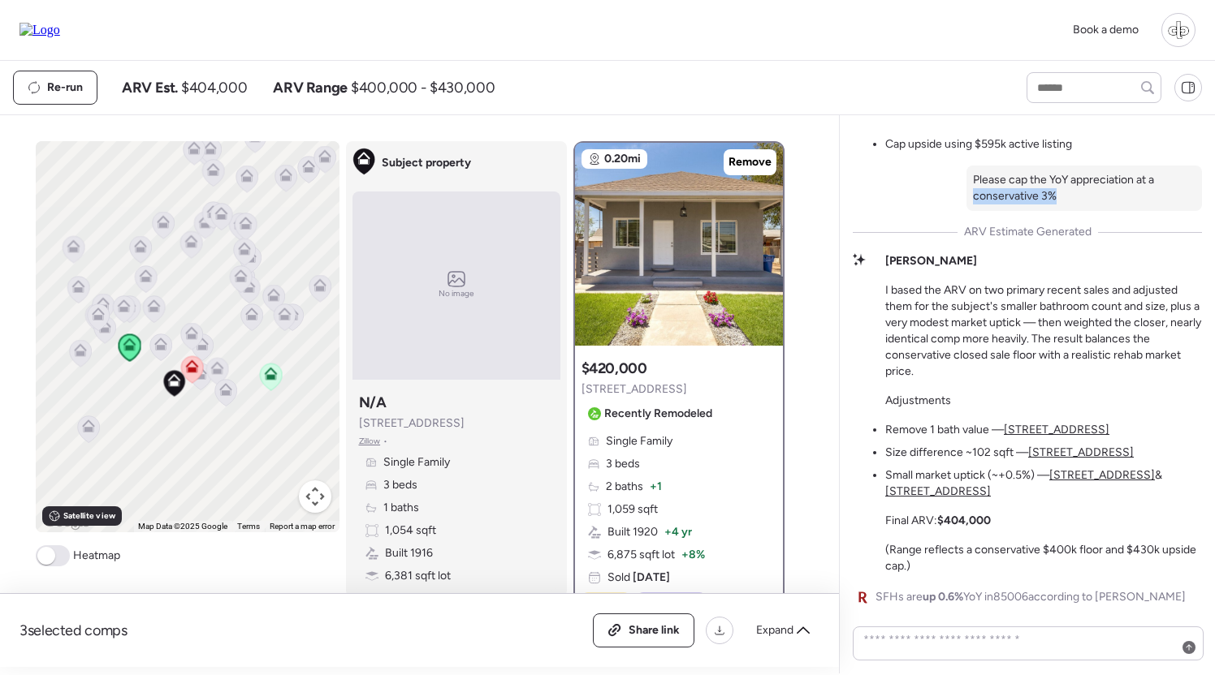
drag, startPoint x: 970, startPoint y: 195, endPoint x: 1061, endPoint y: 196, distance: 90.9
click at [1061, 196] on div "Please cap the YoY appreciation at a conservative 3%" at bounding box center [1083, 188] width 235 height 45
click at [1061, 196] on p "Please cap the YoY appreciation at a conservative 3%" at bounding box center [1084, 188] width 222 height 32
click at [1027, 425] on u "[STREET_ADDRESS]" at bounding box center [1056, 430] width 106 height 14
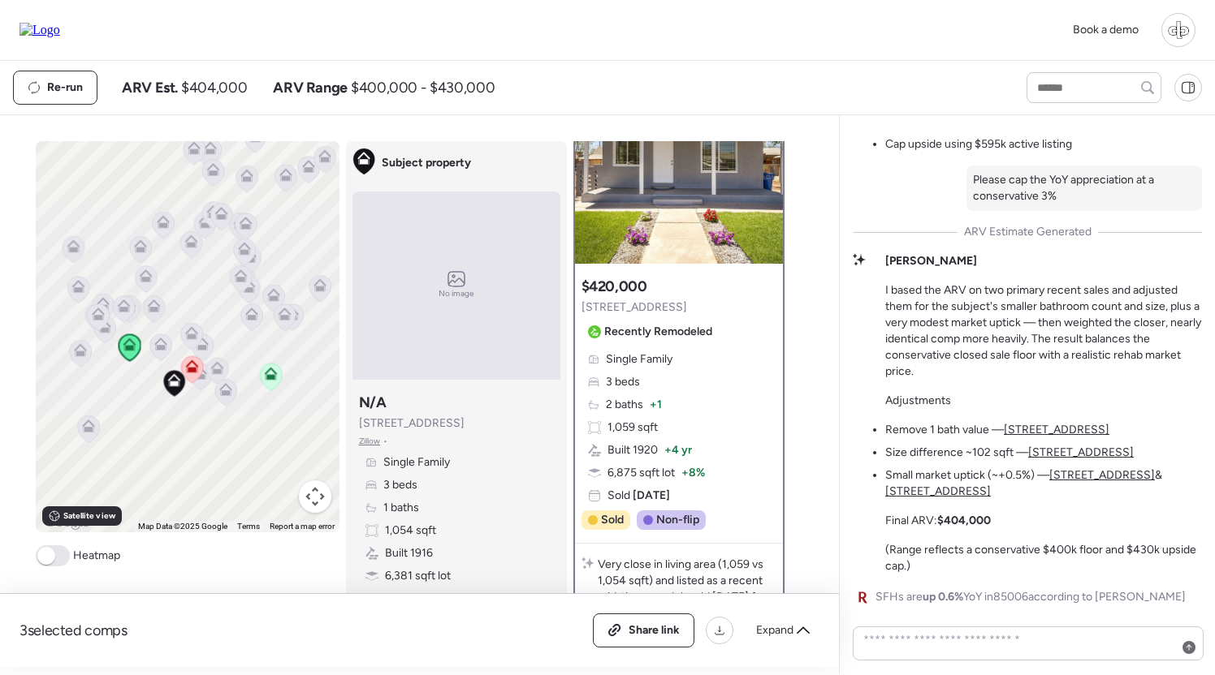
scroll to position [88, 0]
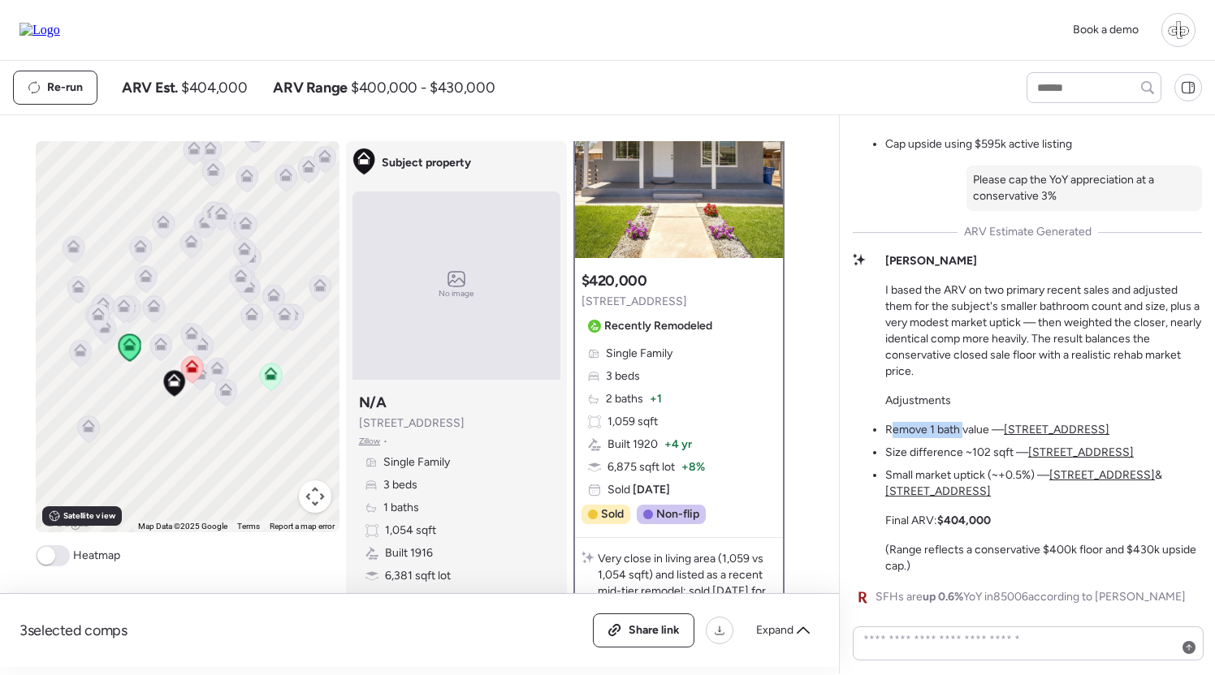
drag, startPoint x: 889, startPoint y: 427, endPoint x: 962, endPoint y: 427, distance: 73.1
click at [962, 427] on li "Remove 1 bath value — [STREET_ADDRESS]" at bounding box center [997, 430] width 224 height 16
click at [923, 460] on li "Size difference ~102 sqft — [STREET_ADDRESS]" at bounding box center [1009, 453] width 248 height 16
click at [1068, 454] on u "[STREET_ADDRESS]" at bounding box center [1081, 453] width 106 height 14
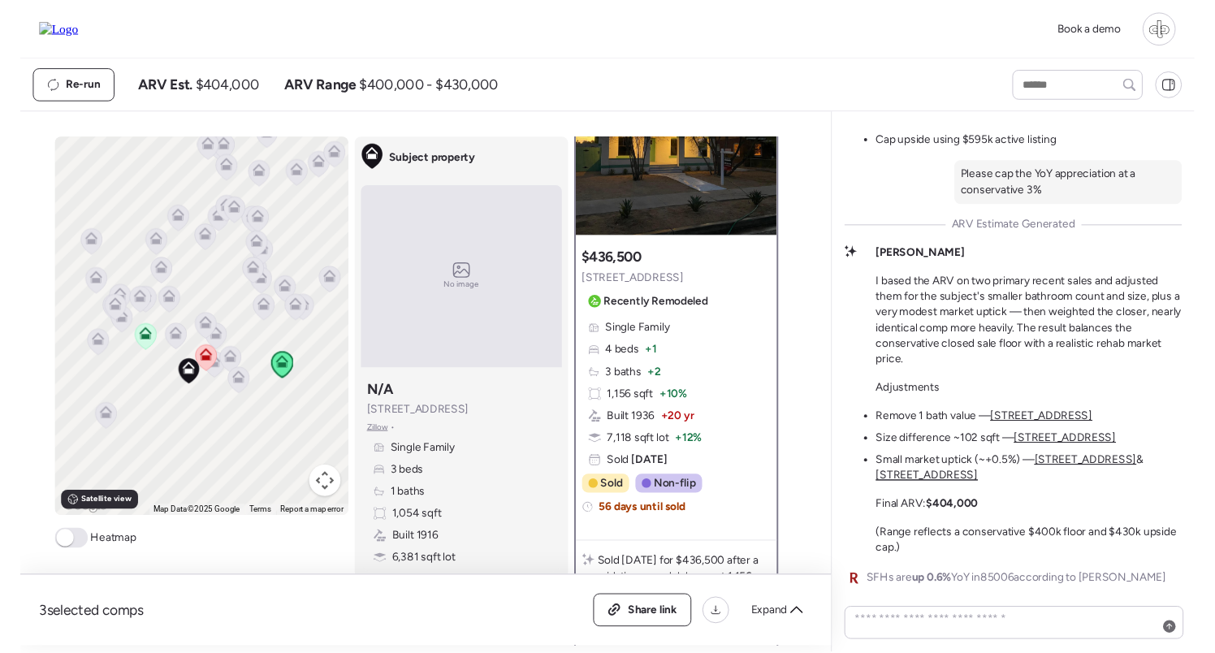
scroll to position [0, 0]
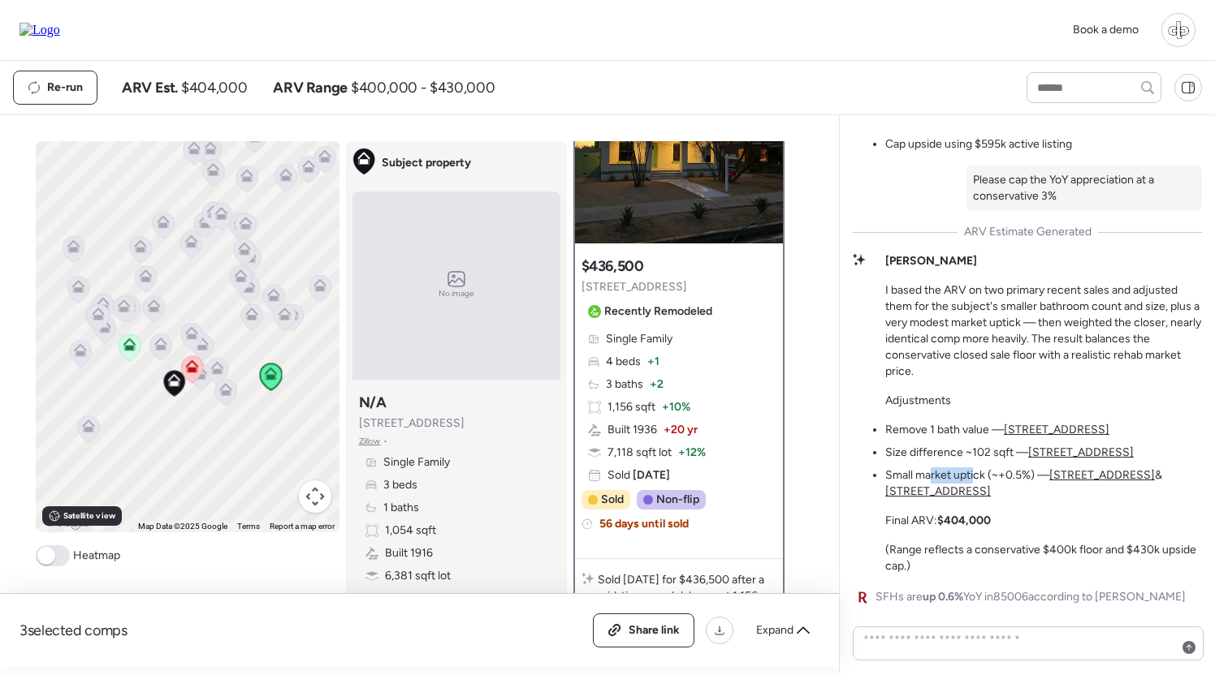
drag, startPoint x: 931, startPoint y: 477, endPoint x: 975, endPoint y: 477, distance: 43.8
click at [976, 477] on li "Small market uptick (~+0.5%) — [STREET_ADDRESS] & [STREET_ADDRESS]" at bounding box center [1043, 484] width 317 height 32
click at [975, 477] on li "Small market uptick (~+0.5%) — [STREET_ADDRESS] & [STREET_ADDRESS]" at bounding box center [1043, 484] width 317 height 32
drag, startPoint x: 927, startPoint y: 517, endPoint x: 973, endPoint y: 517, distance: 46.3
click at [973, 517] on p "Final ARV: $404,000" at bounding box center [938, 521] width 106 height 16
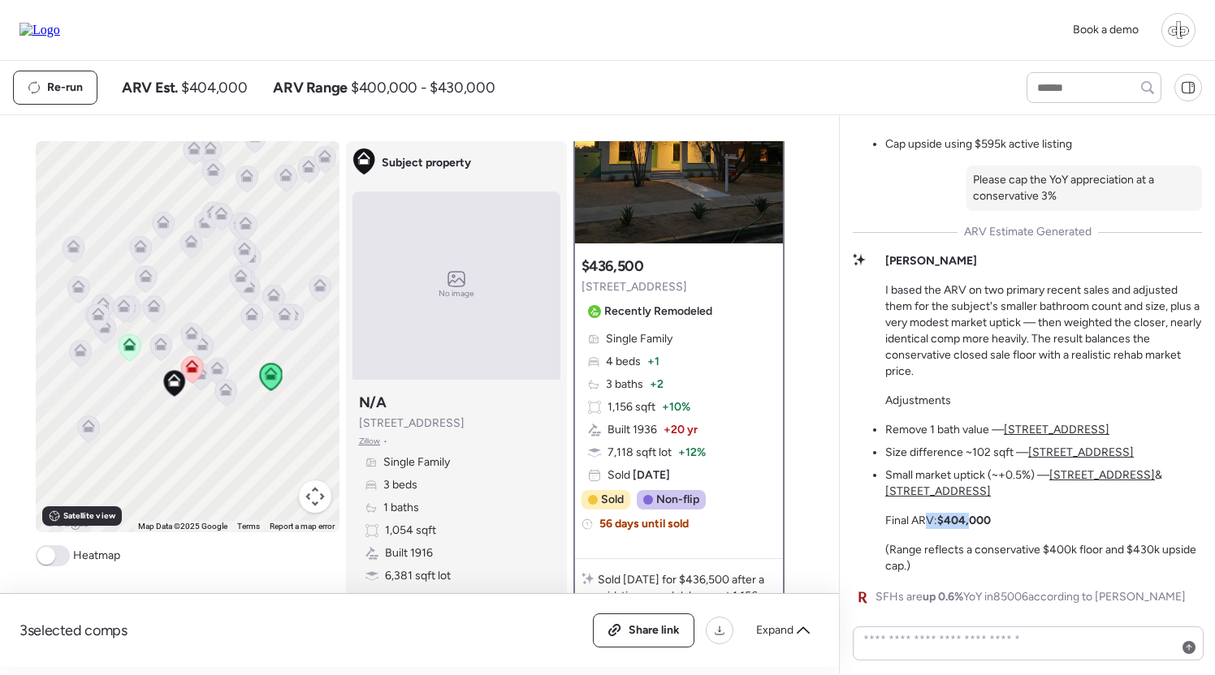
click at [973, 517] on strong "$404,000" at bounding box center [964, 521] width 54 height 14
drag, startPoint x: 925, startPoint y: 552, endPoint x: 1068, endPoint y: 552, distance: 142.9
click at [1068, 552] on p "(Range reflects a conservative $400k floor and $430k upside cap.)" at bounding box center [1043, 558] width 317 height 32
drag, startPoint x: 365, startPoint y: 76, endPoint x: 463, endPoint y: 77, distance: 97.4
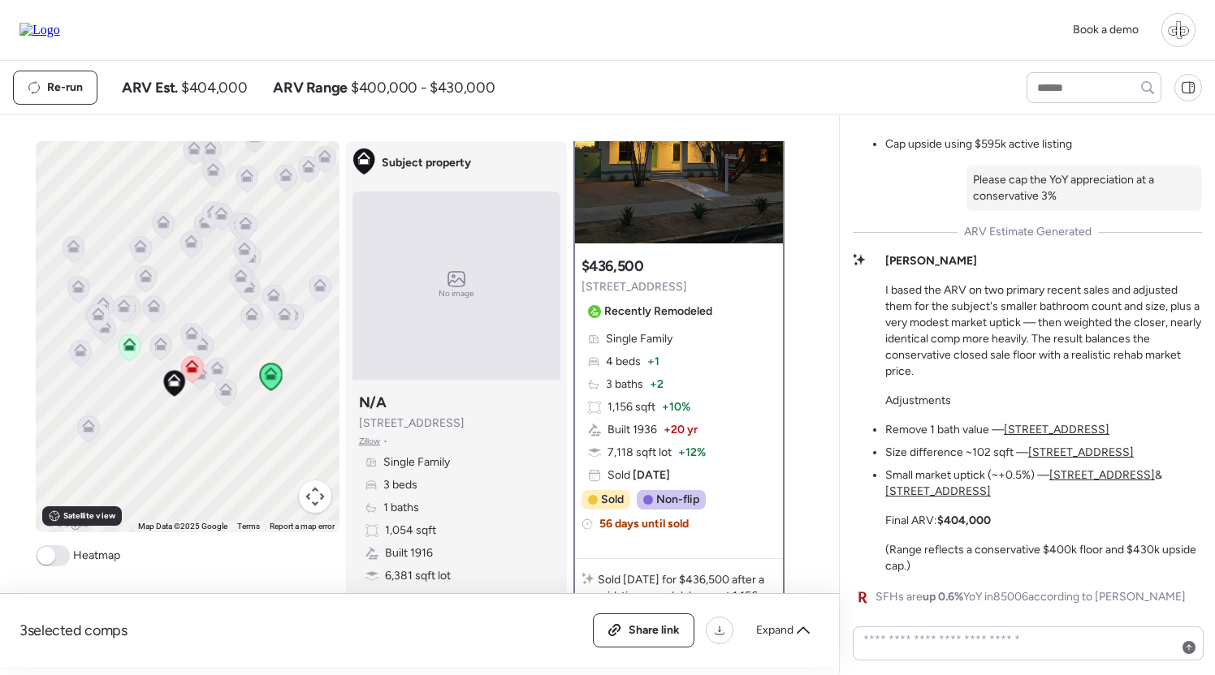
click at [463, 77] on div "Re-run ARV Est. $404,000 ARV Range $400,000 - $430,000" at bounding box center [505, 88] width 984 height 34
click at [914, 637] on textarea at bounding box center [1028, 643] width 336 height 29
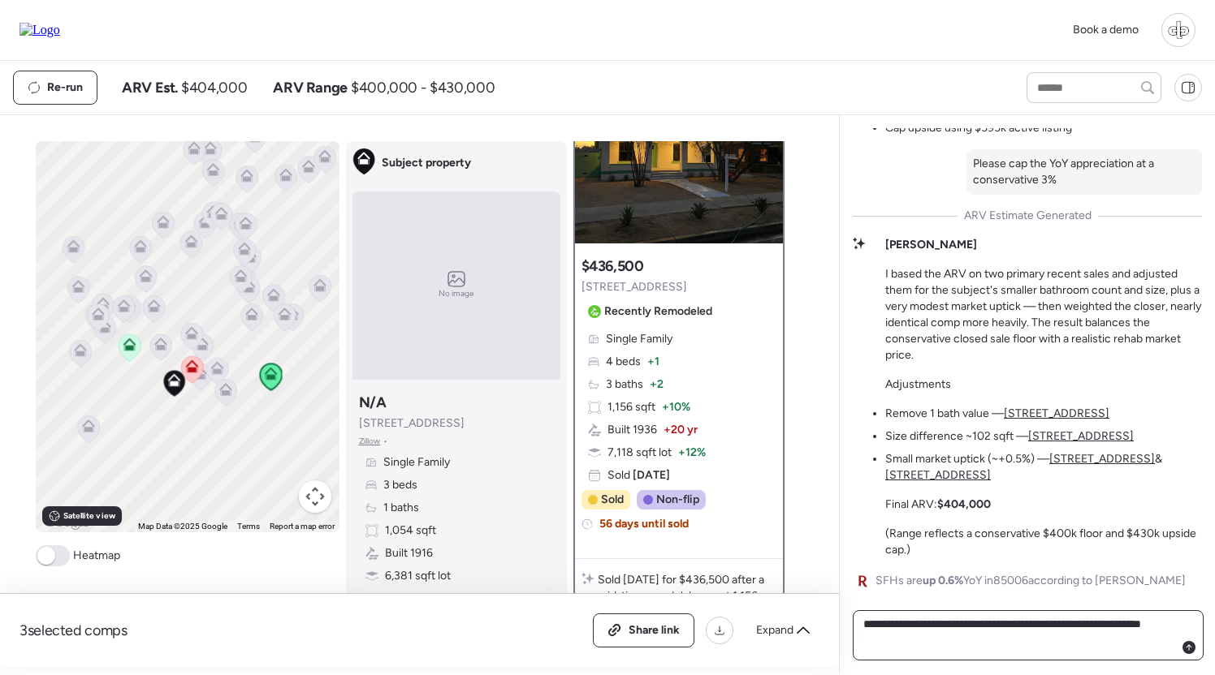
type textarea "**********"
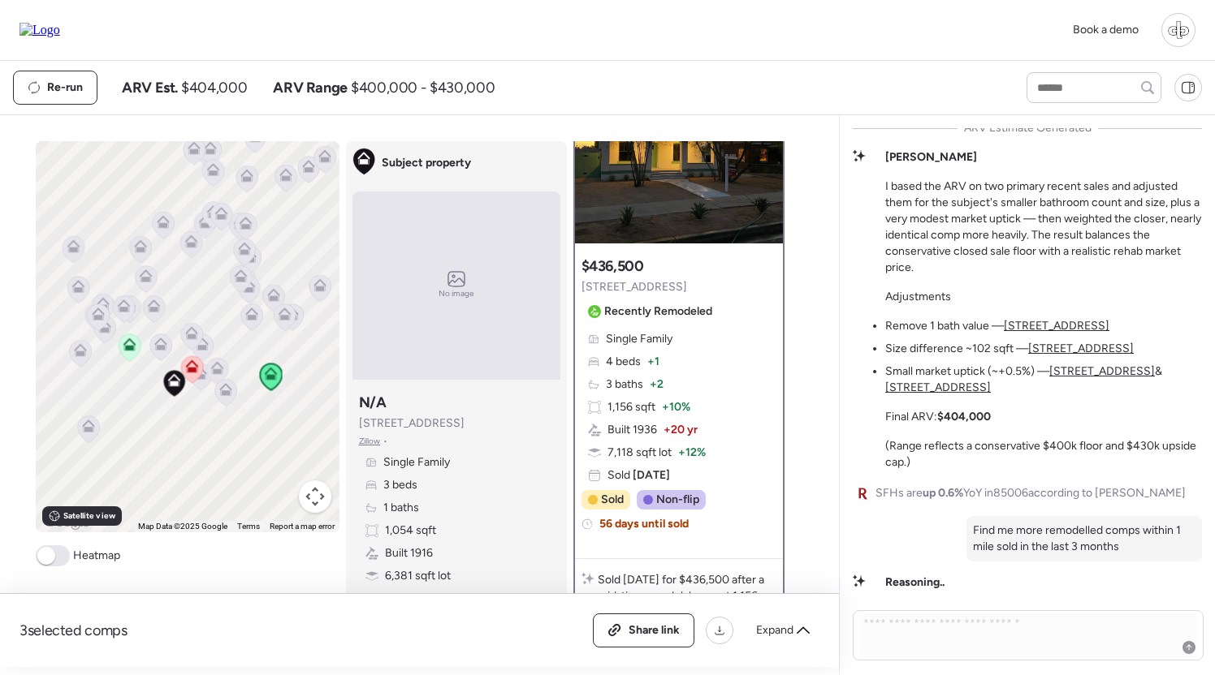
click at [365, 442] on span "Zillow" at bounding box center [370, 441] width 22 height 13
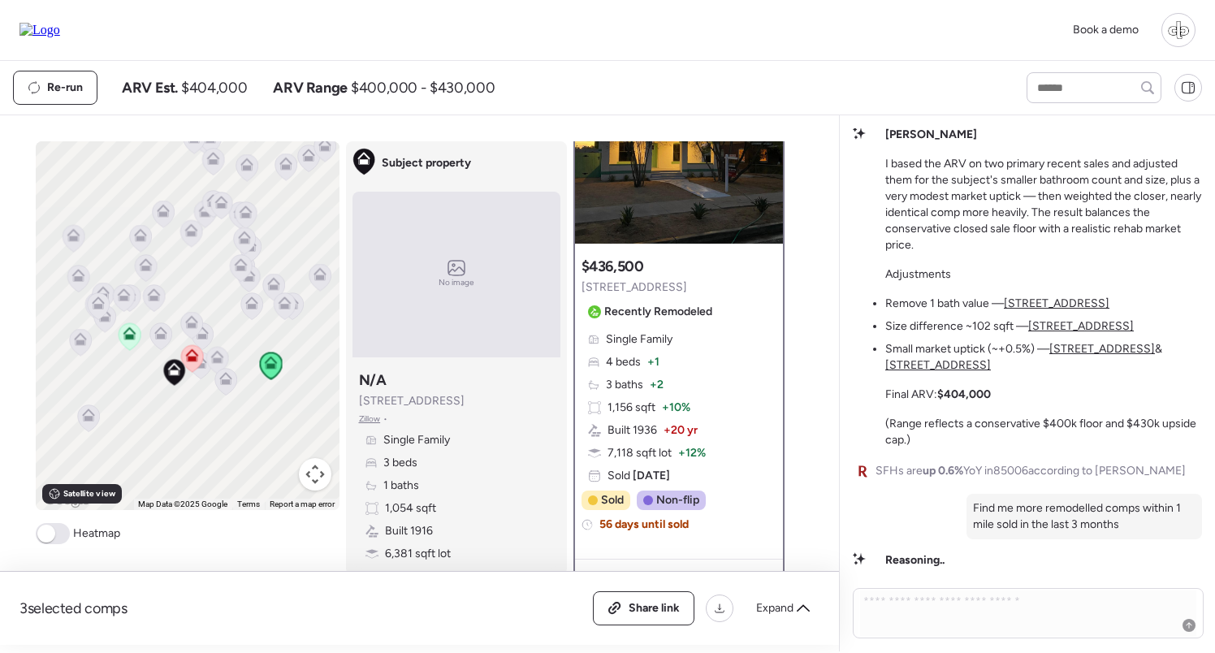
click at [196, 376] on icon at bounding box center [200, 365] width 22 height 27
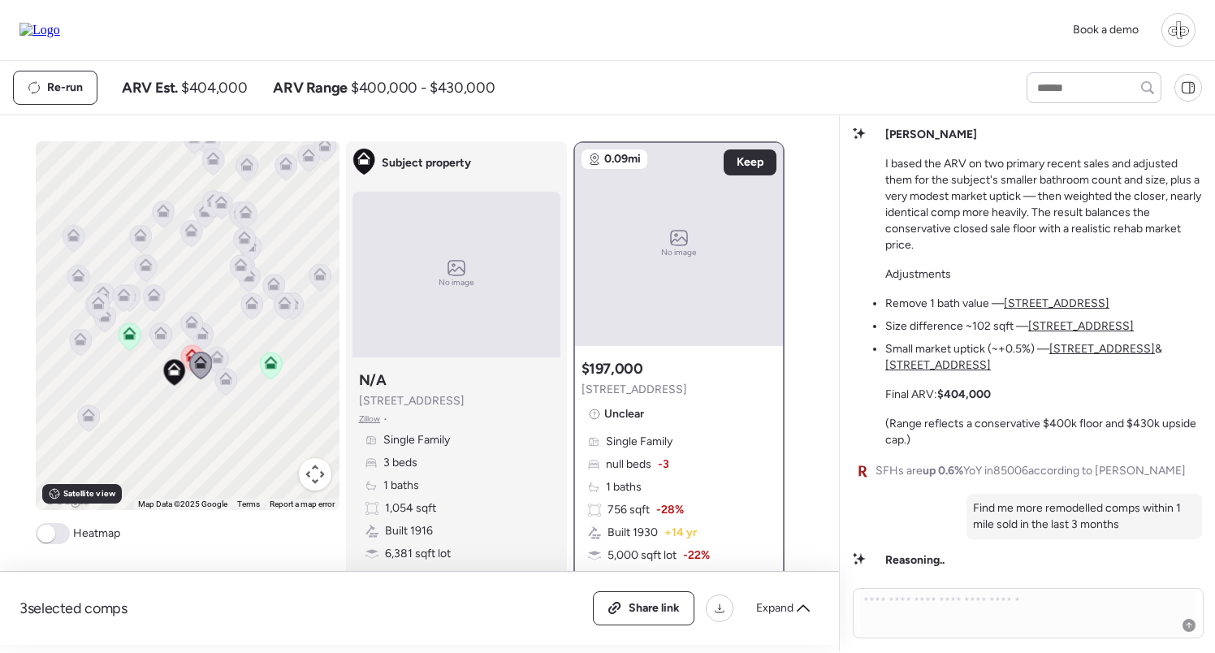
click at [222, 355] on icon at bounding box center [216, 357] width 13 height 13
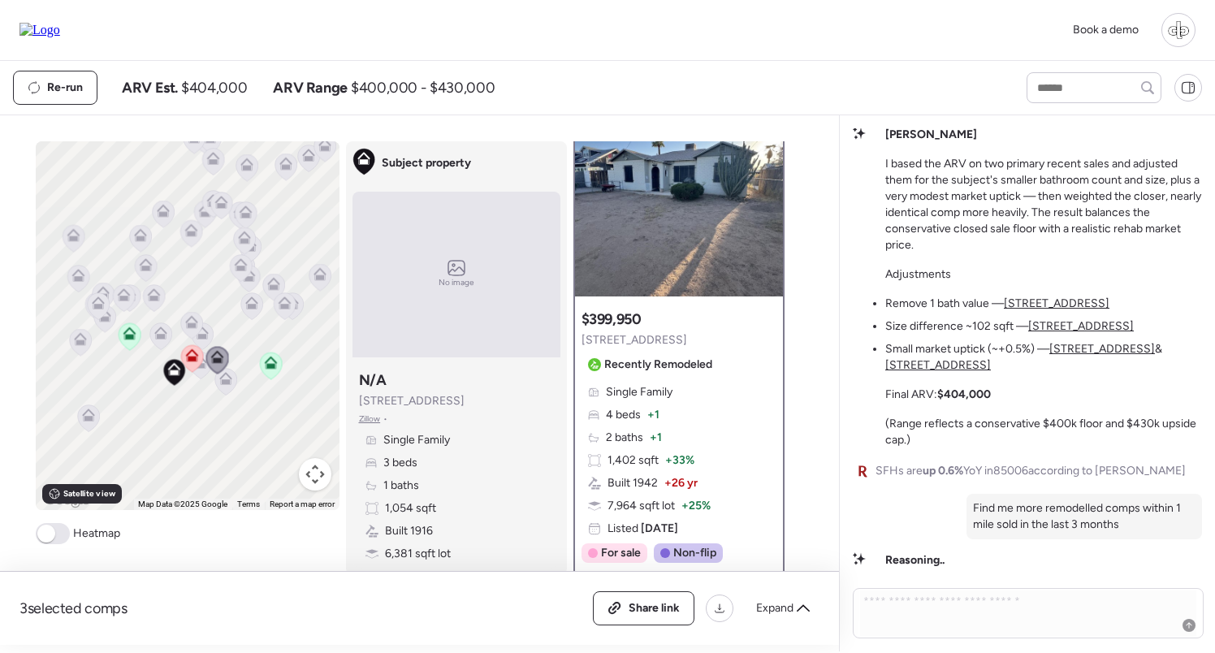
scroll to position [42, 0]
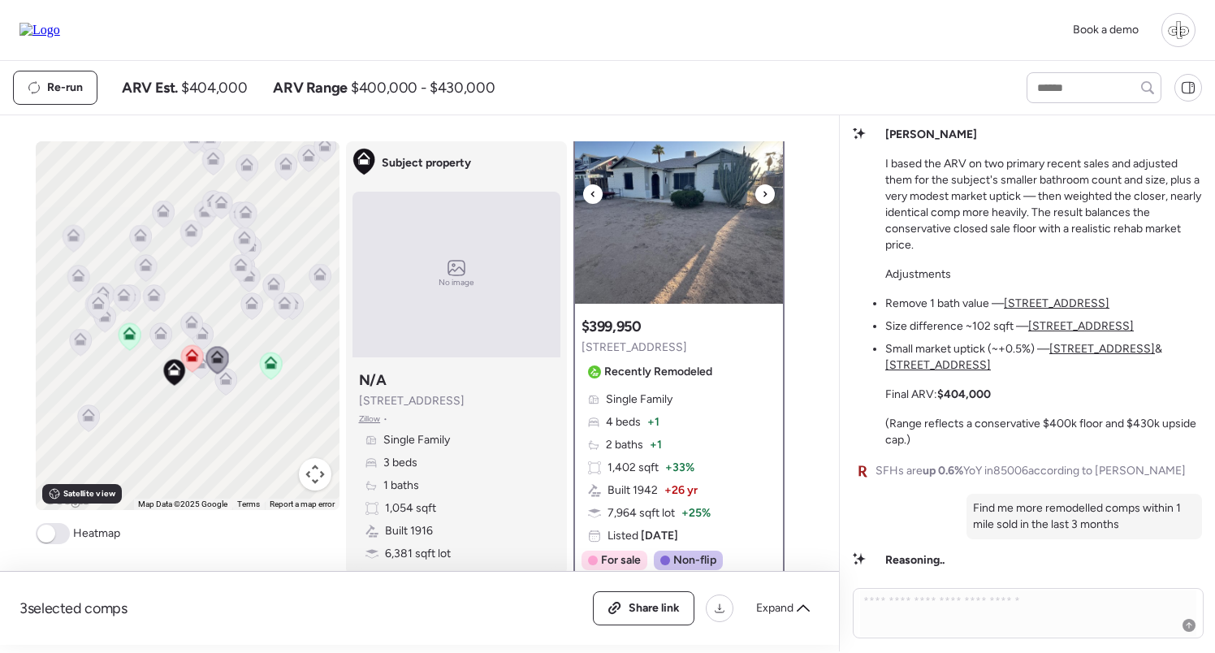
click at [656, 233] on img at bounding box center [679, 202] width 208 height 203
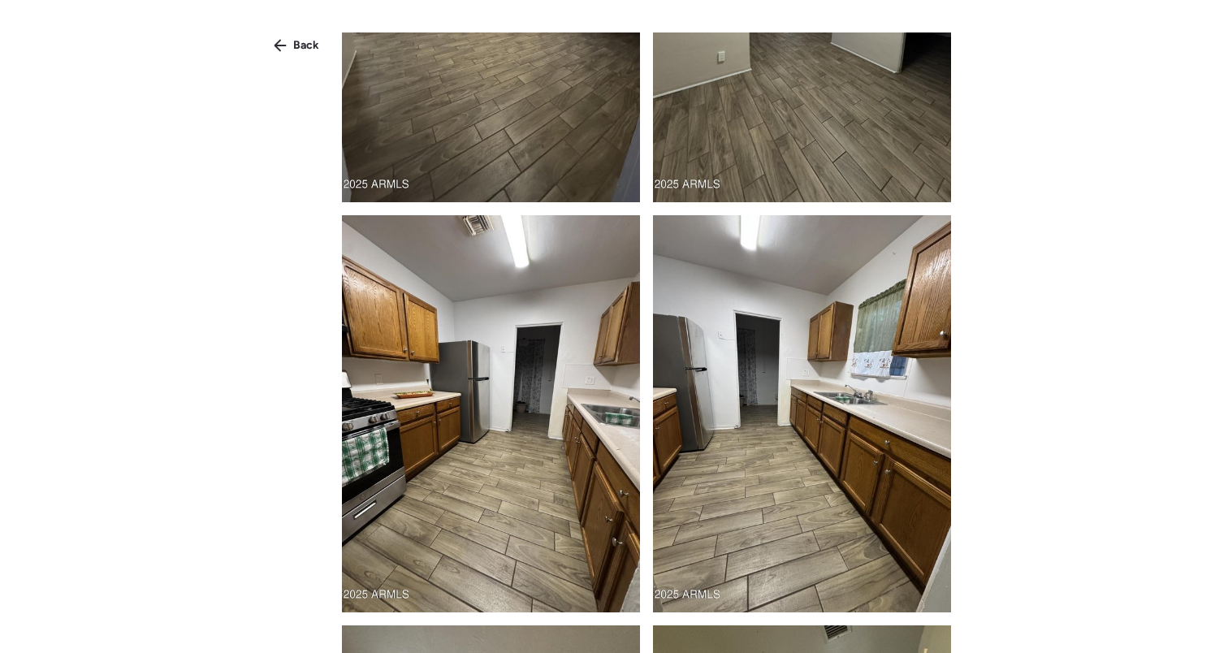
scroll to position [672, 0]
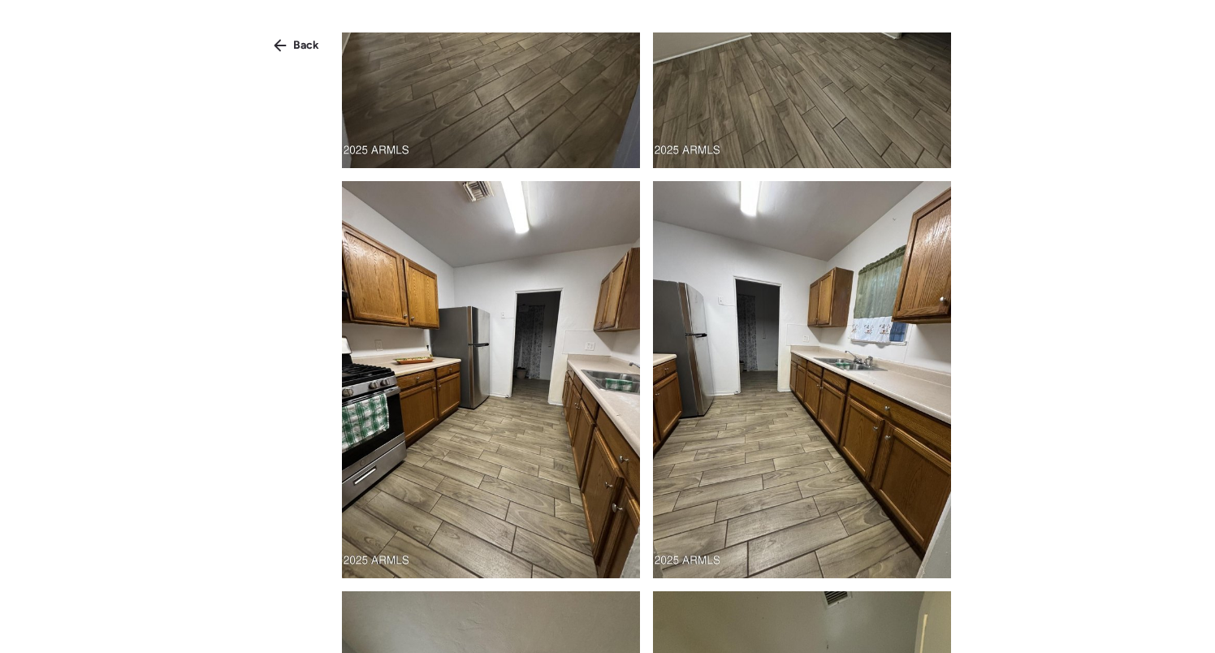
click at [477, 296] on img at bounding box center [491, 379] width 298 height 397
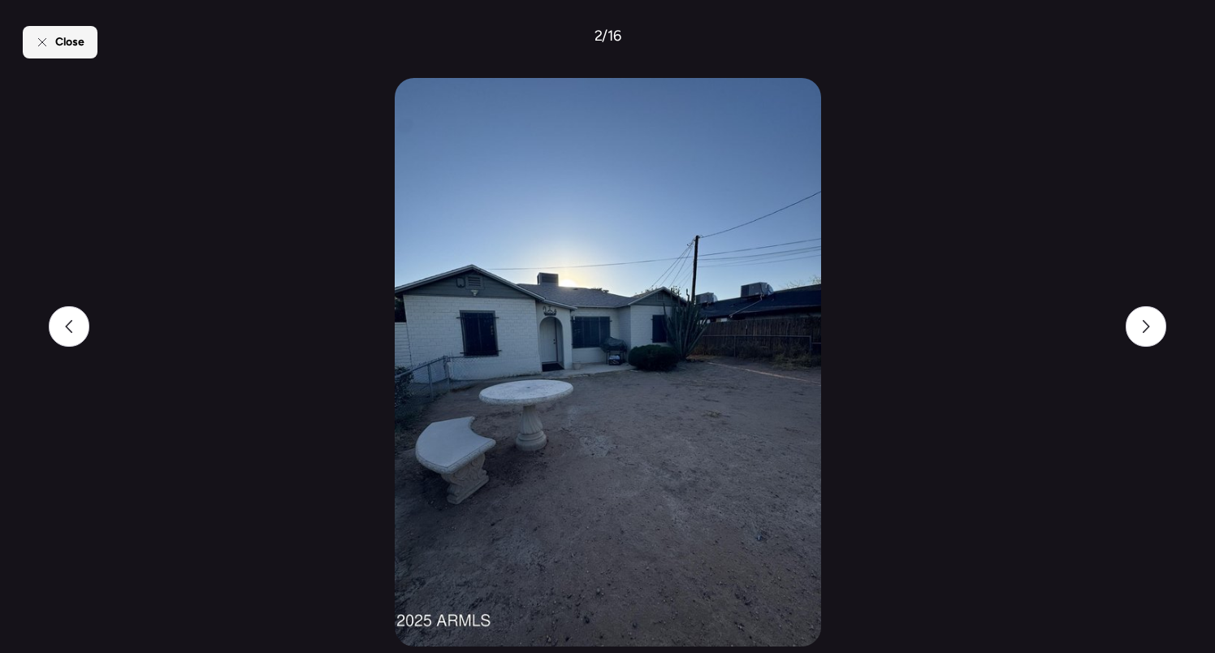
click at [62, 47] on span "Close" at bounding box center [69, 42] width 29 height 16
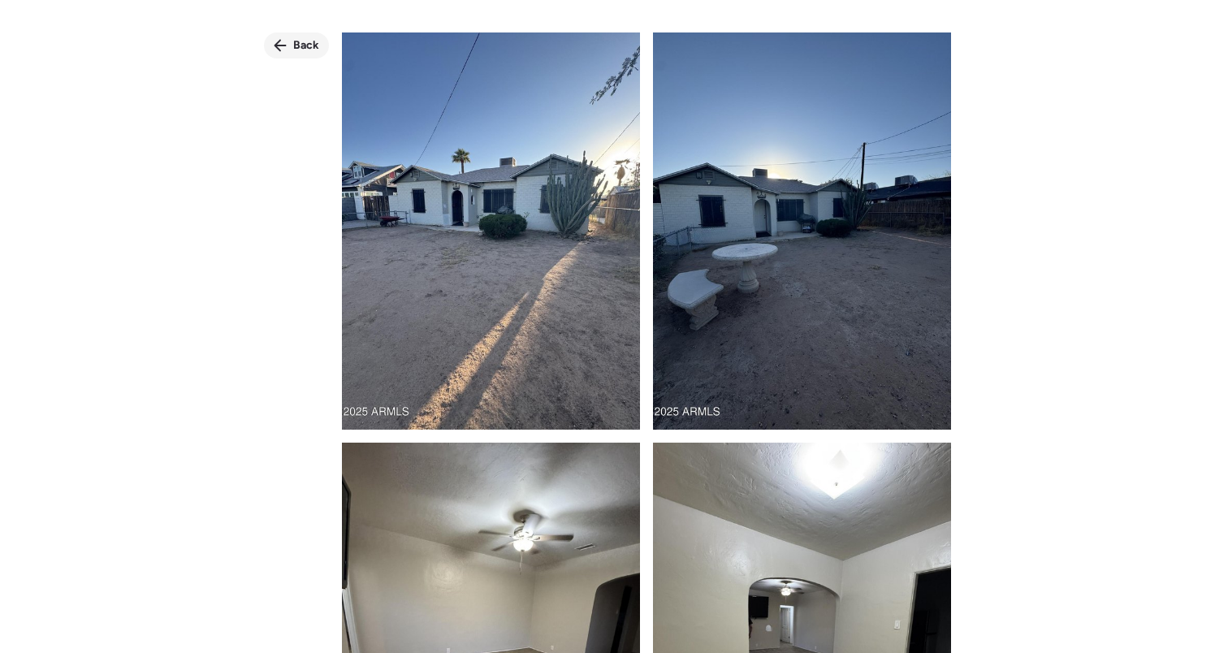
click at [311, 41] on span "Back" at bounding box center [306, 45] width 26 height 16
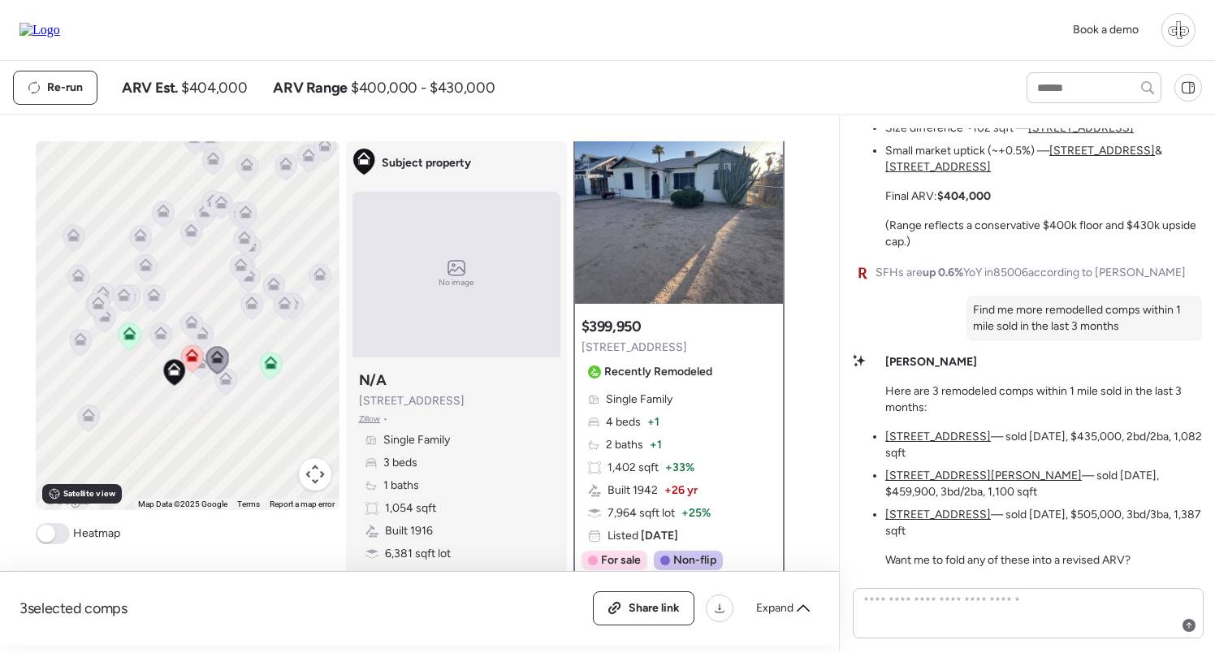
click at [956, 438] on u "[STREET_ADDRESS]" at bounding box center [938, 436] width 106 height 14
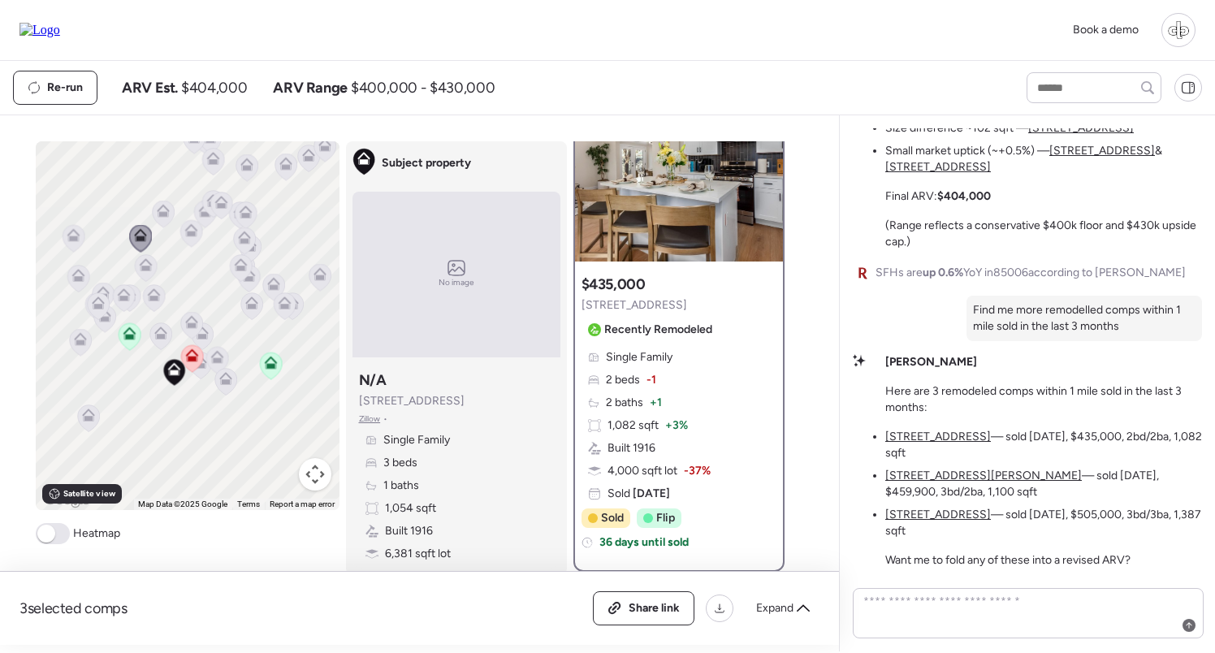
scroll to position [71, 0]
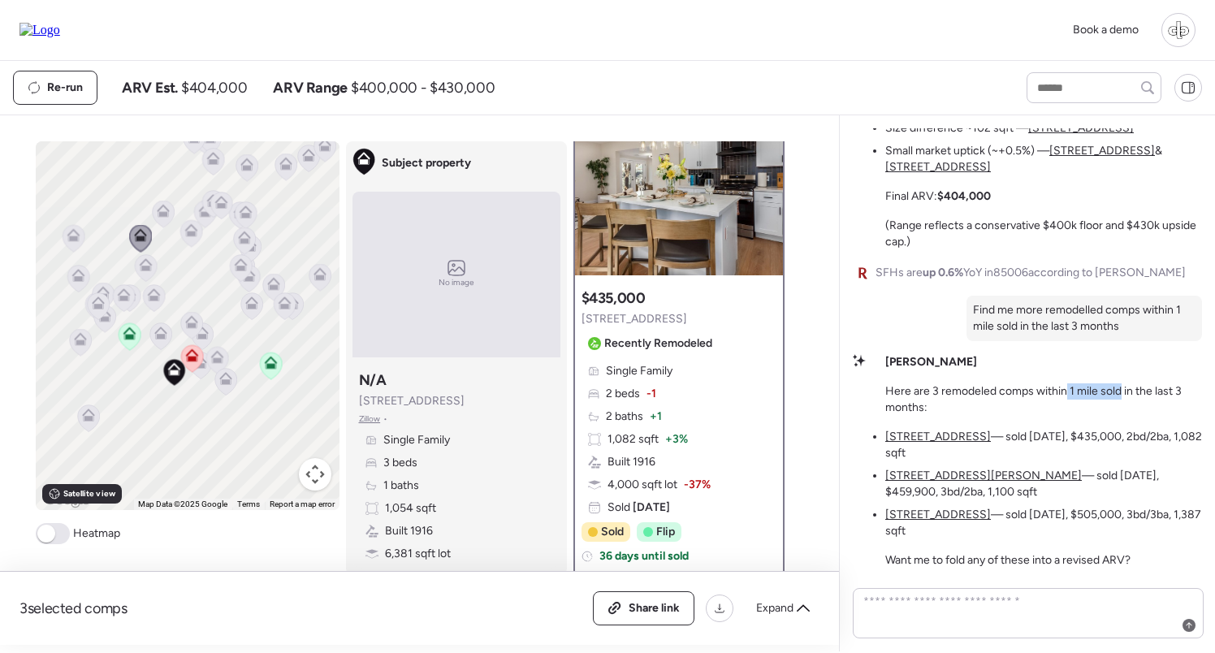
drag, startPoint x: 1063, startPoint y: 390, endPoint x: 1123, endPoint y: 391, distance: 60.1
click at [1123, 390] on p "Here are 3 remodeled comps within 1 mile sold in the last 3 months:" at bounding box center [1043, 399] width 317 height 32
click at [1123, 391] on p "Here are 3 remodeled comps within 1 mile sold in the last 3 months:" at bounding box center [1043, 399] width 317 height 32
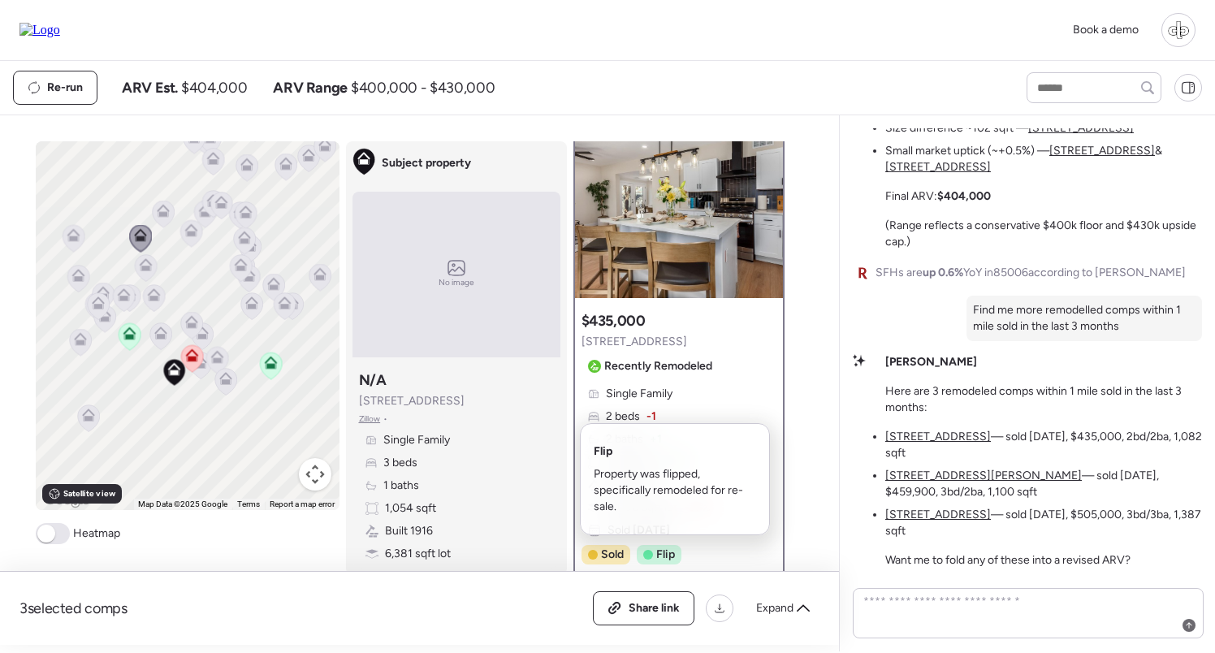
scroll to position [45, 0]
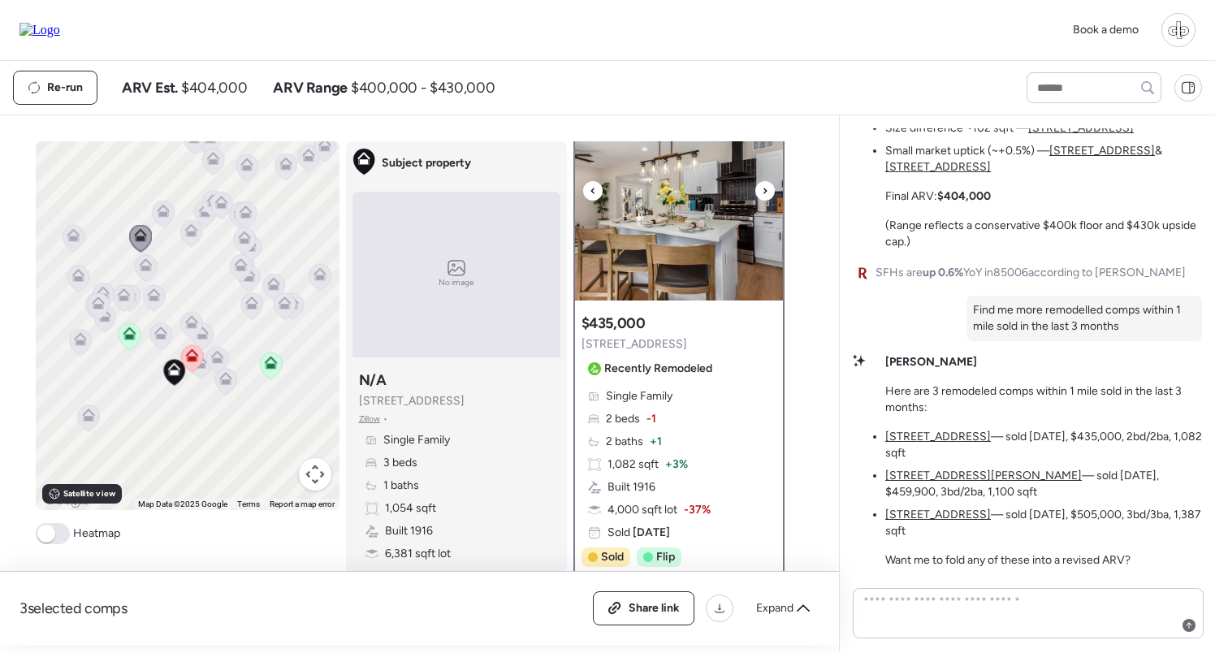
click at [629, 189] on img at bounding box center [679, 198] width 208 height 203
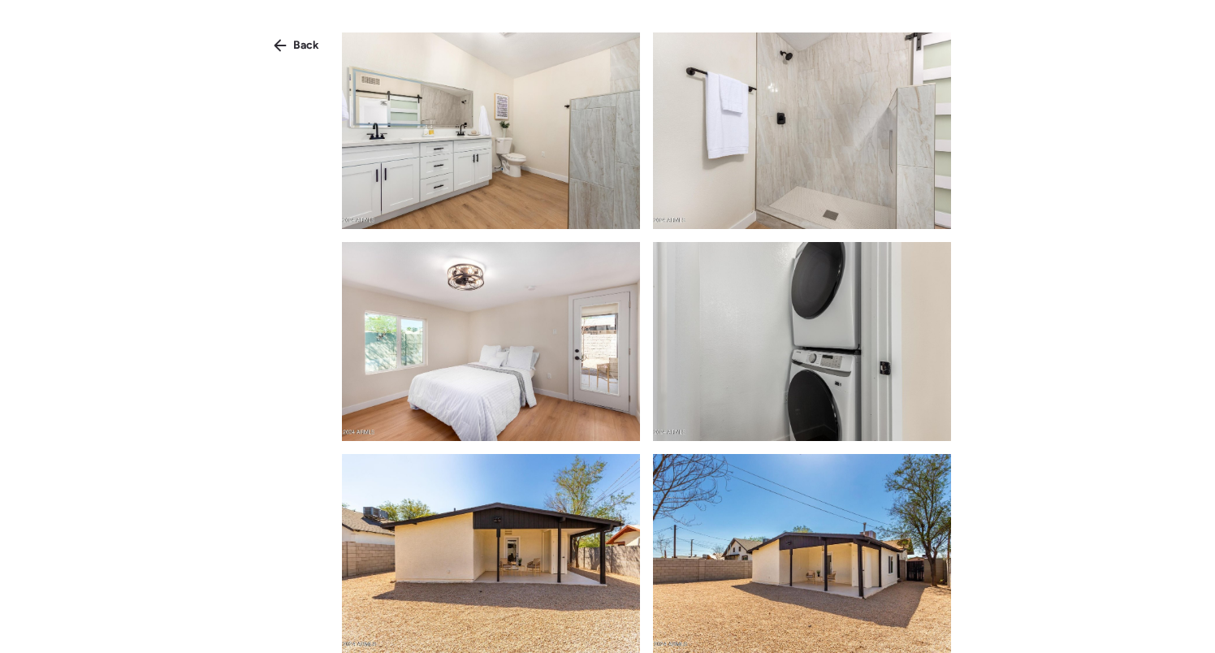
scroll to position [0, 0]
click at [278, 41] on icon at bounding box center [280, 46] width 12 height 12
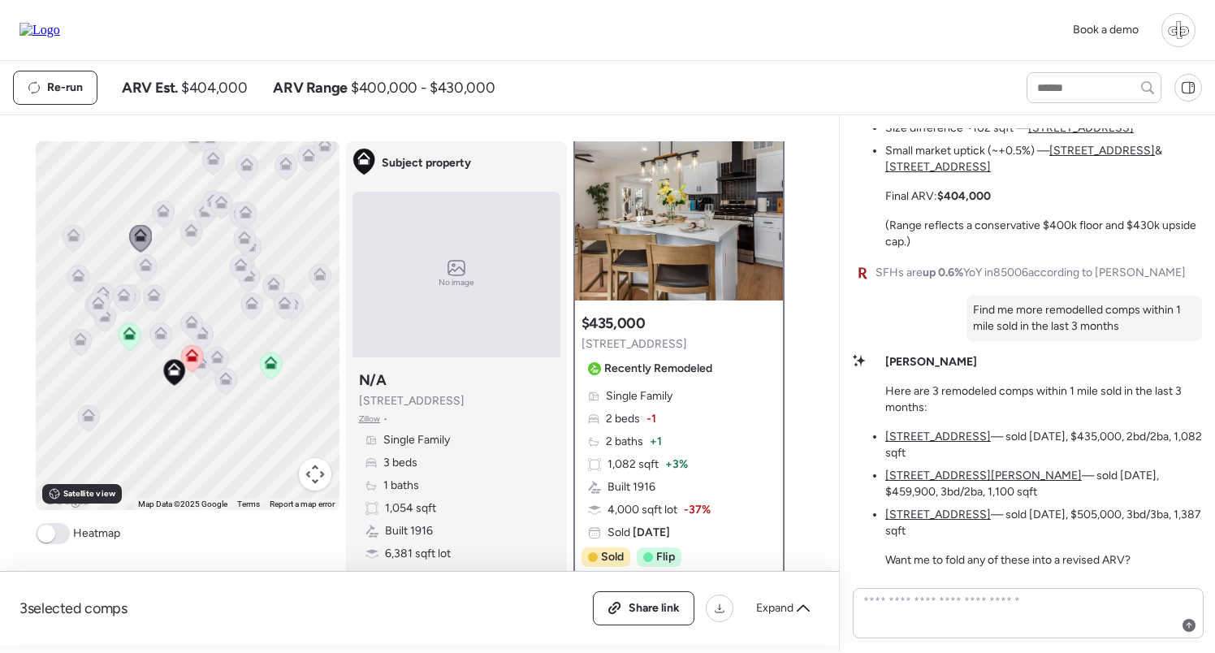
click at [904, 472] on u "[STREET_ADDRESS][PERSON_NAME]" at bounding box center [983, 475] width 196 height 14
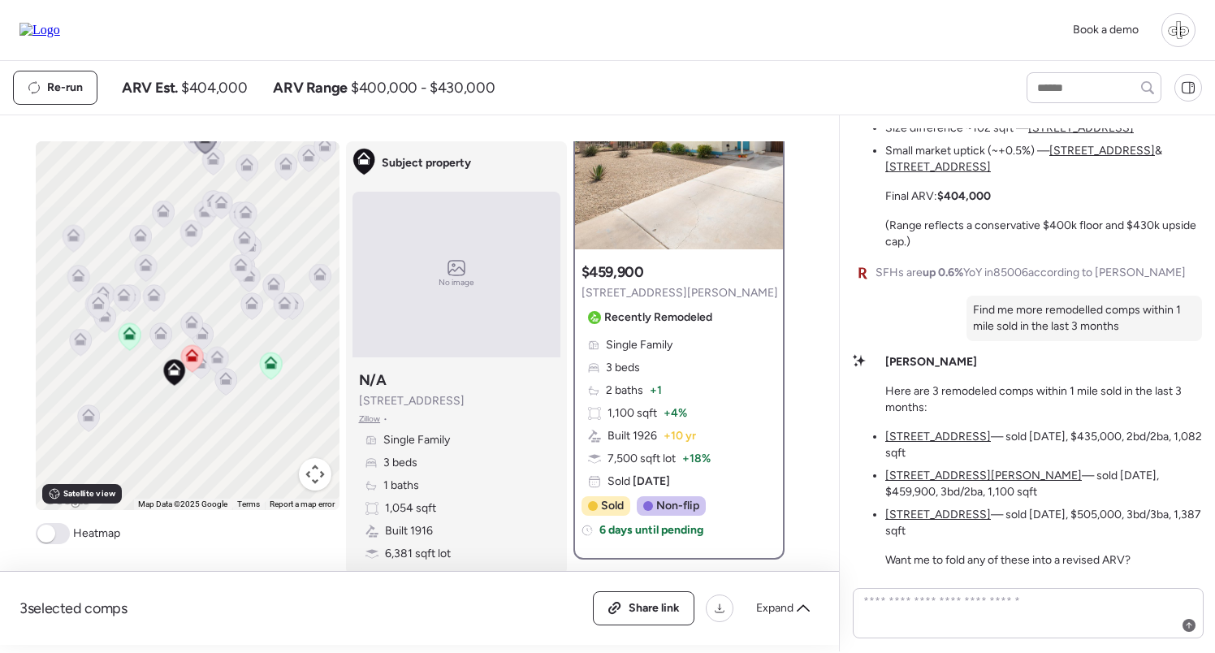
scroll to position [112, 0]
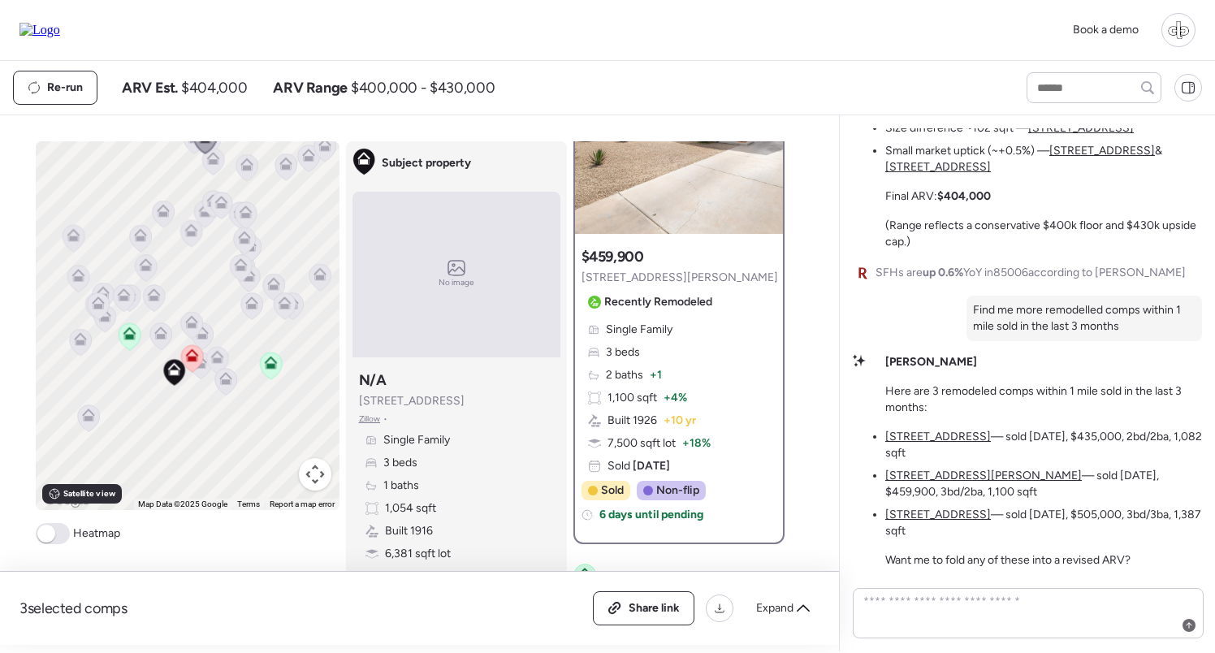
click at [673, 239] on div "0.81mi Keep $459,900 [STREET_ADDRESS][PERSON_NAME] Recently Remodeled Single Fa…" at bounding box center [679, 286] width 208 height 511
click at [679, 218] on img at bounding box center [679, 132] width 208 height 203
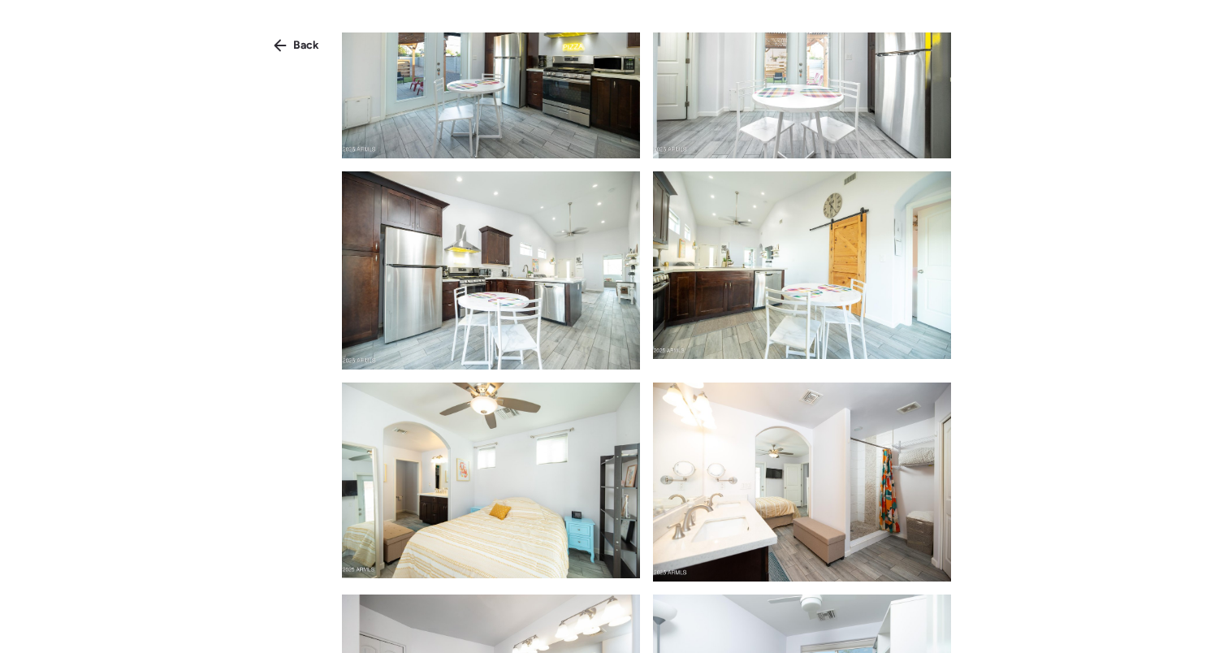
scroll to position [1350, 0]
click at [292, 46] on div "Back" at bounding box center [296, 45] width 65 height 26
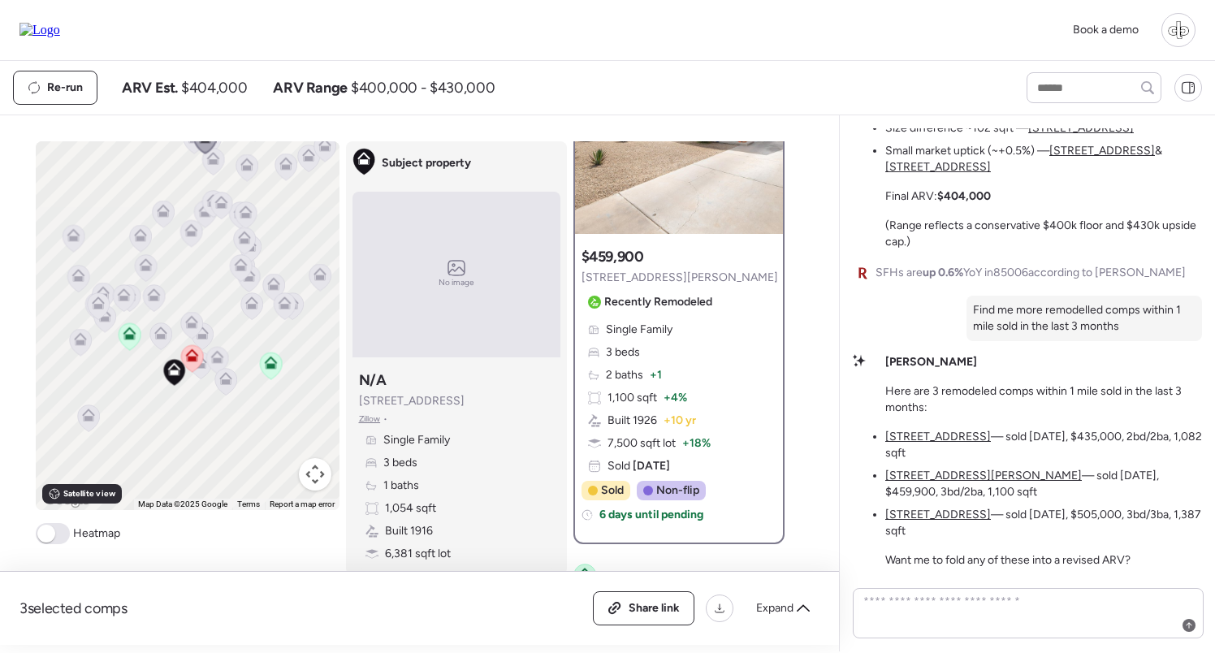
click at [932, 516] on u "[STREET_ADDRESS]" at bounding box center [938, 514] width 106 height 14
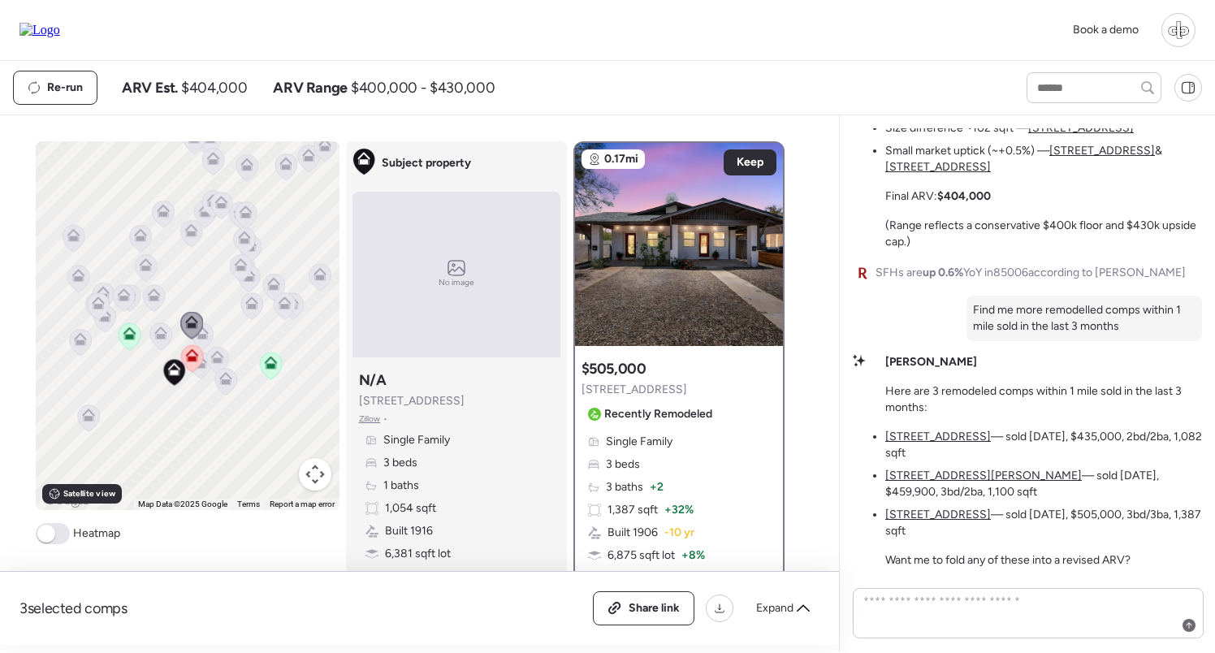
scroll to position [0, 0]
click at [635, 218] on img at bounding box center [679, 244] width 208 height 203
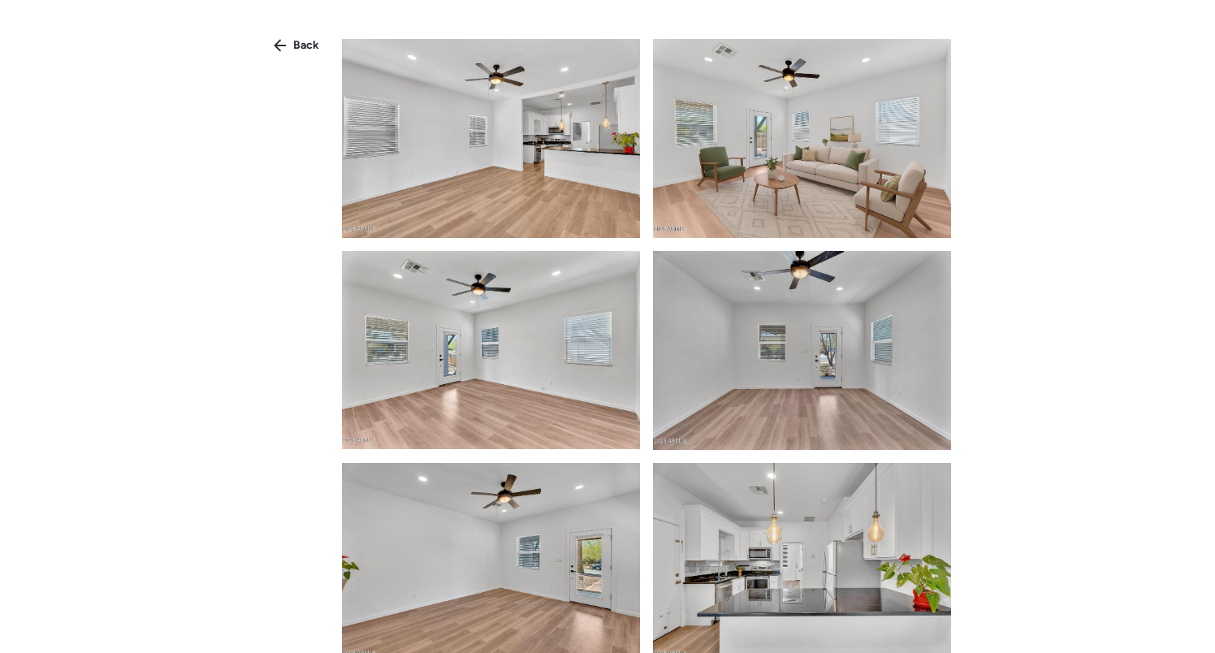
scroll to position [1486, 0]
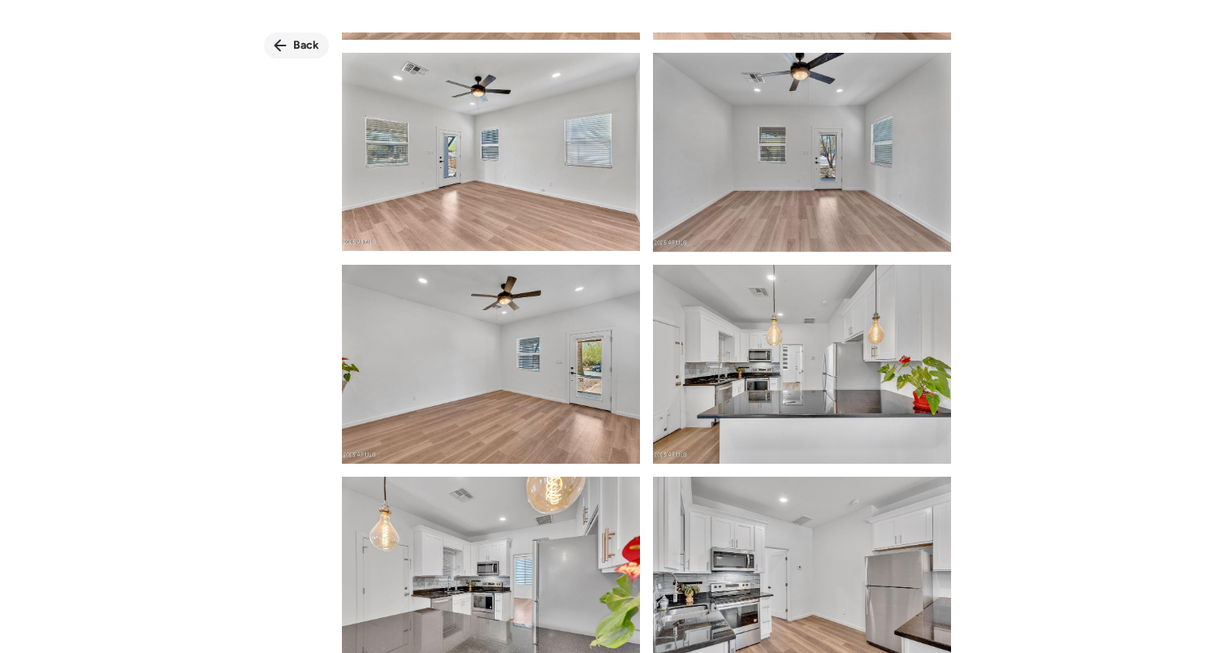
click at [292, 45] on div "Back" at bounding box center [296, 45] width 65 height 26
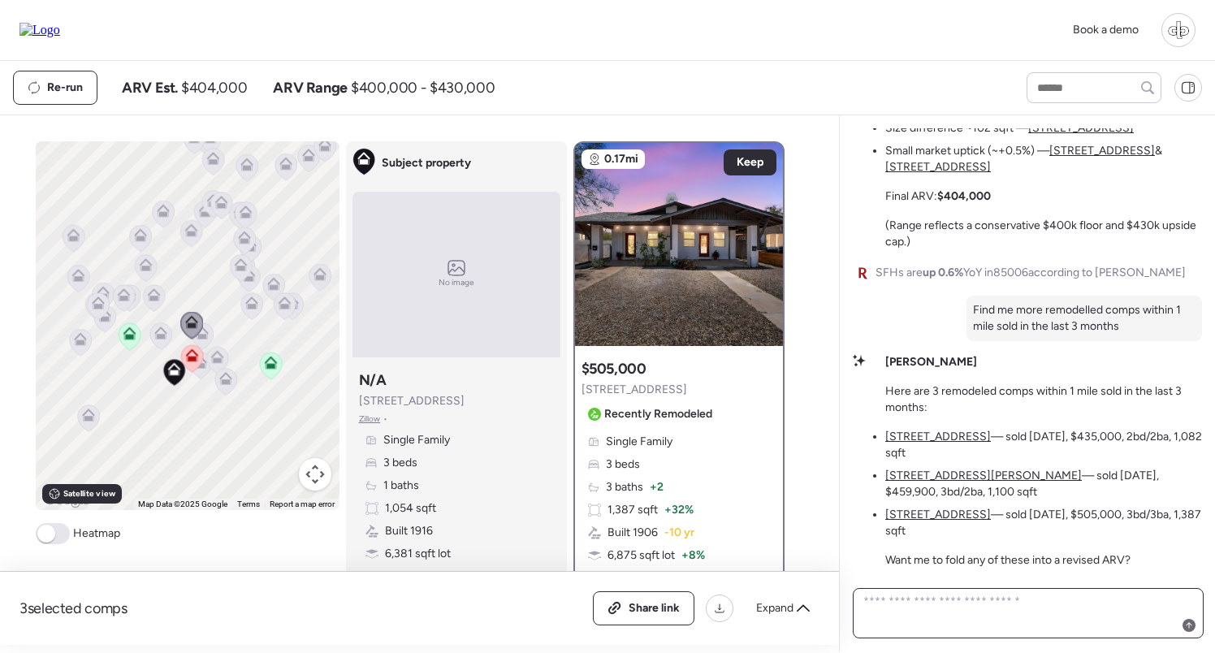
click at [1025, 614] on textarea at bounding box center [1028, 612] width 336 height 45
click at [95, 490] on span "Satellite view" at bounding box center [89, 493] width 52 height 13
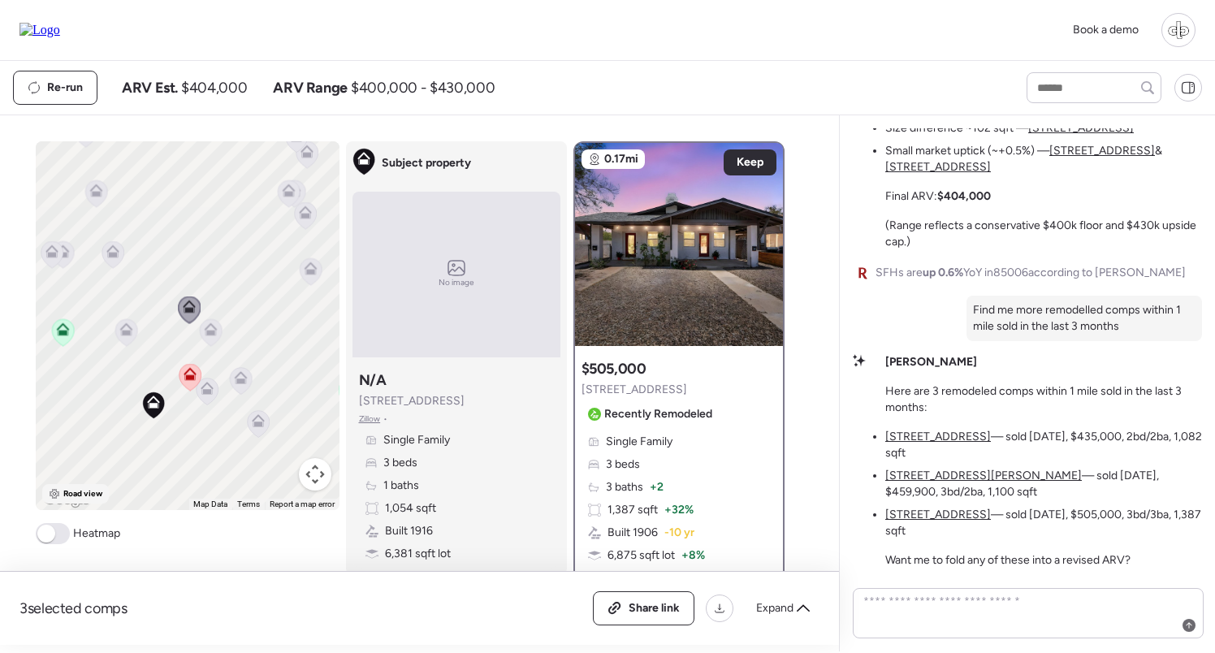
click at [75, 497] on span "Road view" at bounding box center [83, 493] width 40 height 13
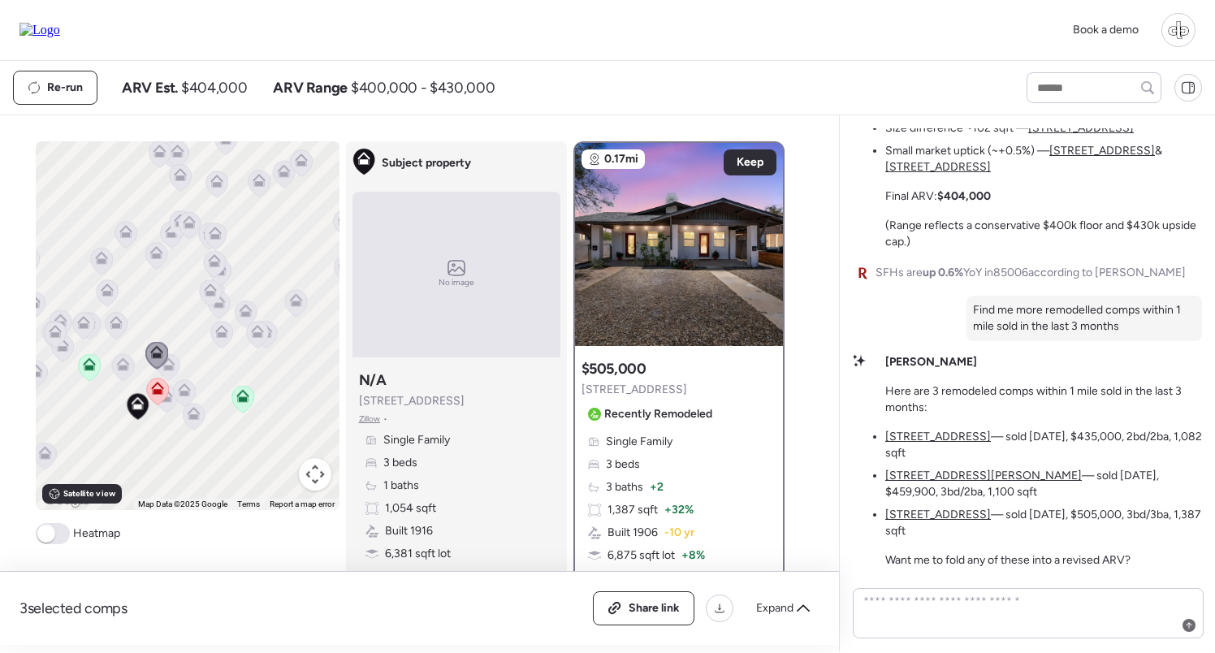
click at [216, 183] on icon at bounding box center [216, 184] width 11 height 5
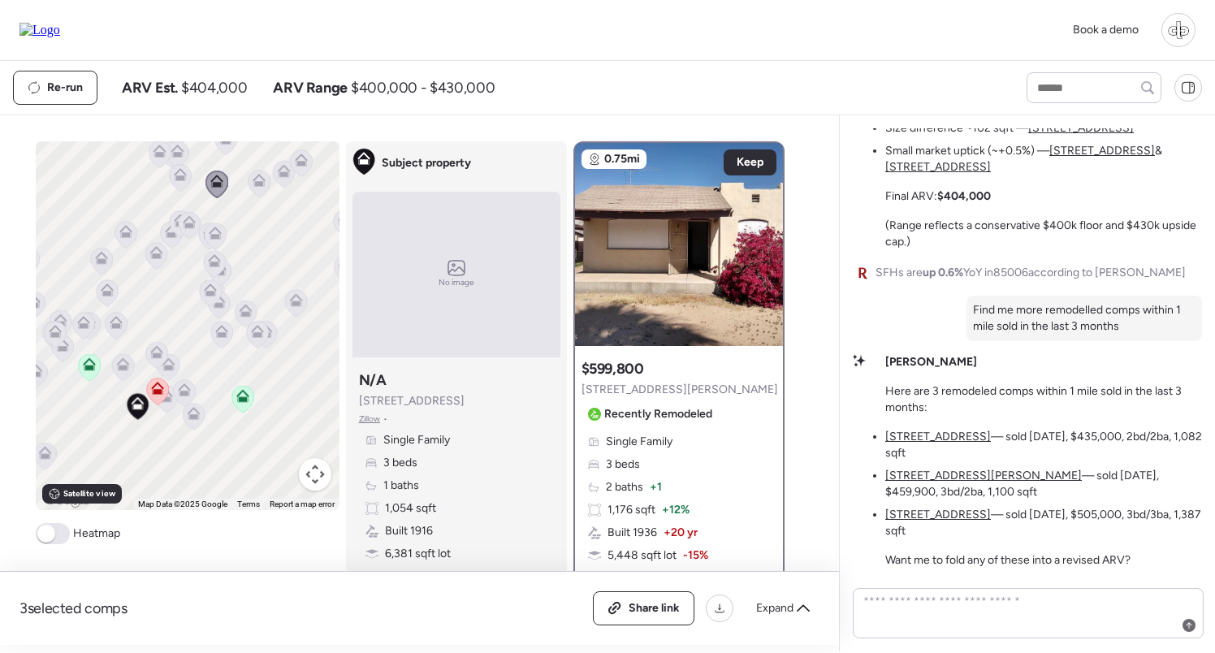
click at [636, 448] on span "Single Family" at bounding box center [639, 442] width 67 height 16
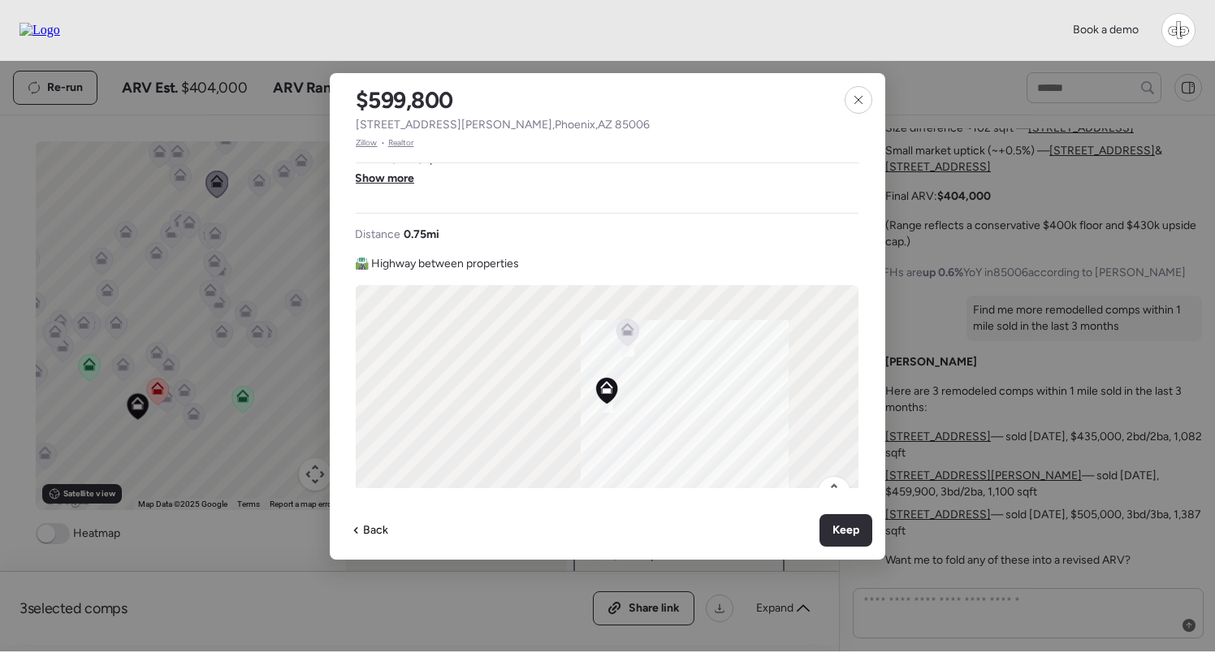
scroll to position [555, 0]
click at [860, 110] on div at bounding box center [858, 100] width 28 height 28
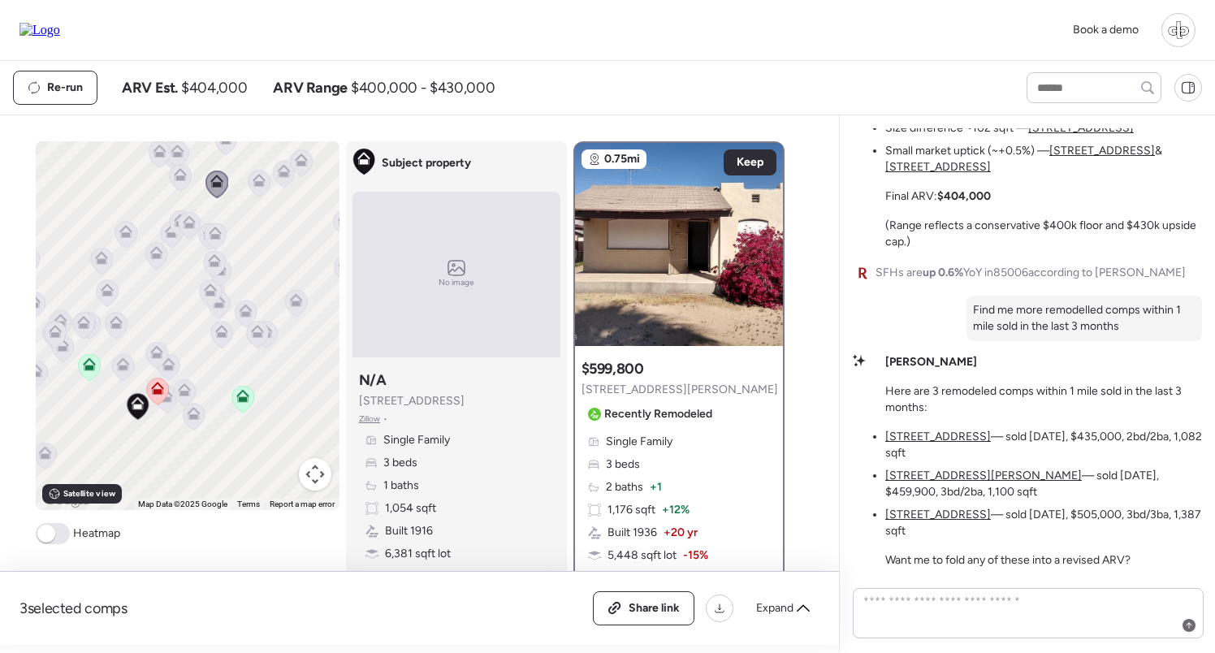
click at [645, 465] on div "Single Family 3 beds 2 baths + 1 1,176 sqft + 12% Built 1936 + 20 yr 5,448 sqft…" at bounding box center [678, 510] width 195 height 153
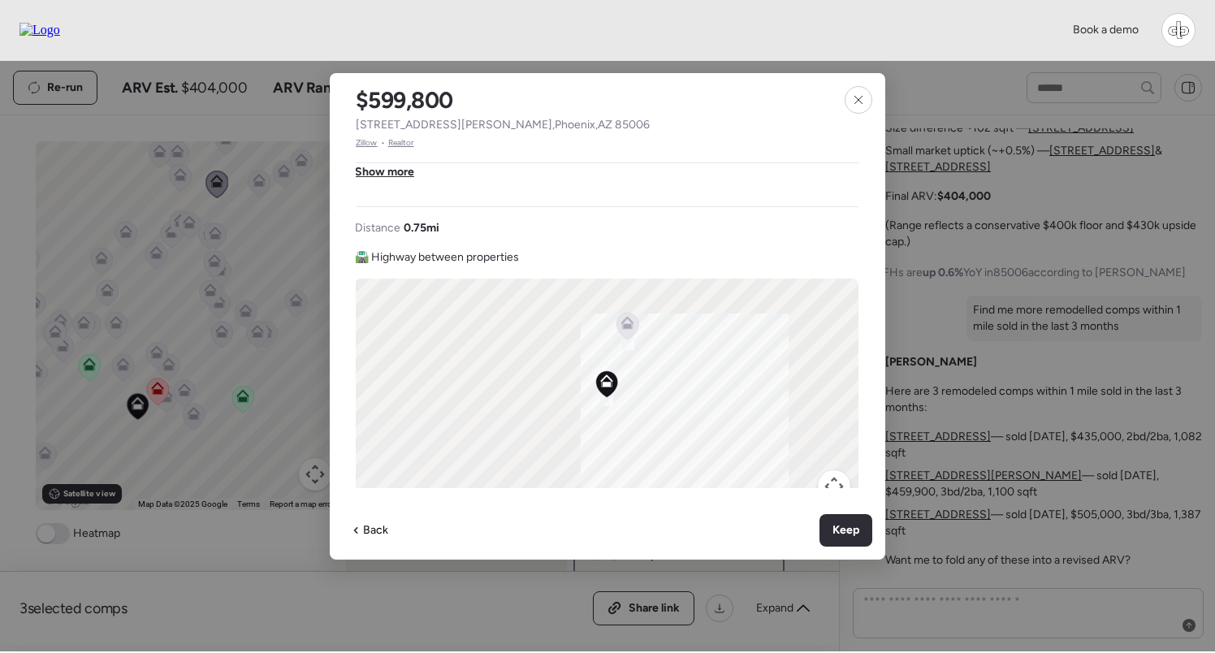
scroll to position [574, 1]
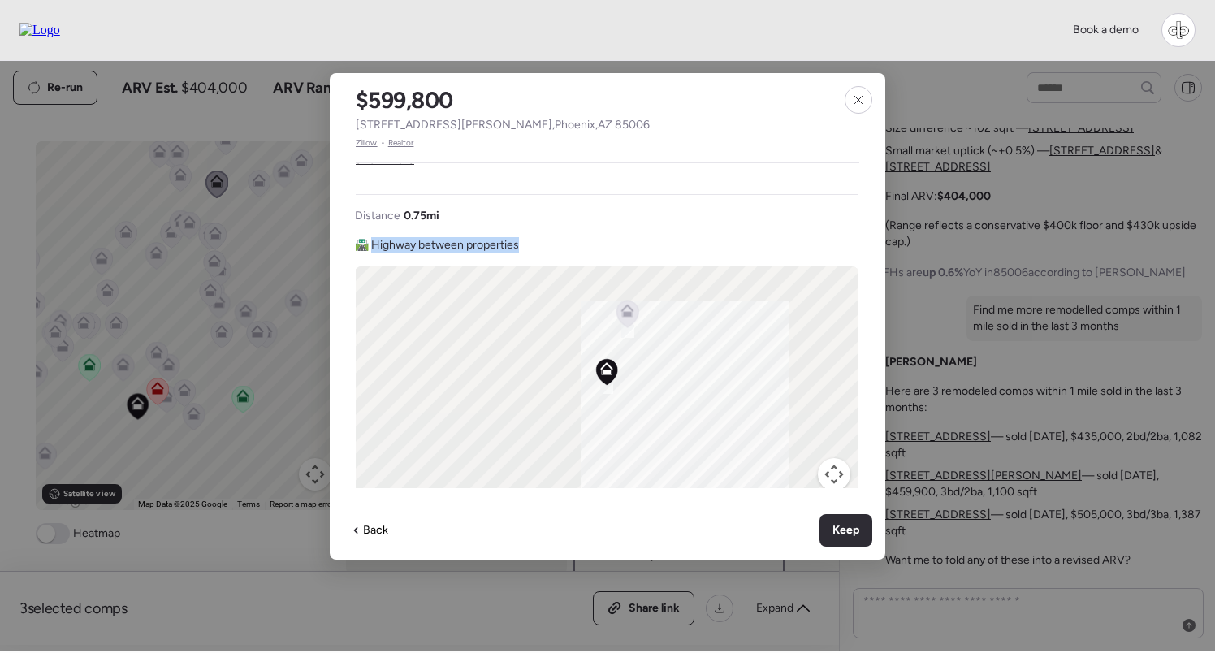
drag, startPoint x: 373, startPoint y: 224, endPoint x: 524, endPoint y: 231, distance: 152.0
click at [524, 231] on div "Distance 0.75 mi 🛣️ Highway between properties ← Move left → Move right ↑ Move …" at bounding box center [606, 359] width 503 height 302
drag, startPoint x: 375, startPoint y: 225, endPoint x: 520, endPoint y: 224, distance: 144.5
click at [519, 237] on span "🛣️ Highway between properties" at bounding box center [437, 245] width 164 height 16
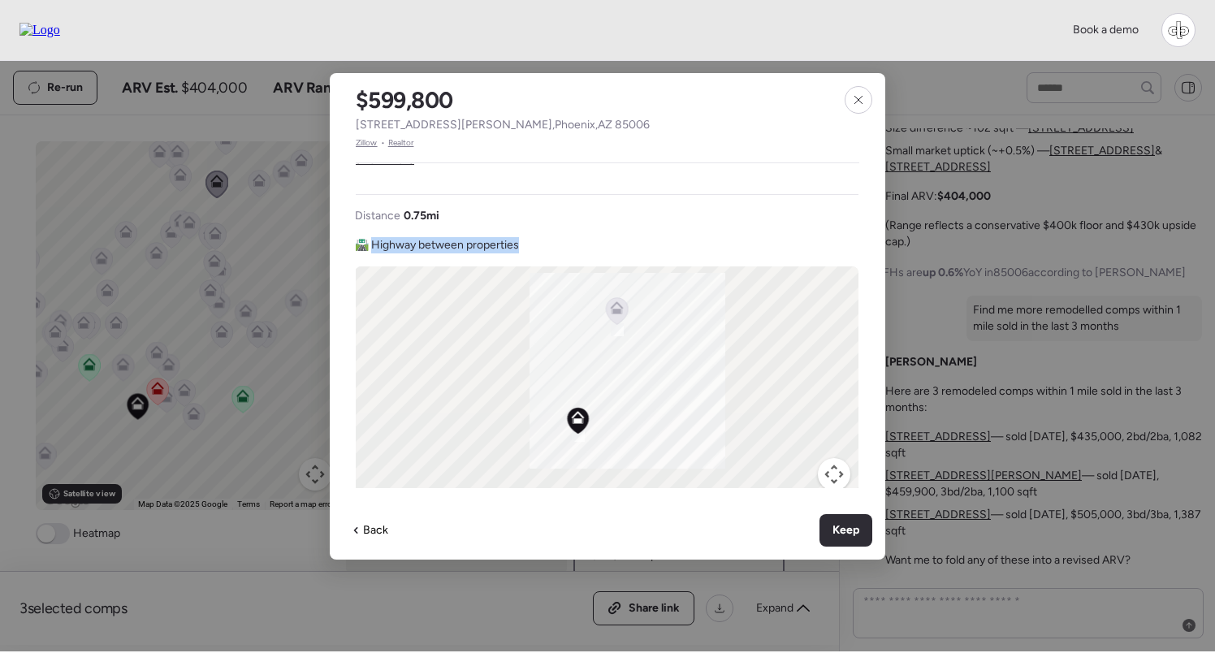
click at [519, 237] on span "🛣️ Highway between properties" at bounding box center [437, 245] width 164 height 16
drag, startPoint x: 372, startPoint y: 227, endPoint x: 527, endPoint y: 223, distance: 155.1
click at [527, 224] on div "Distance 0.75 mi 🛣️ Highway between properties ← Move left → Move right ↑ Move …" at bounding box center [606, 359] width 503 height 302
click at [527, 223] on div "Distance 0.75 mi 🛣️ Highway between properties ← Move left → Move right ↑ Move …" at bounding box center [606, 359] width 503 height 302
click at [854, 101] on icon at bounding box center [858, 99] width 13 height 13
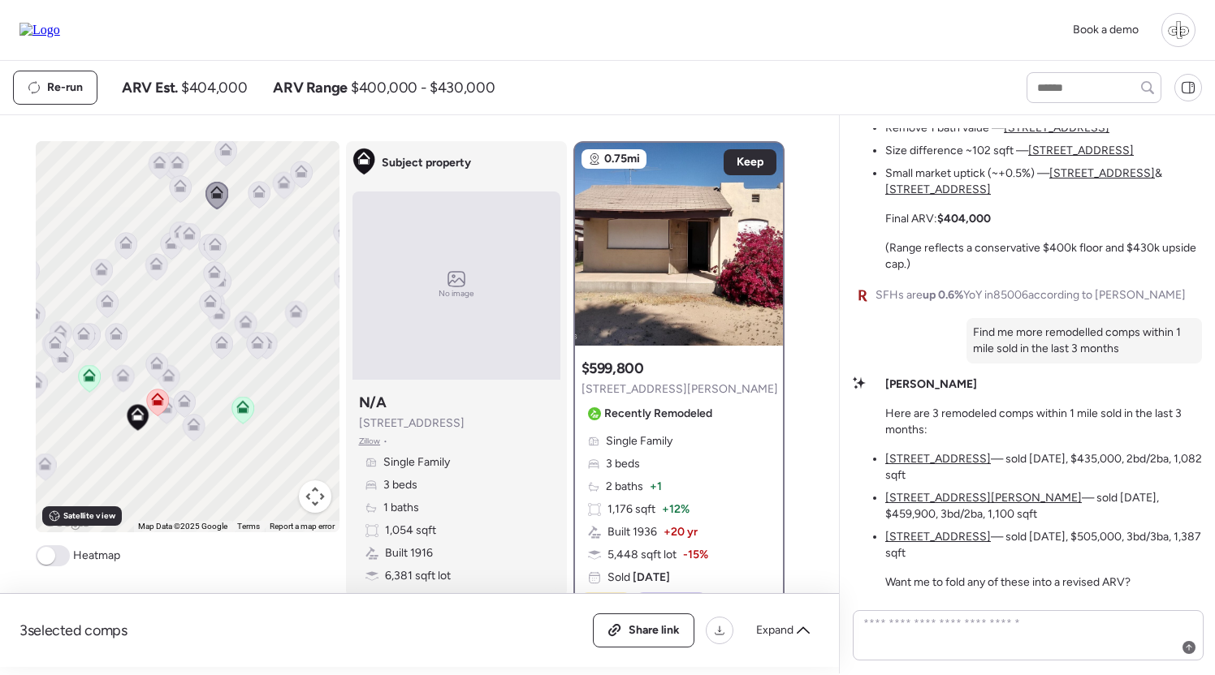
click at [32, 23] on img at bounding box center [39, 30] width 41 height 15
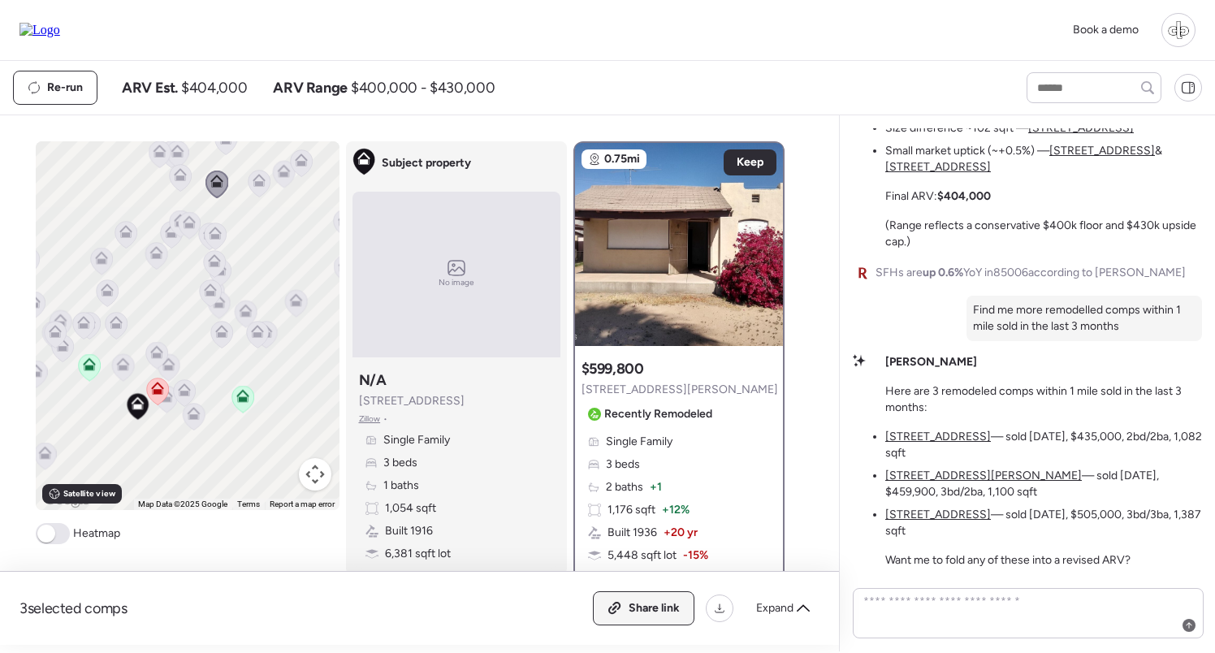
click at [628, 608] on span "Share link" at bounding box center [653, 608] width 51 height 16
